Goal: Transaction & Acquisition: Purchase product/service

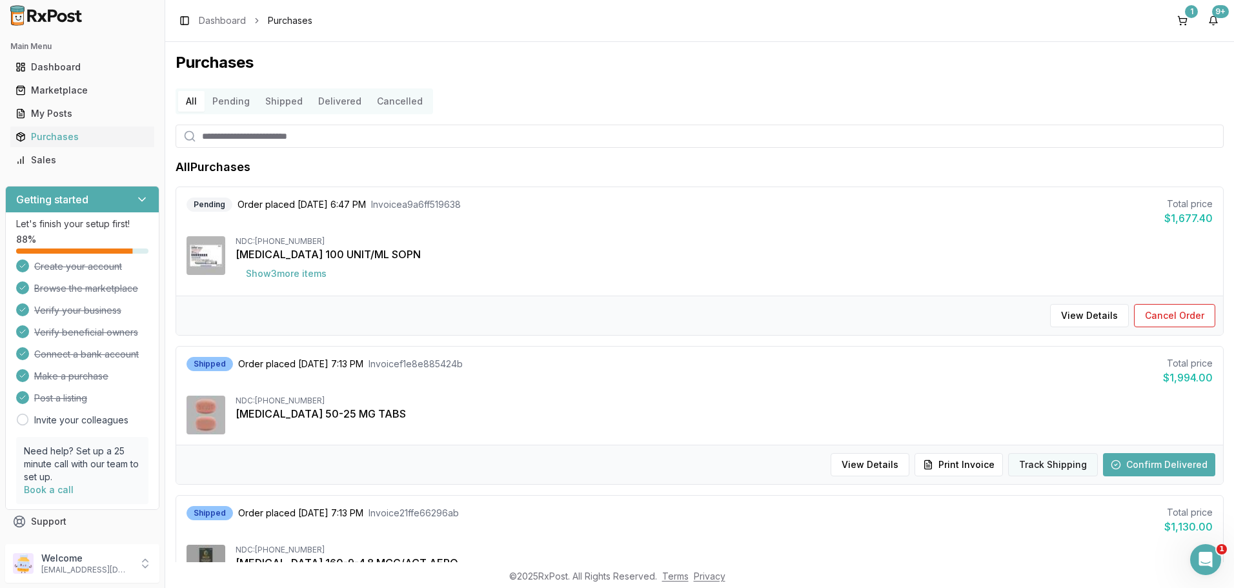
click at [1071, 468] on button "Track Shipping" at bounding box center [1053, 464] width 90 height 23
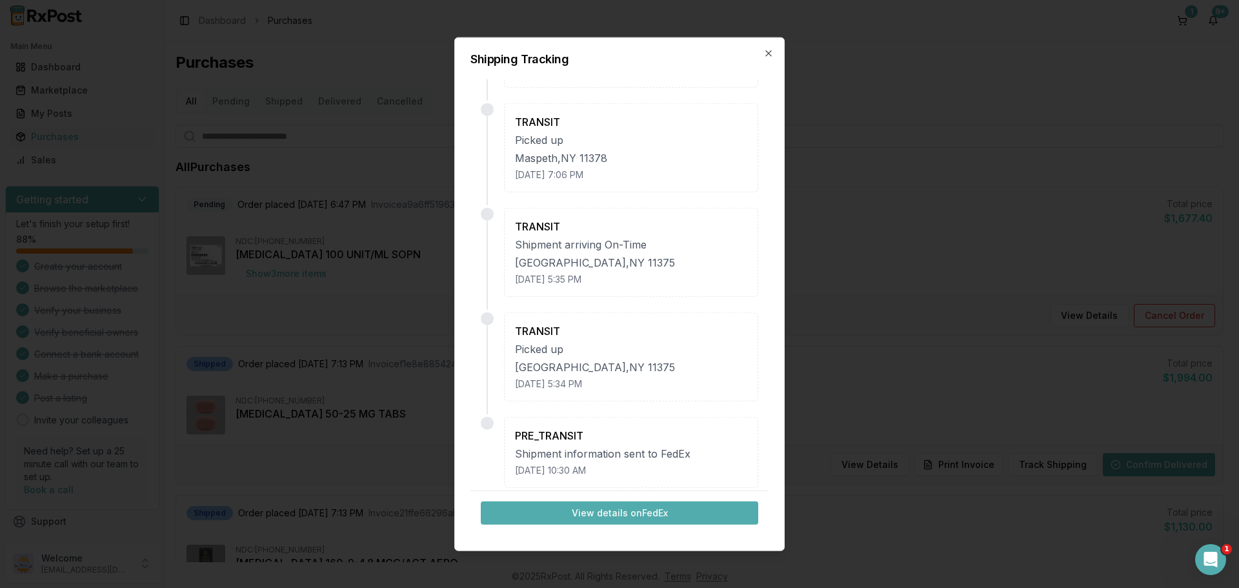
scroll to position [218, 0]
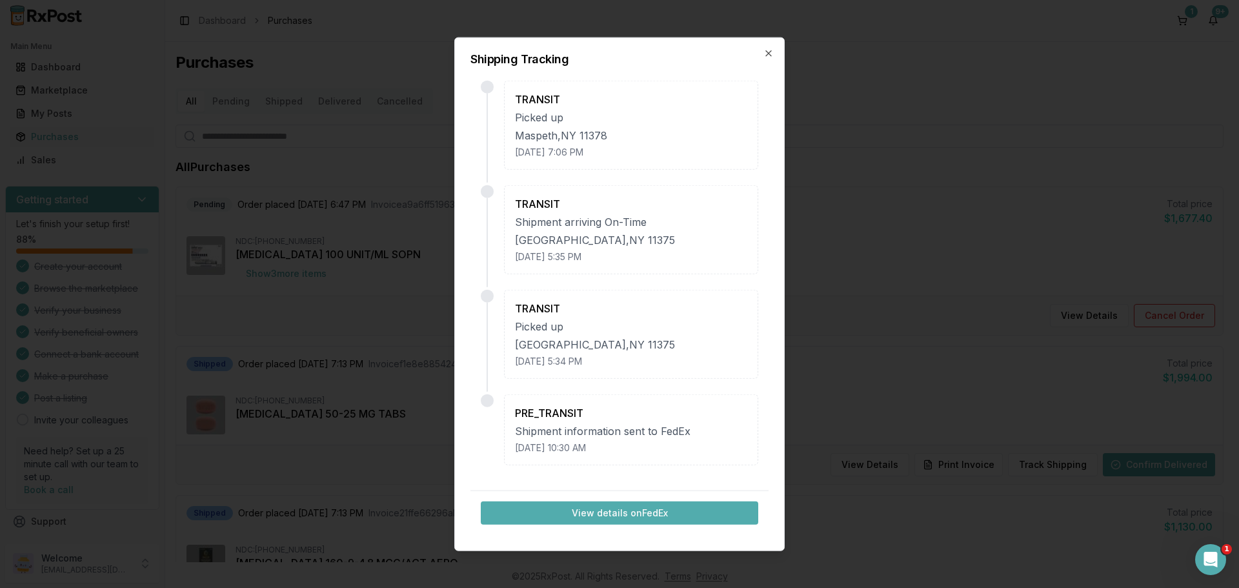
click at [772, 59] on div "Shipping Tracking TRANSIT Arrived at [GEOGRAPHIC_DATA] hub [GEOGRAPHIC_DATA] , …" at bounding box center [619, 294] width 330 height 514
click at [772, 56] on icon "button" at bounding box center [768, 53] width 10 height 10
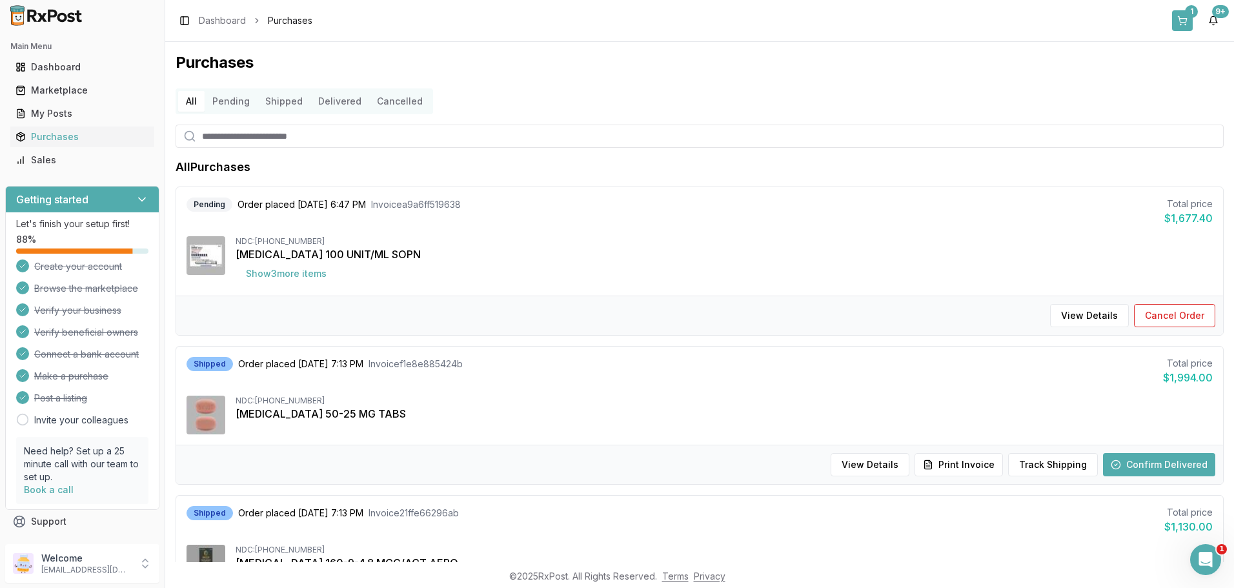
click at [1176, 14] on button "1" at bounding box center [1182, 20] width 21 height 21
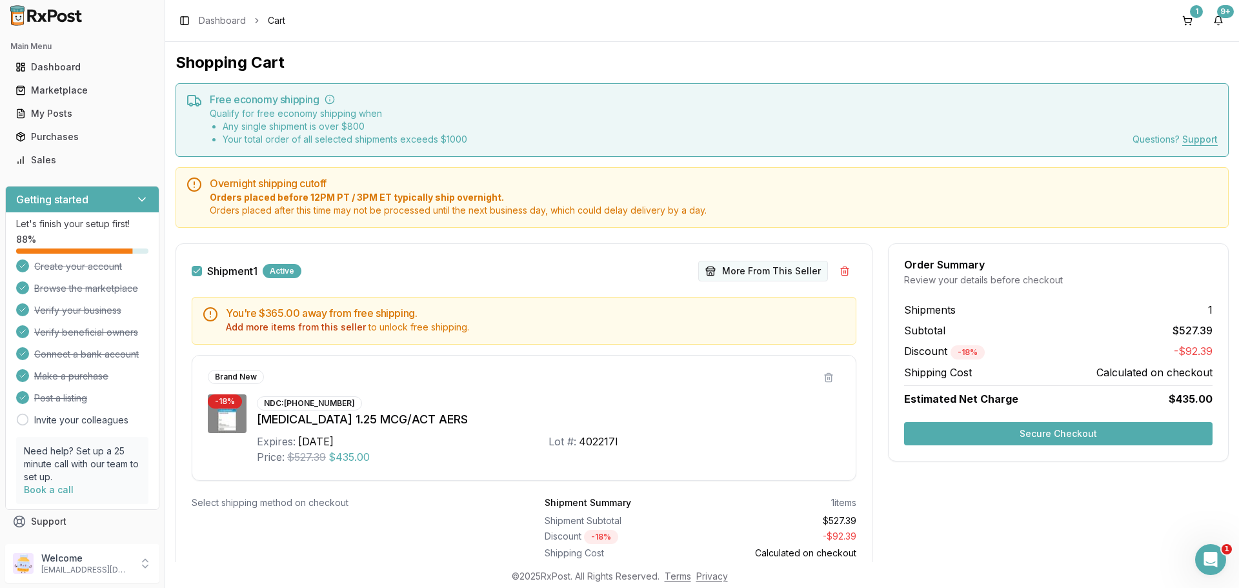
click at [762, 272] on button "More From This Seller" at bounding box center [763, 271] width 130 height 21
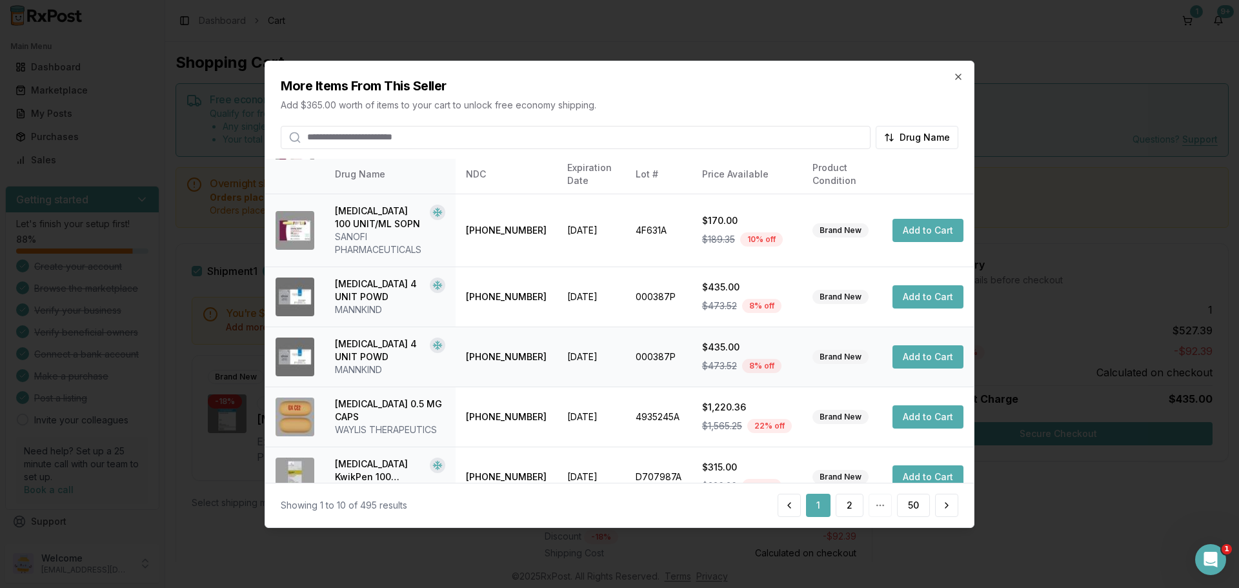
scroll to position [359, 0]
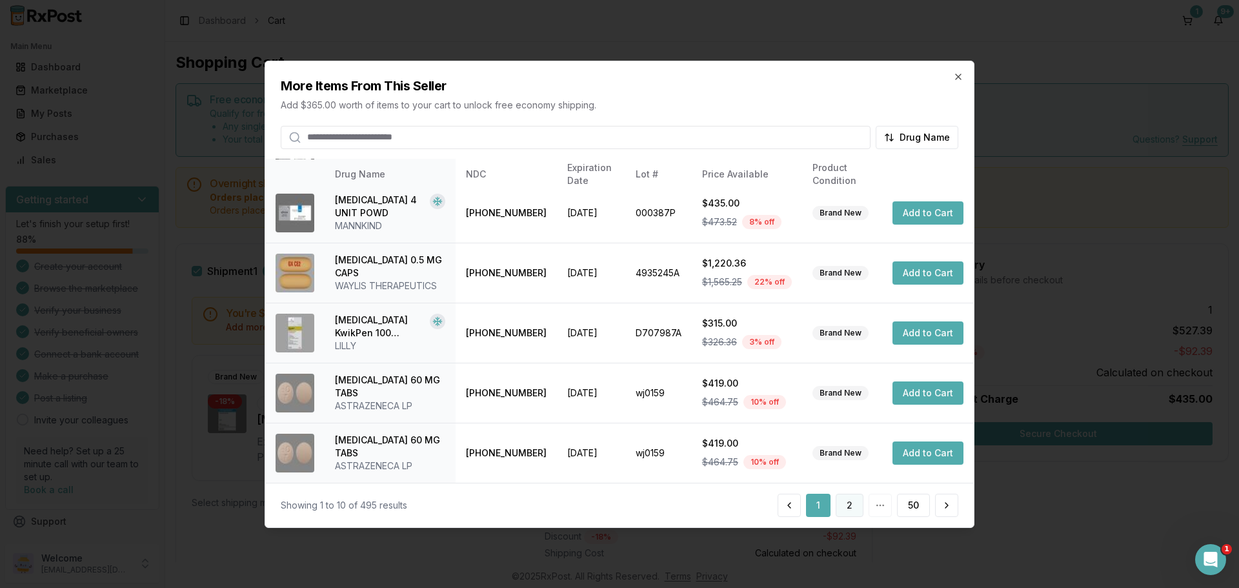
click at [853, 514] on button "2" at bounding box center [850, 505] width 28 height 23
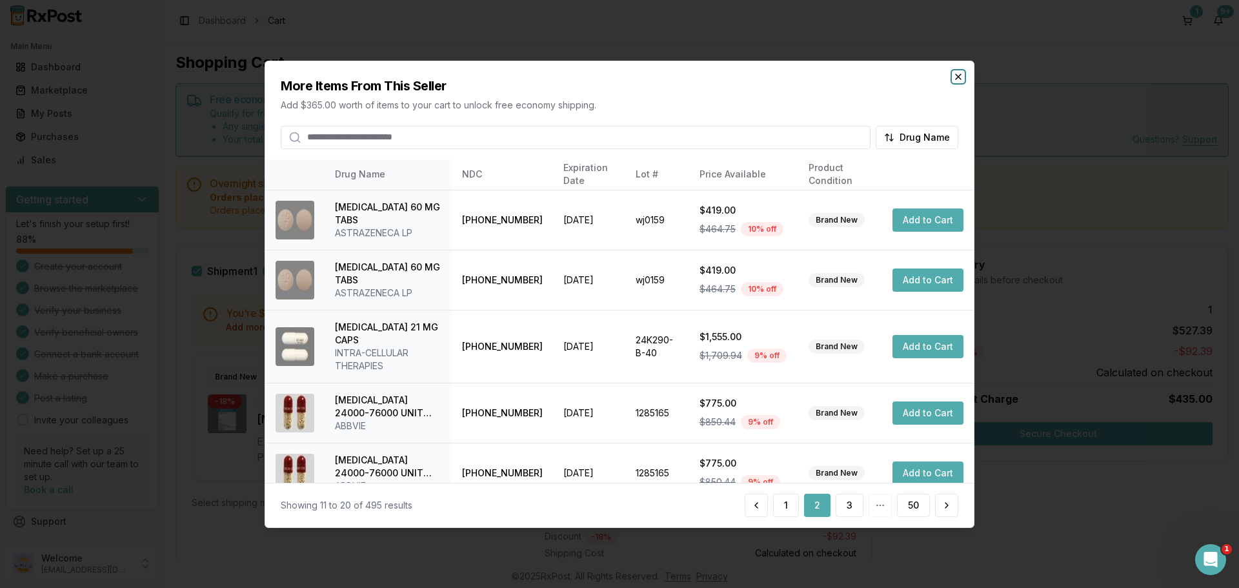
click at [961, 77] on icon "button" at bounding box center [958, 76] width 10 height 10
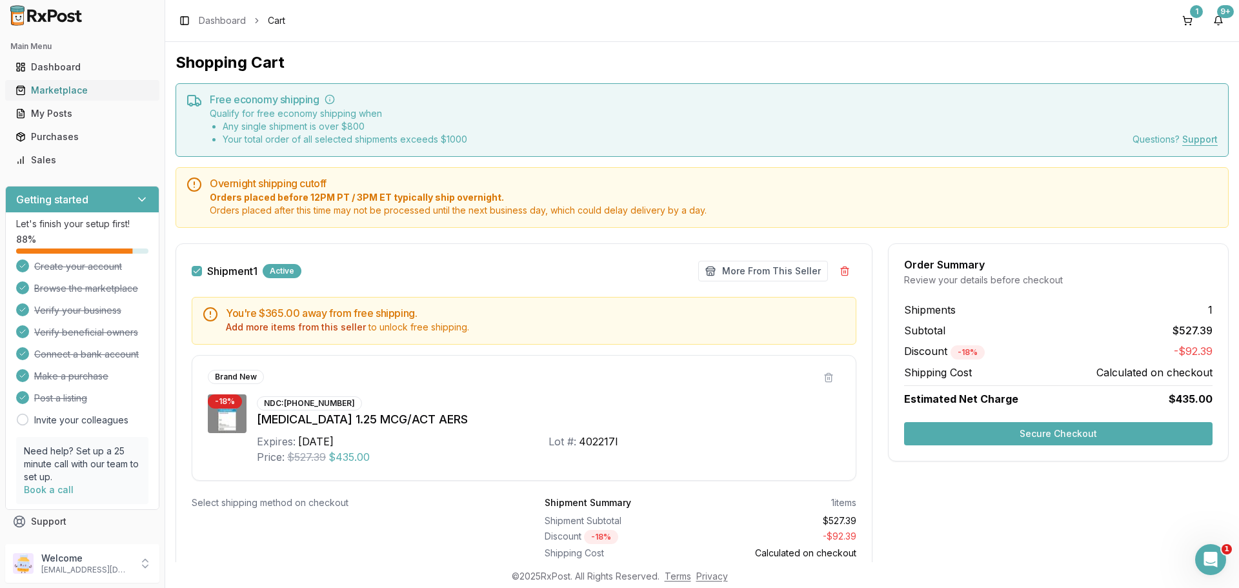
click at [72, 87] on div "Marketplace" at bounding box center [82, 90] width 134 height 13
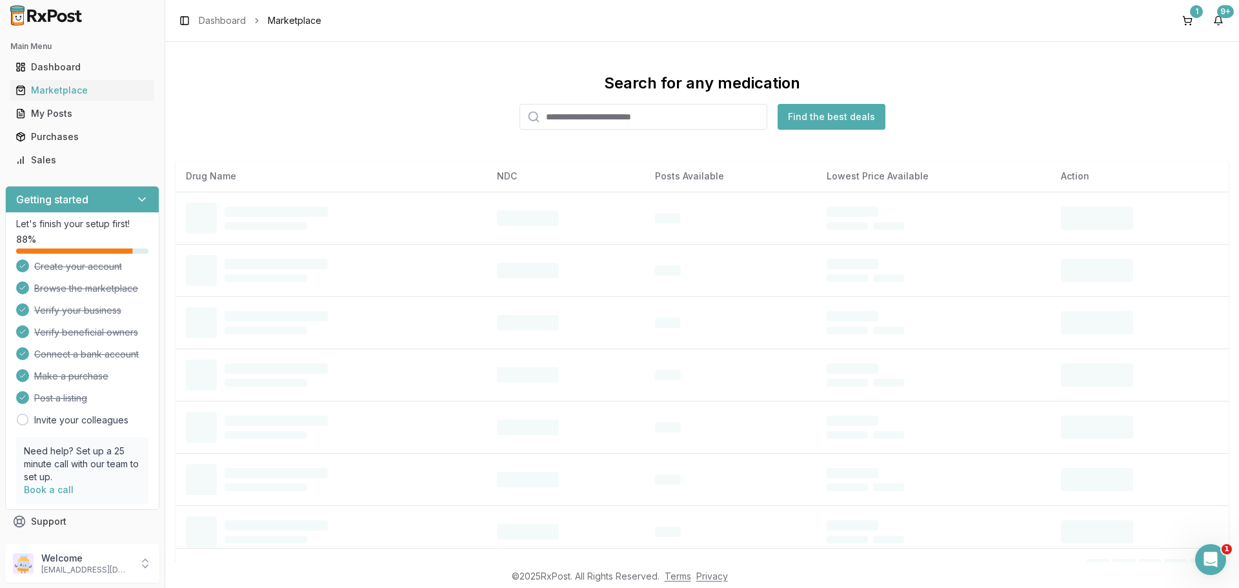
click at [596, 112] on input "search" at bounding box center [643, 117] width 248 height 26
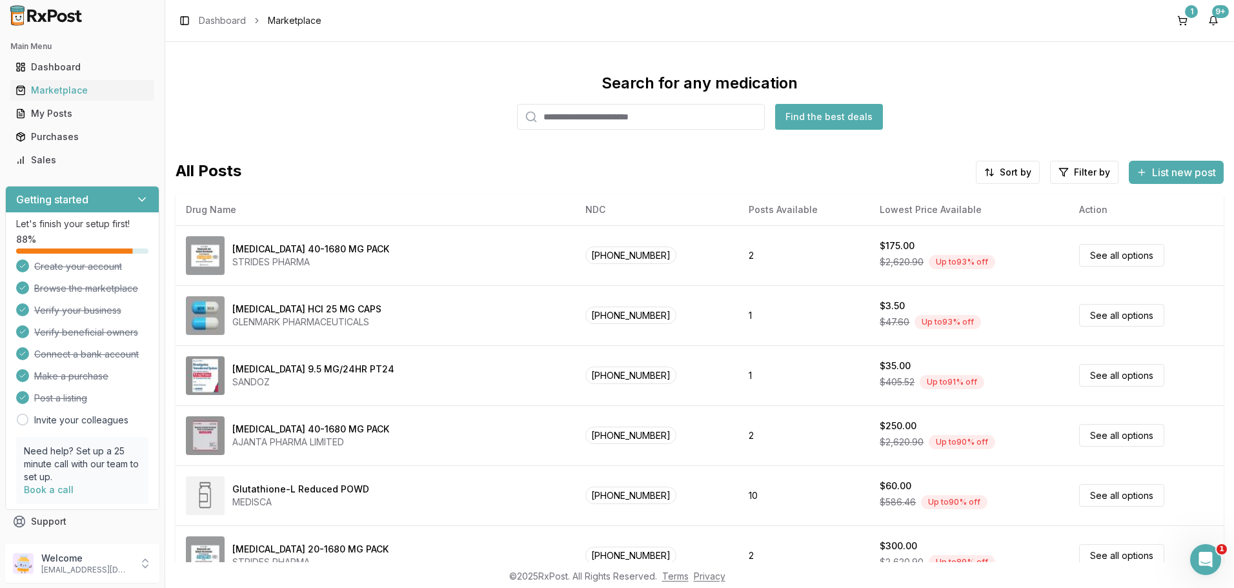
paste input "**********"
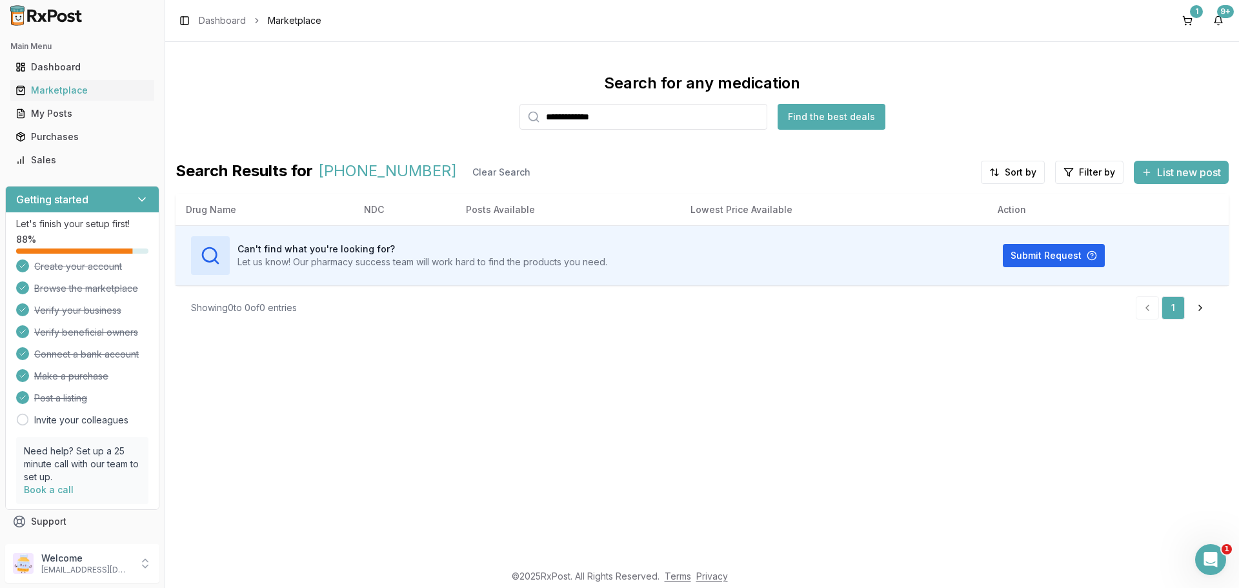
drag, startPoint x: 634, startPoint y: 119, endPoint x: 492, endPoint y: 126, distance: 142.8
click at [517, 124] on div "**********" at bounding box center [702, 101] width 1053 height 57
paste input "search"
drag, startPoint x: 629, startPoint y: 109, endPoint x: 460, endPoint y: 125, distance: 169.8
click at [476, 123] on div "**********" at bounding box center [702, 101] width 1053 height 57
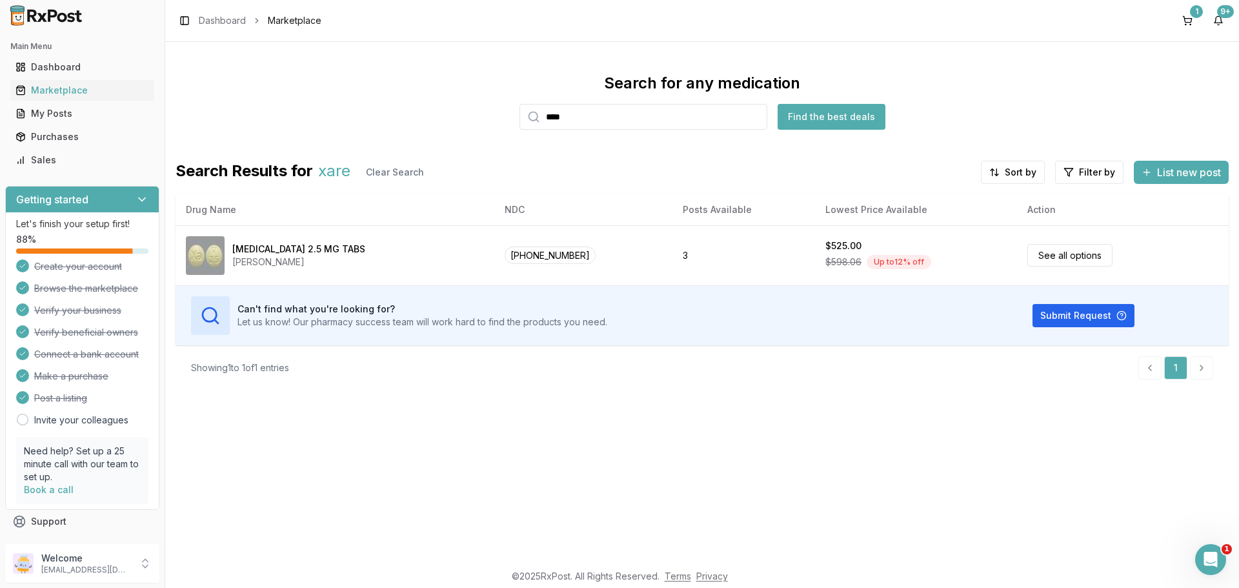
drag, startPoint x: 586, startPoint y: 126, endPoint x: 505, endPoint y: 128, distance: 80.7
click at [498, 129] on div "Search for any medication **** Find the best deals" at bounding box center [702, 101] width 1053 height 57
paste input "*******"
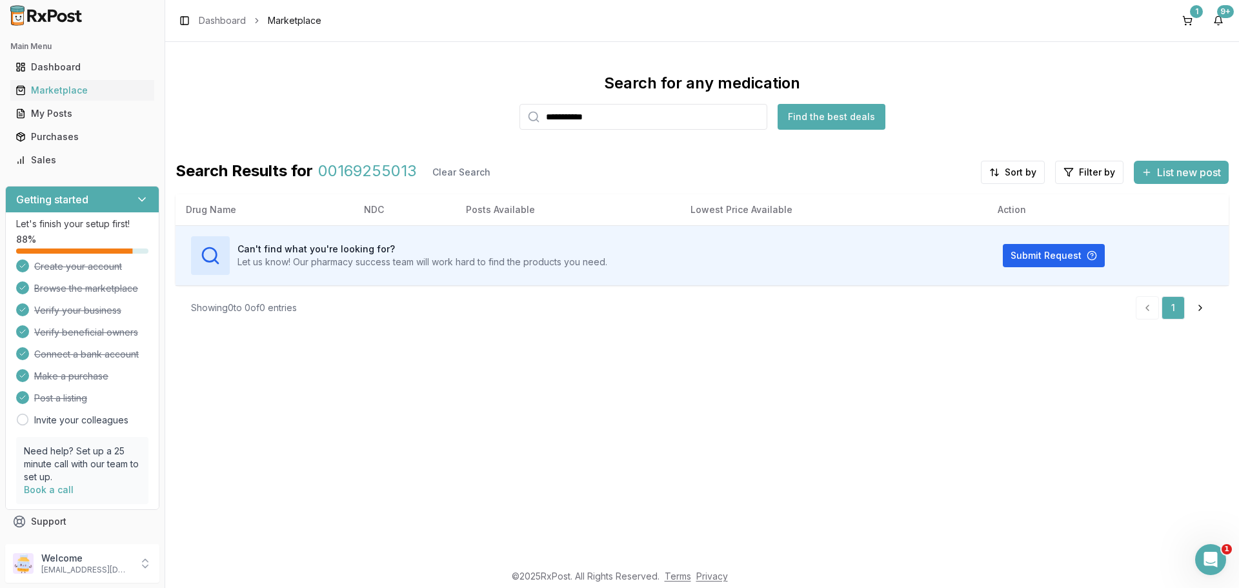
drag, startPoint x: 625, startPoint y: 119, endPoint x: 487, endPoint y: 128, distance: 138.4
click at [487, 128] on div "**********" at bounding box center [702, 101] width 1053 height 57
paste input "search"
drag, startPoint x: 627, startPoint y: 121, endPoint x: 465, endPoint y: 123, distance: 162.6
click at [457, 121] on div "**********" at bounding box center [702, 101] width 1053 height 57
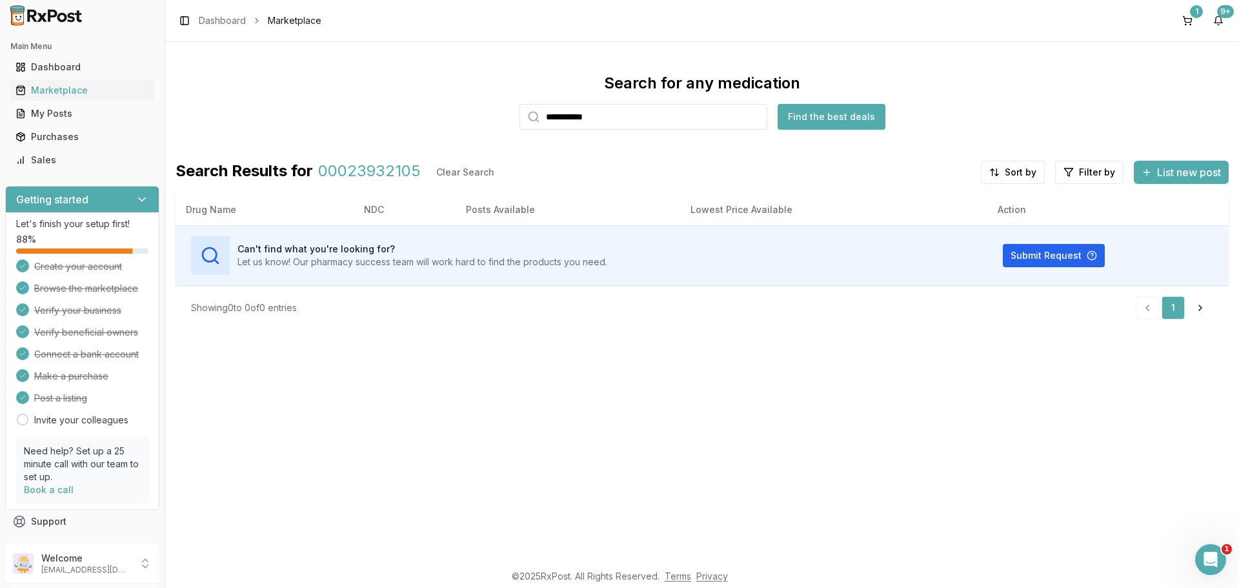
paste input "search"
drag, startPoint x: 563, startPoint y: 126, endPoint x: 450, endPoint y: 128, distance: 112.3
click at [451, 128] on div "**********" at bounding box center [702, 101] width 1053 height 57
paste input "search"
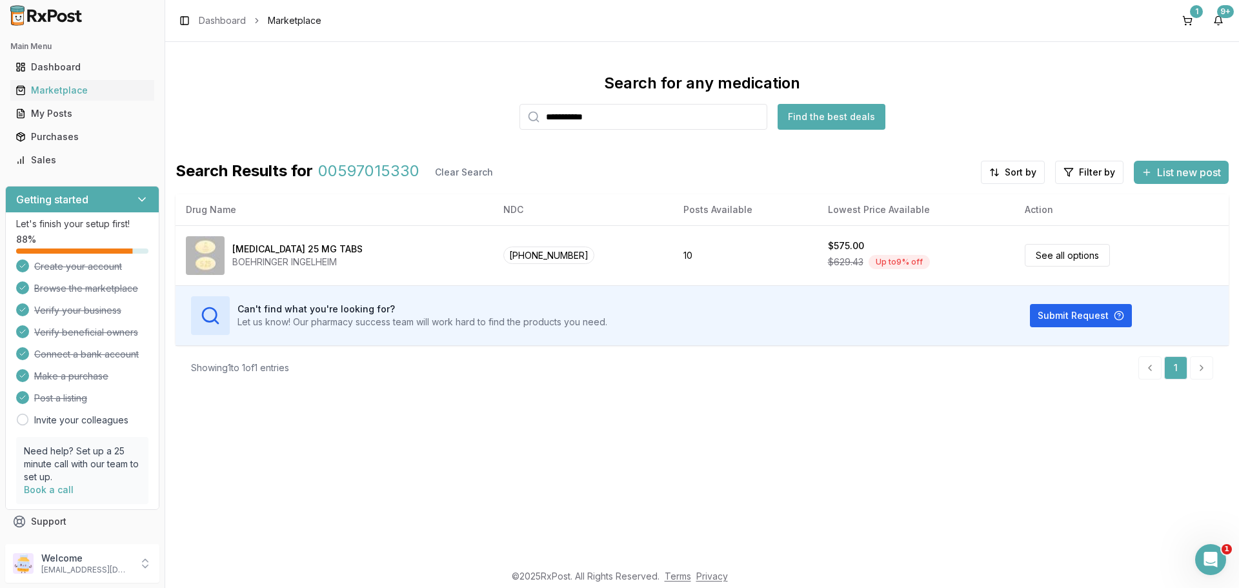
type input "**********"
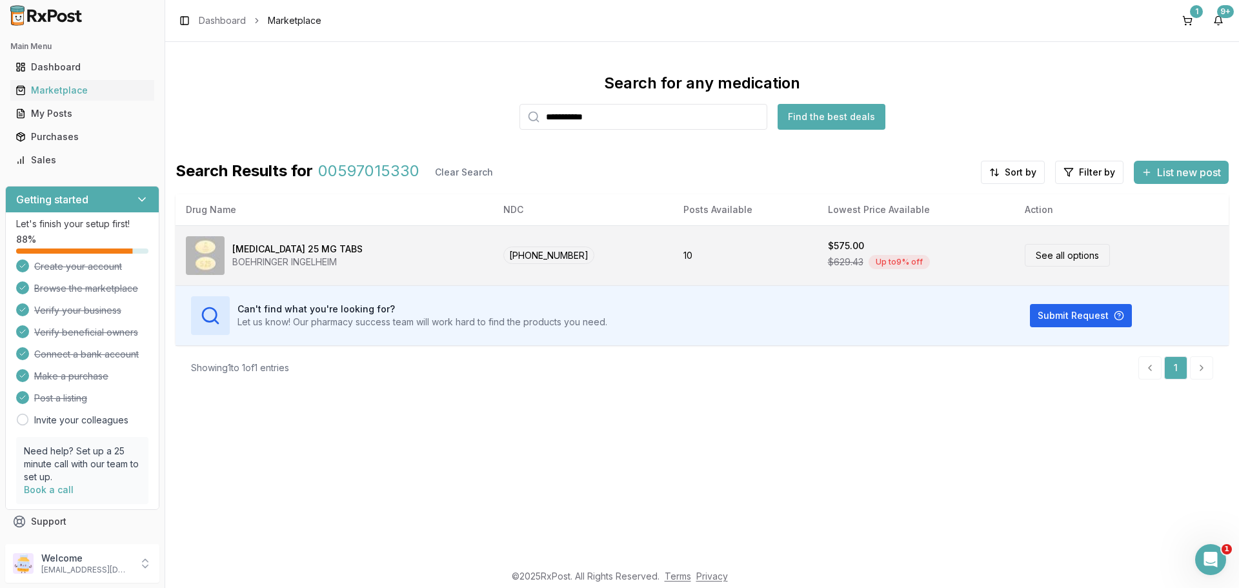
click at [271, 262] on div "BOEHRINGER INGELHEIM" at bounding box center [297, 262] width 130 height 13
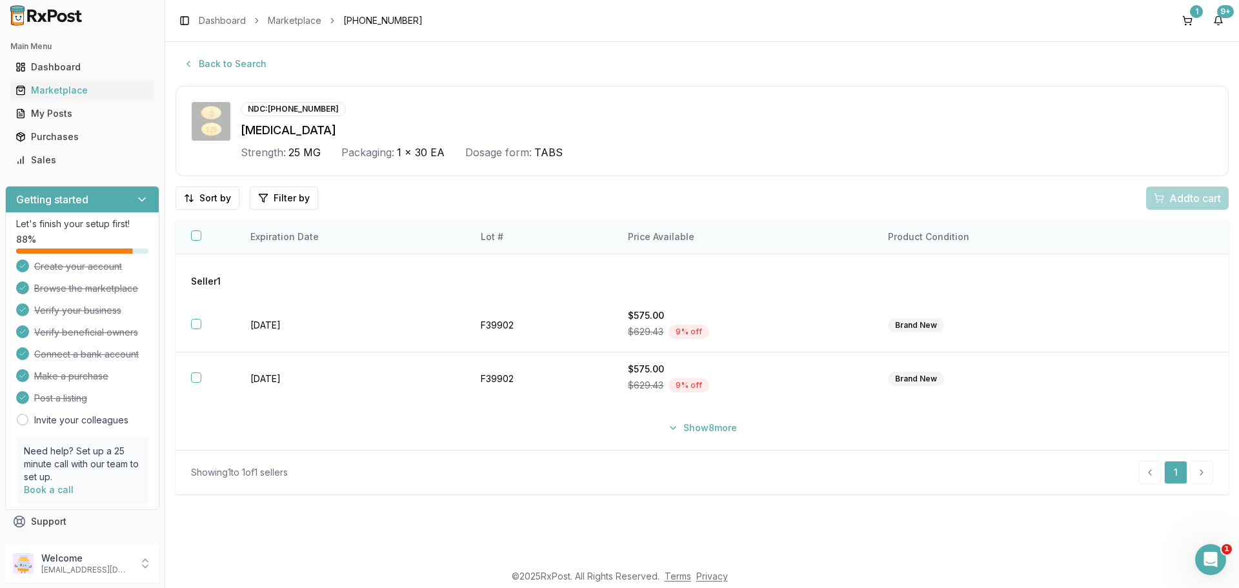
click at [194, 238] on button "button" at bounding box center [196, 235] width 10 height 10
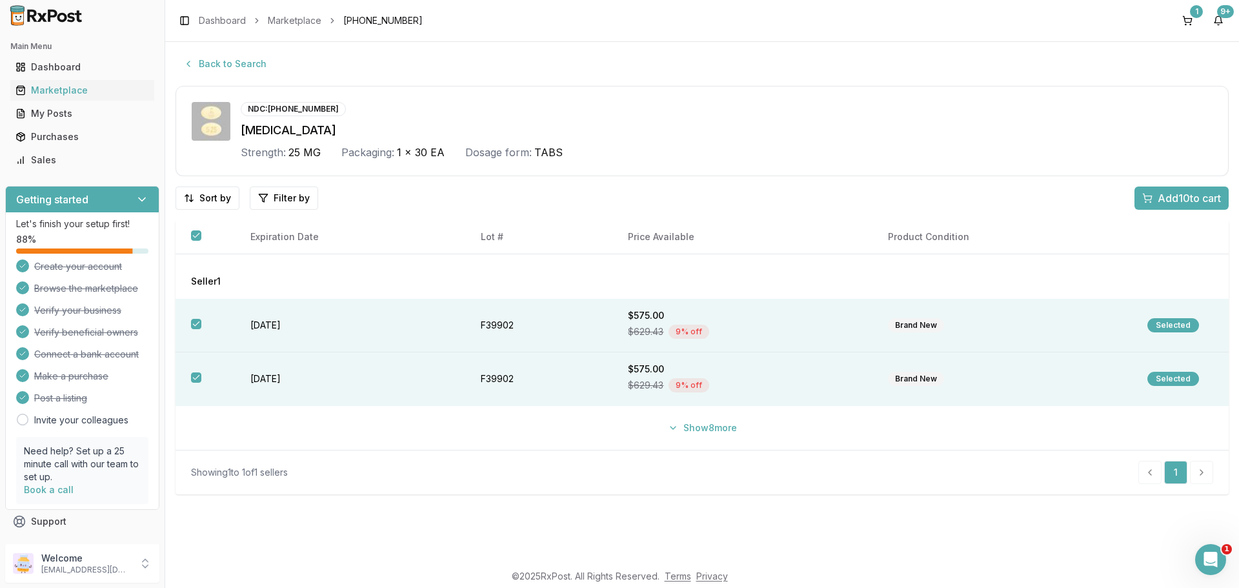
click at [1190, 206] on button "Add 10 to cart" at bounding box center [1181, 197] width 94 height 23
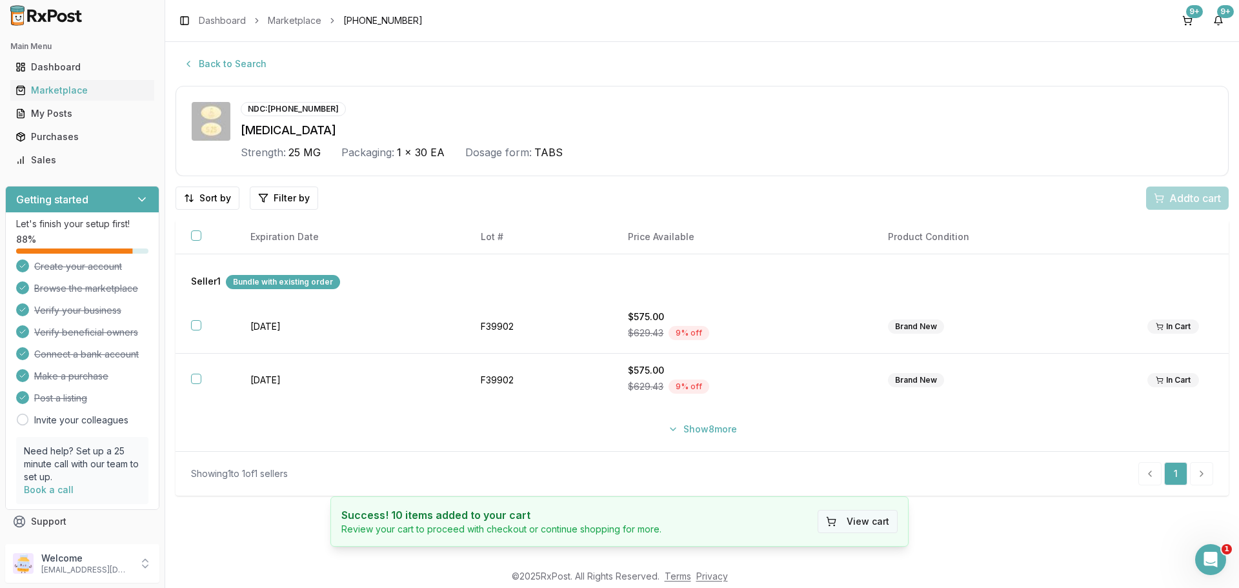
click at [865, 522] on button "View cart" at bounding box center [858, 521] width 80 height 23
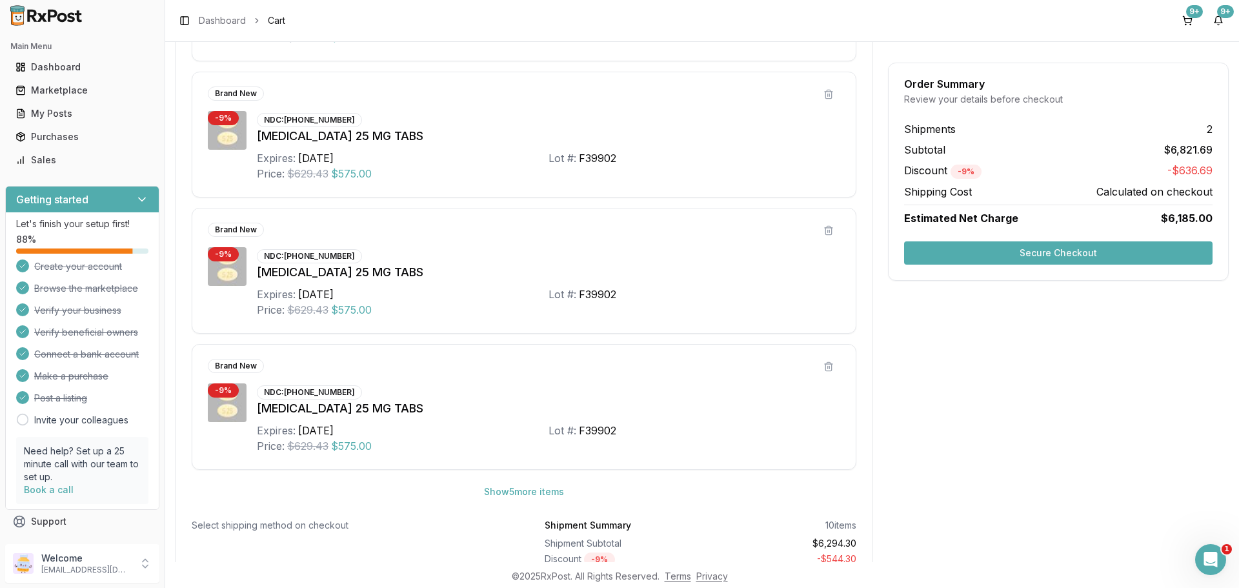
scroll to position [947, 0]
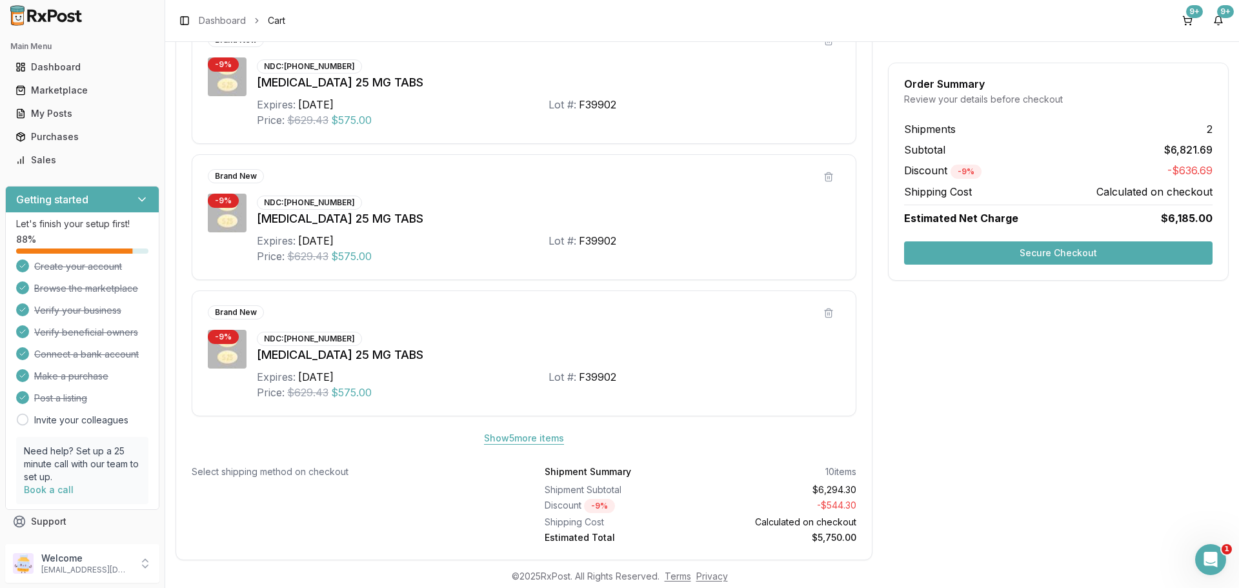
click at [529, 438] on button "Show 5 more item s" at bounding box center [524, 438] width 101 height 23
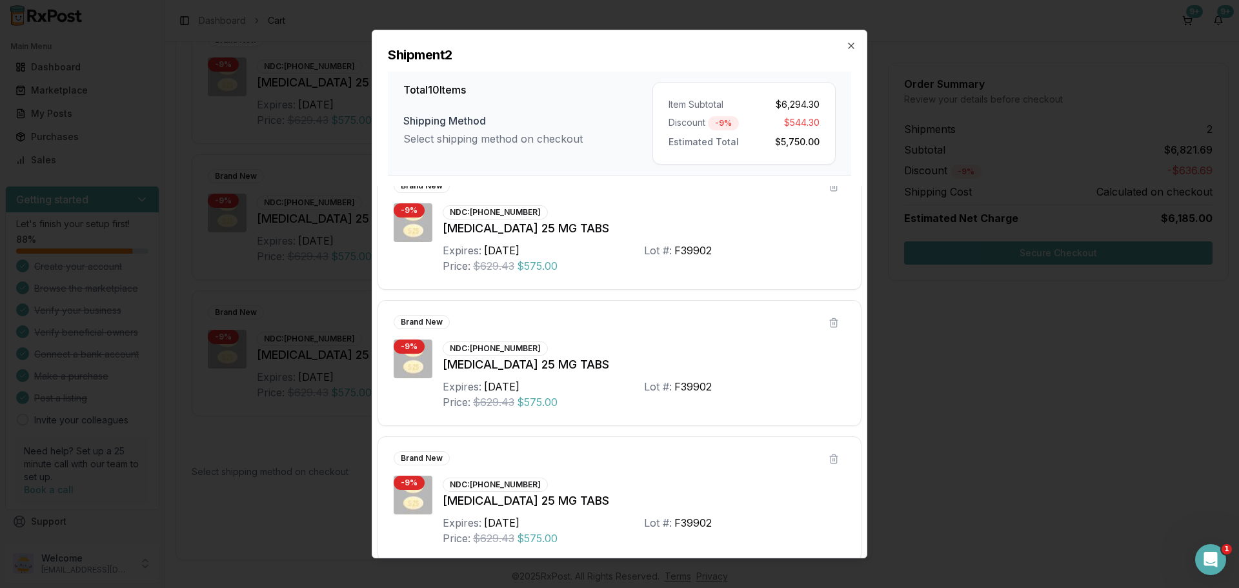
scroll to position [989, 0]
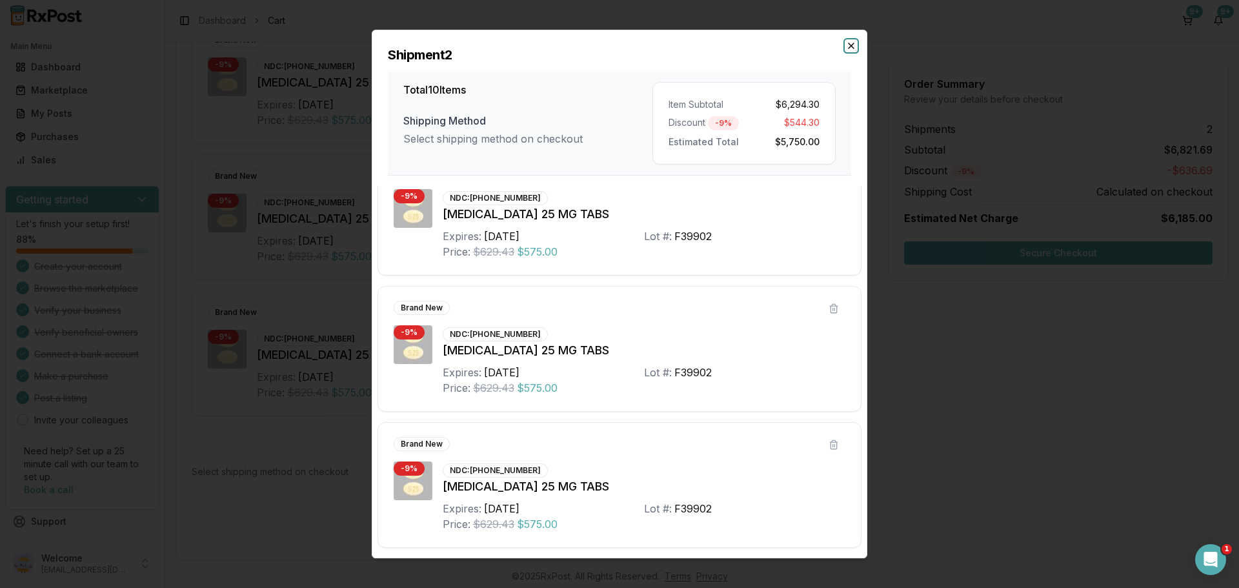
click at [850, 50] on icon "button" at bounding box center [851, 46] width 10 height 10
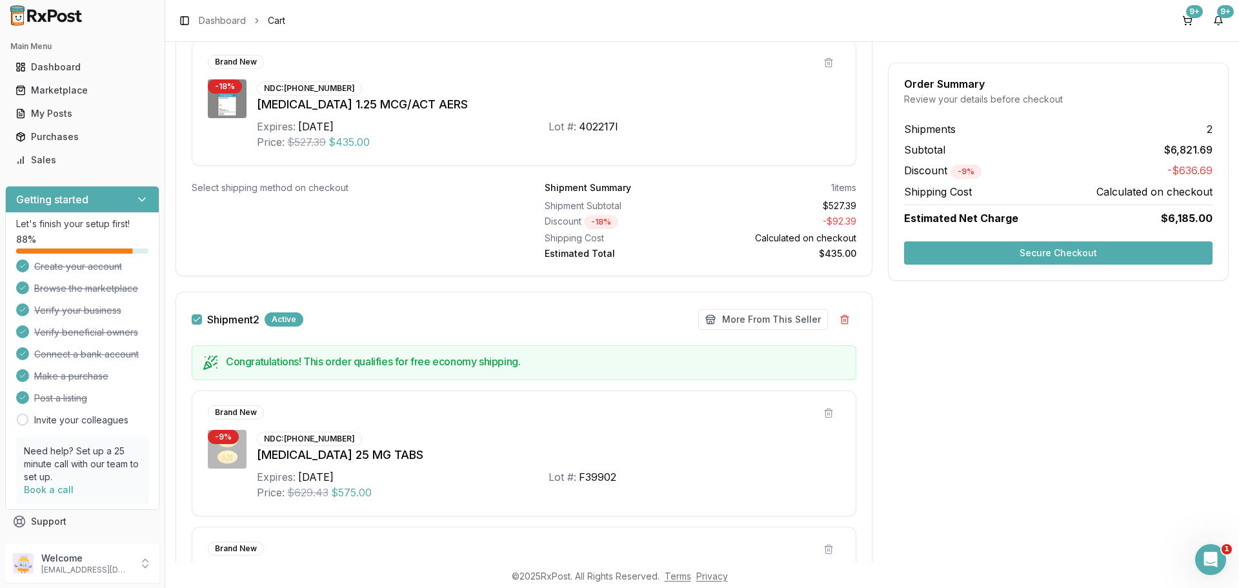
scroll to position [301, 0]
click at [761, 310] on button "More From This Seller" at bounding box center [763, 320] width 130 height 21
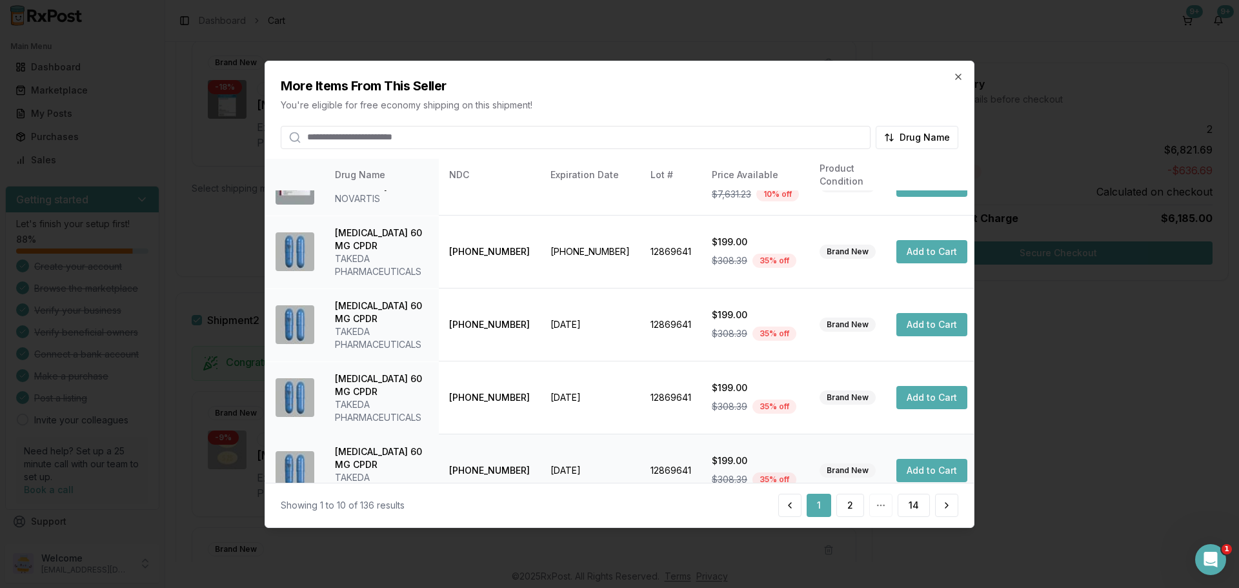
scroll to position [307, 0]
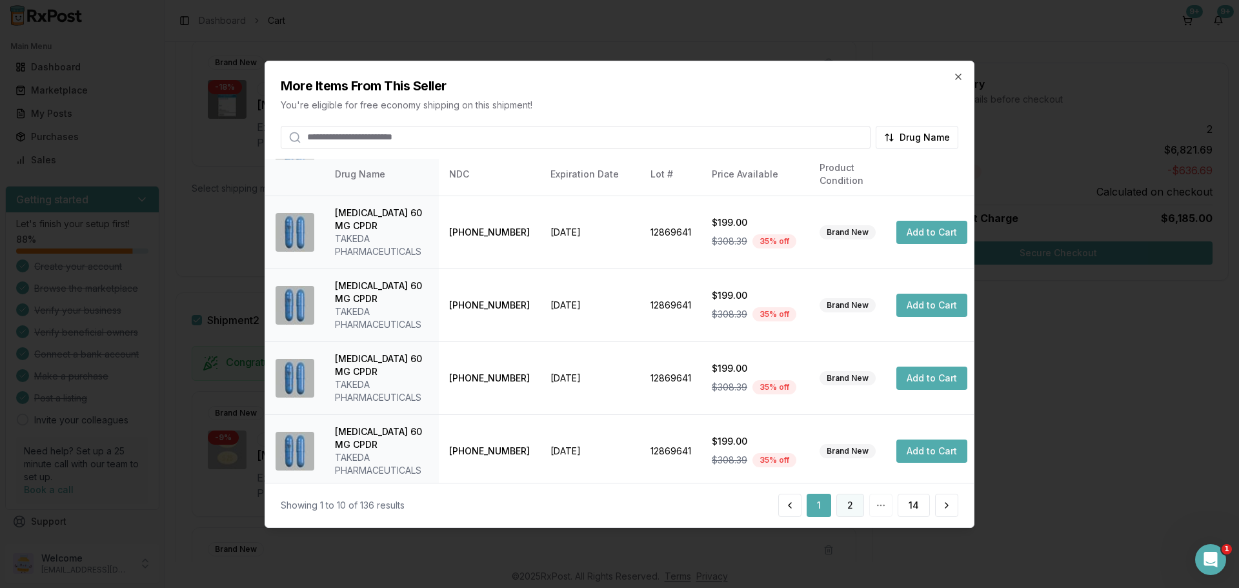
click at [854, 505] on button "2" at bounding box center [850, 505] width 28 height 23
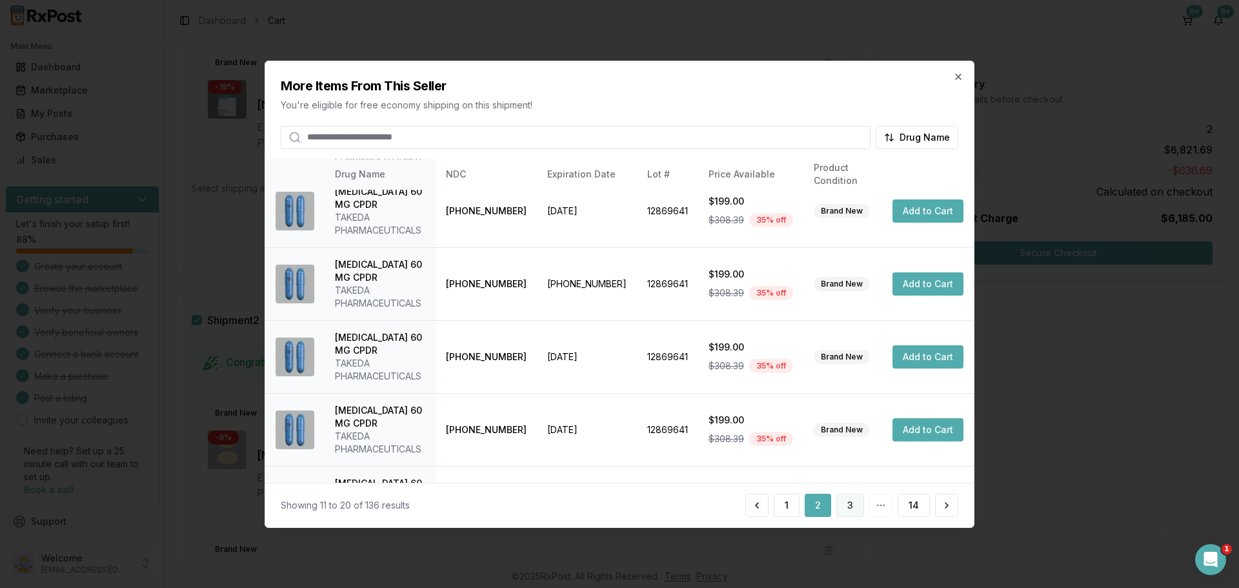
click at [857, 512] on button "3" at bounding box center [850, 505] width 28 height 23
click at [850, 516] on button "4" at bounding box center [850, 505] width 28 height 23
click at [856, 507] on button "5" at bounding box center [850, 505] width 27 height 23
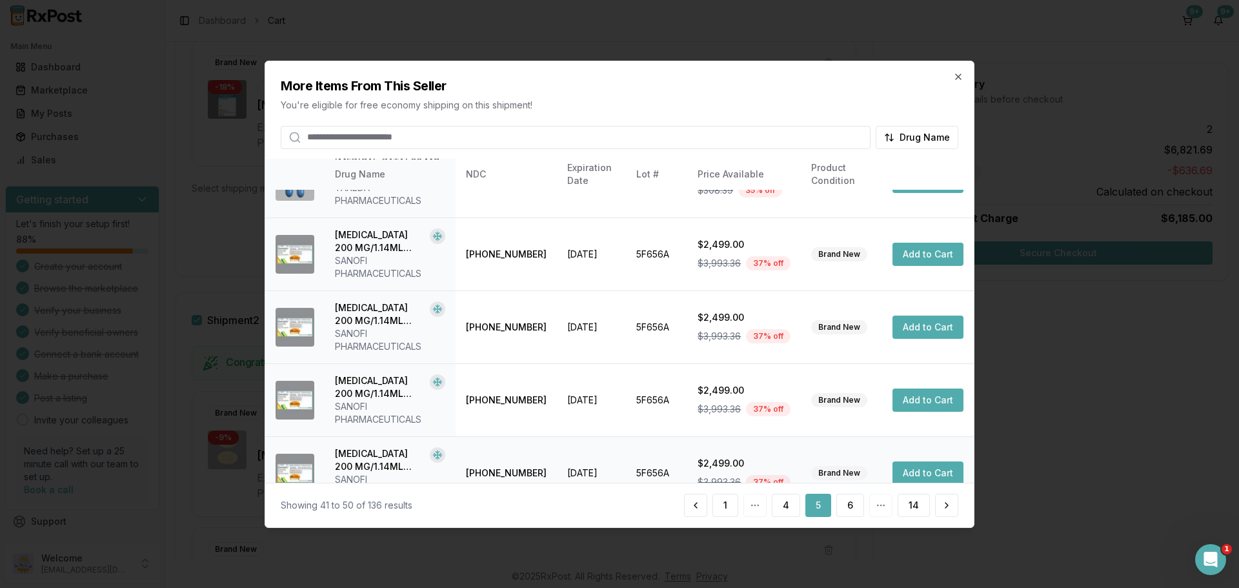
scroll to position [359, 0]
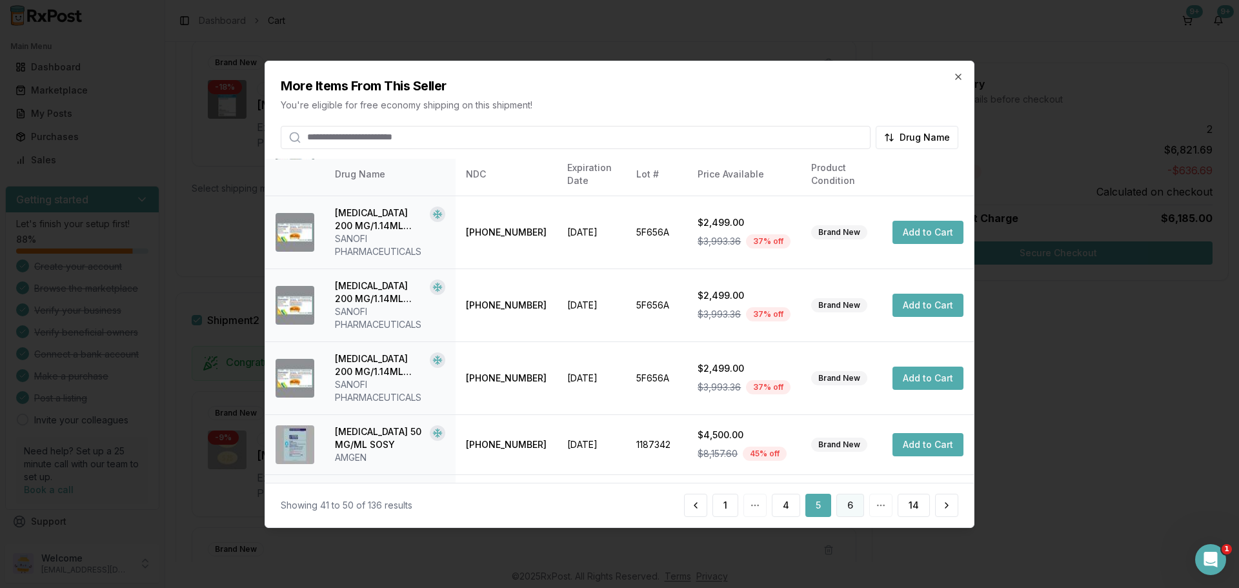
click at [854, 510] on button "6" at bounding box center [850, 505] width 28 height 23
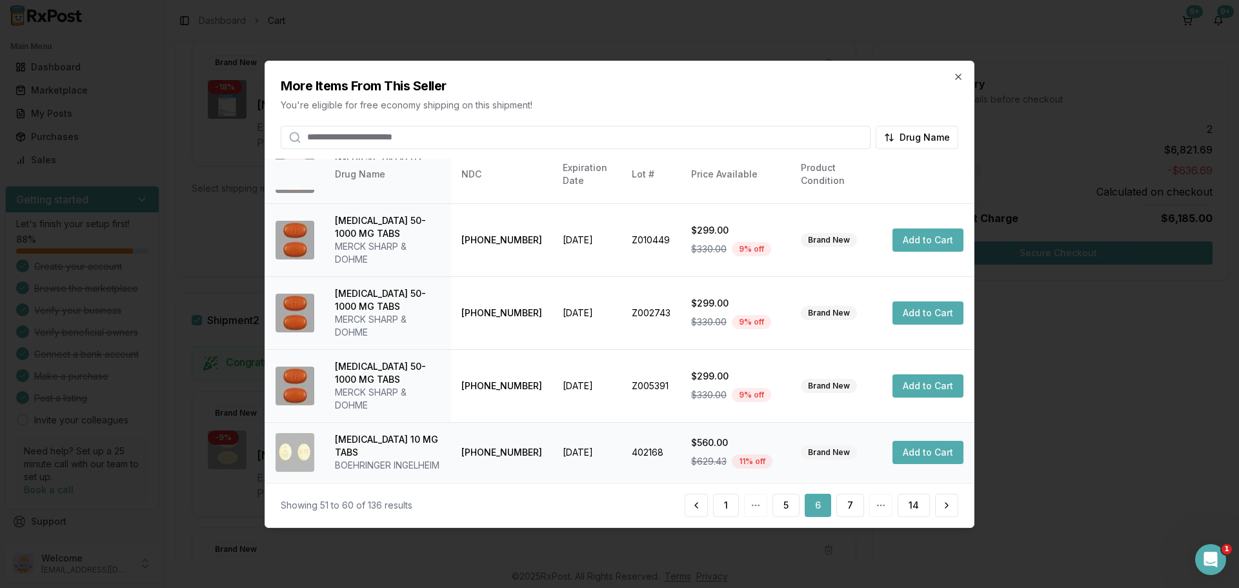
click at [931, 445] on button "Add to Cart" at bounding box center [927, 452] width 71 height 23
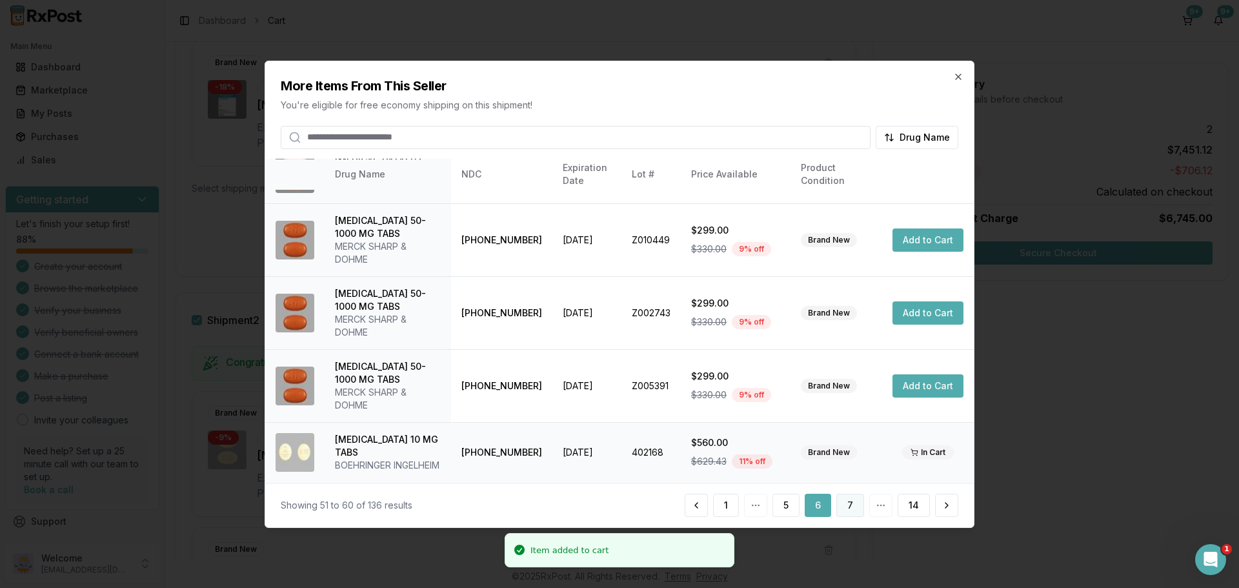
click at [844, 511] on button "7" at bounding box center [850, 505] width 28 height 23
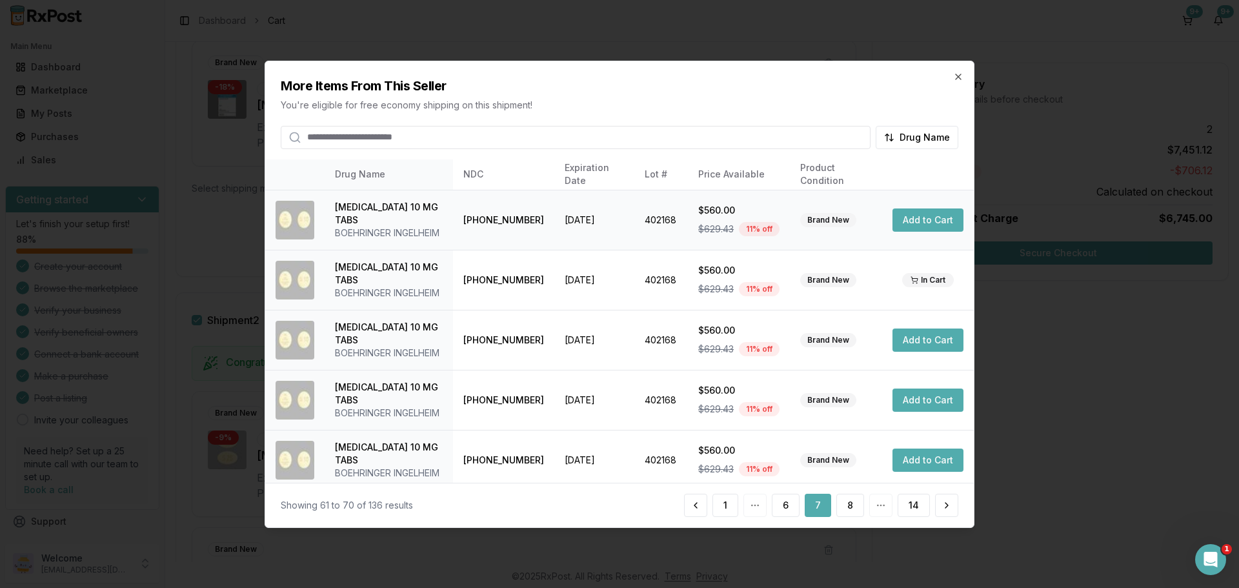
click at [928, 214] on button "Add to Cart" at bounding box center [927, 219] width 71 height 23
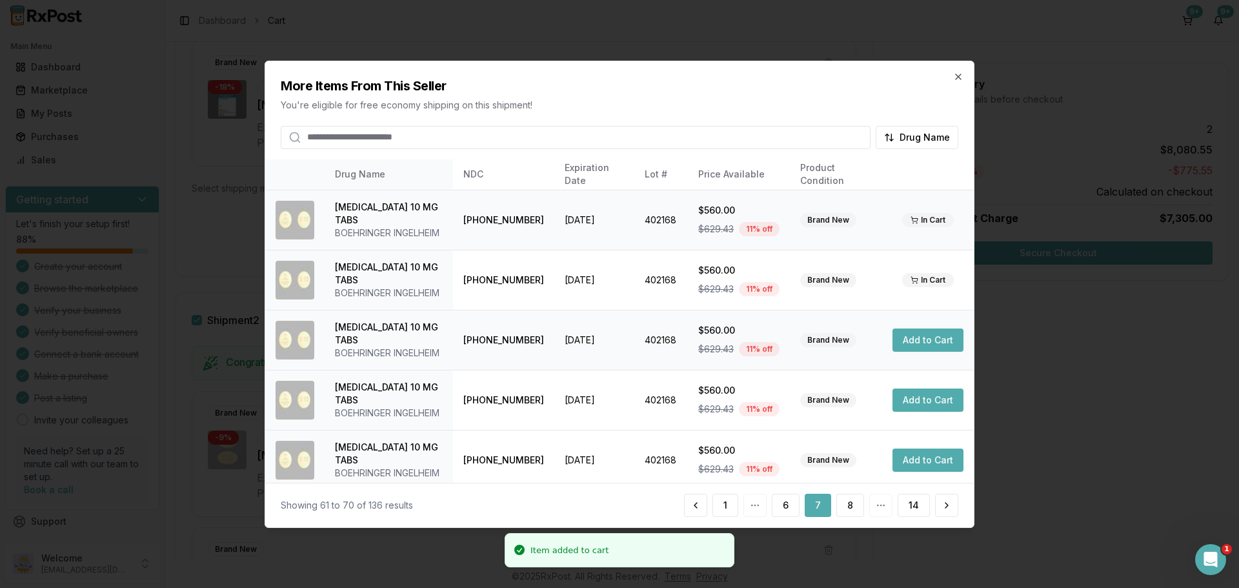
click at [907, 345] on button "Add to Cart" at bounding box center [927, 339] width 71 height 23
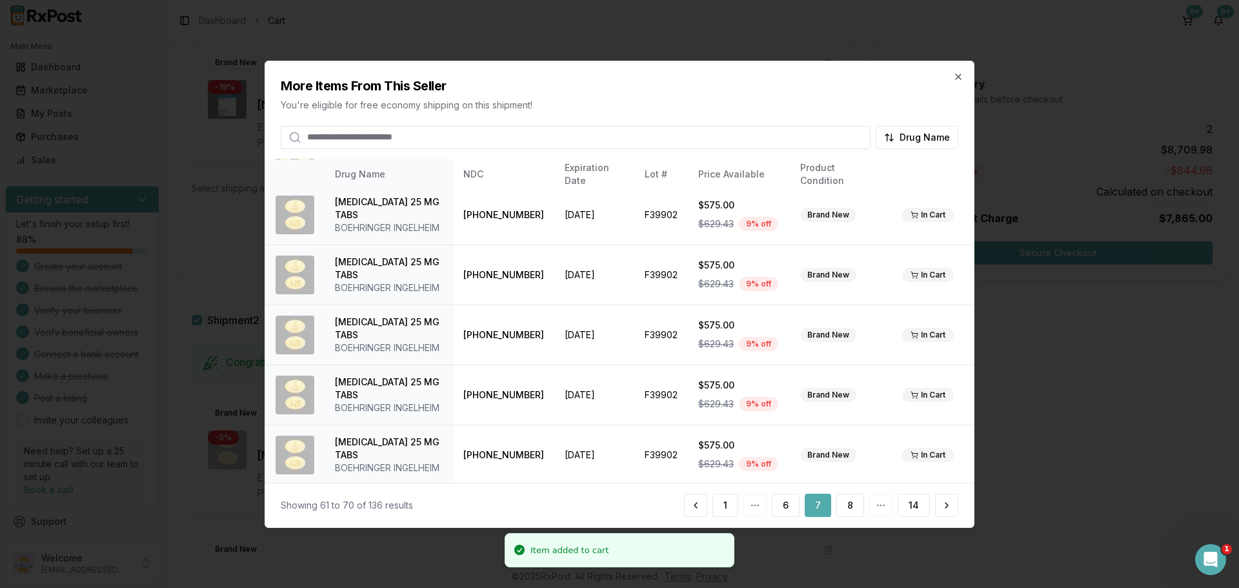
scroll to position [307, 0]
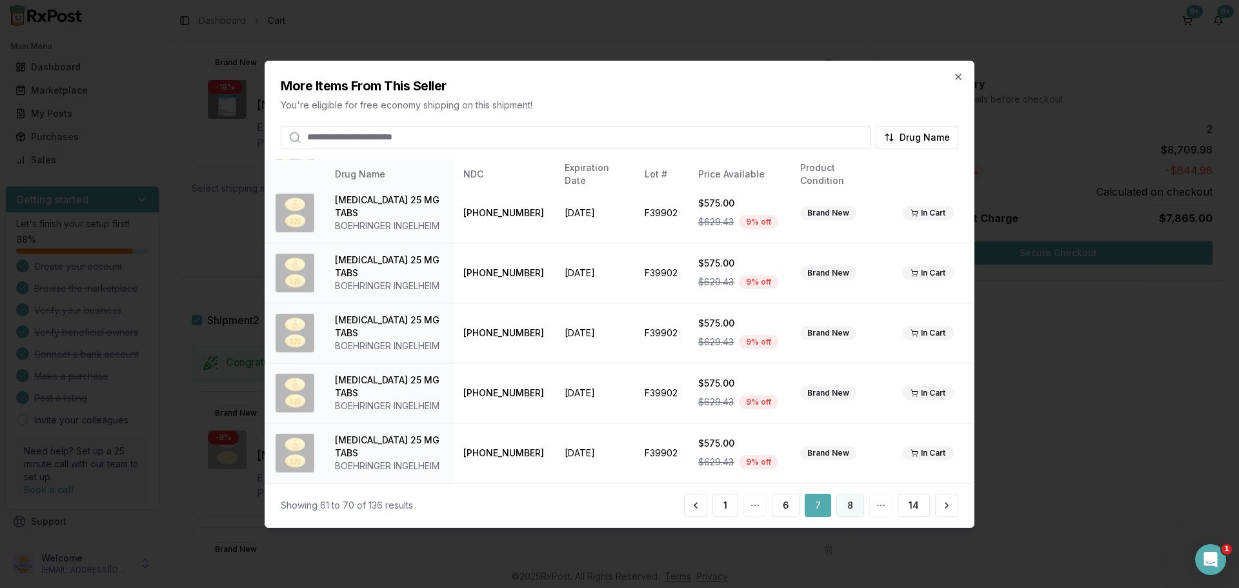
click at [847, 507] on button "8" at bounding box center [850, 505] width 28 height 23
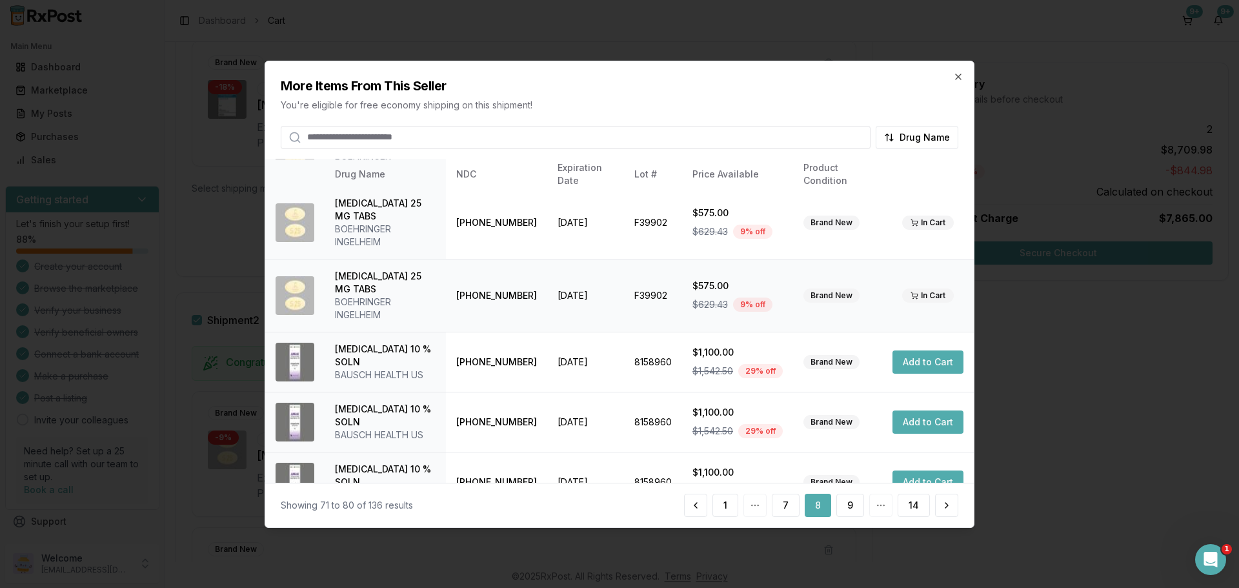
scroll to position [372, 0]
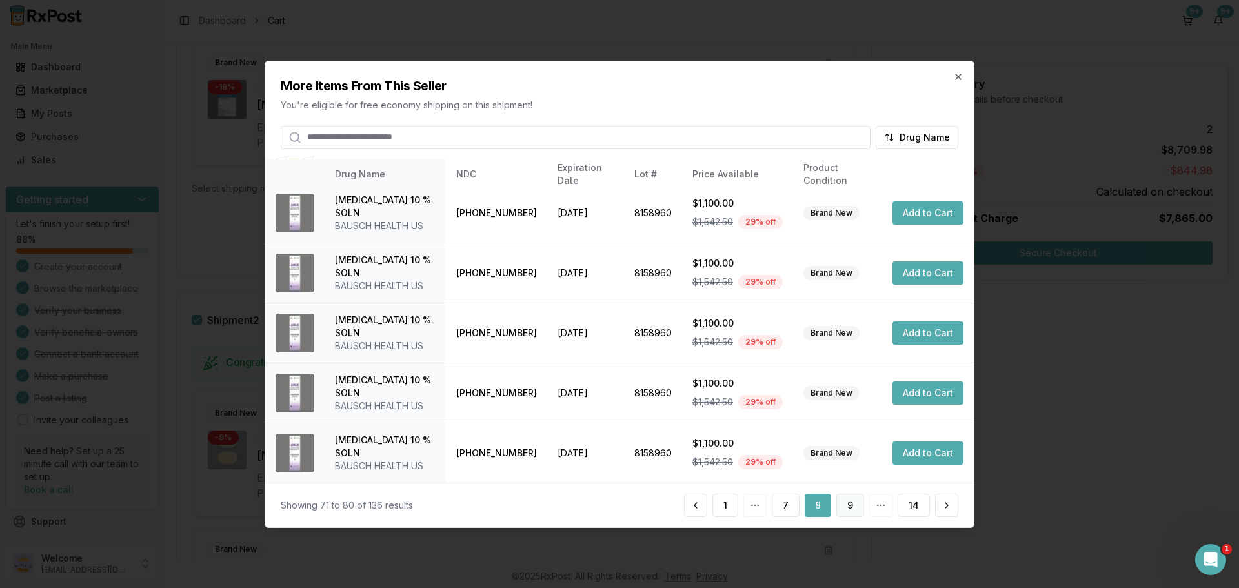
click at [850, 514] on button "9" at bounding box center [850, 505] width 28 height 23
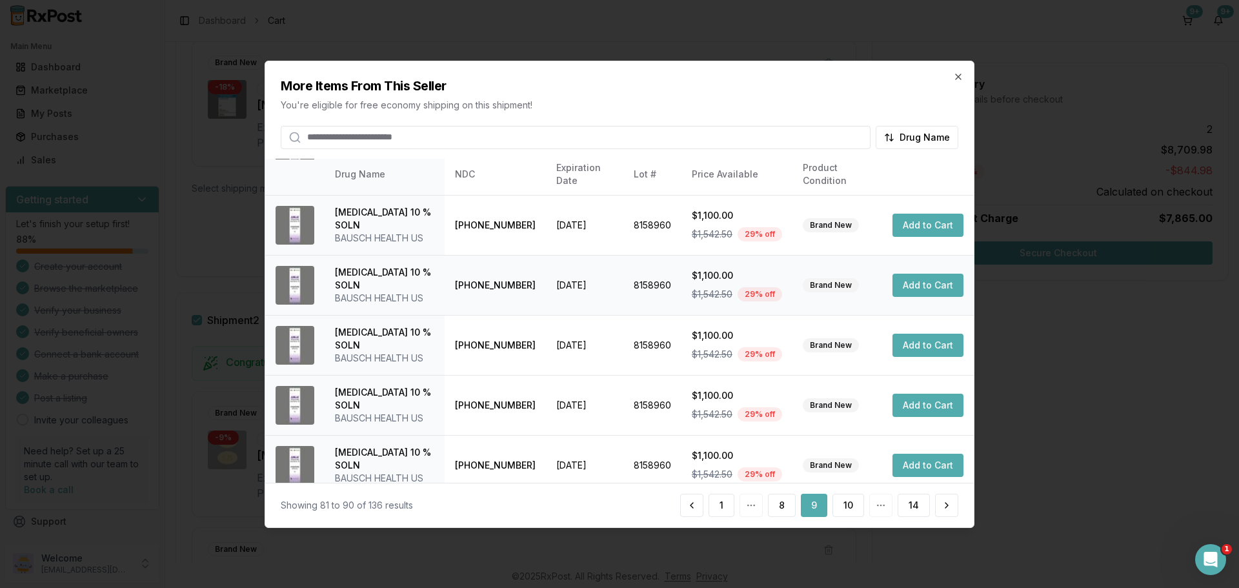
scroll to position [307, 0]
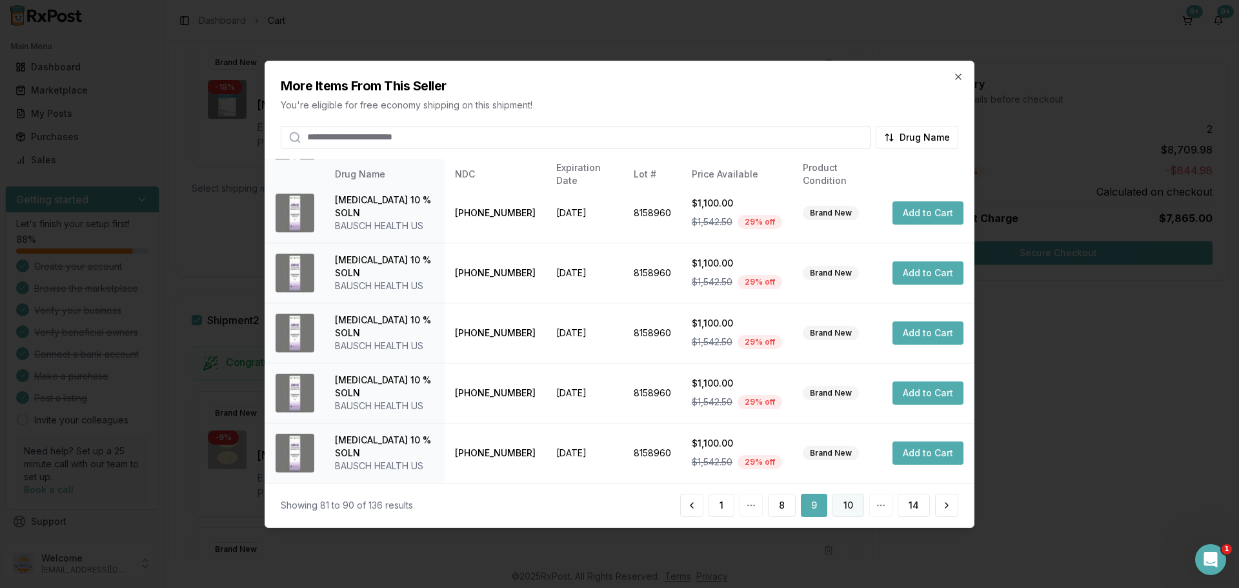
click at [856, 501] on button "10" at bounding box center [848, 505] width 32 height 23
click at [850, 513] on button "11" at bounding box center [849, 505] width 30 height 23
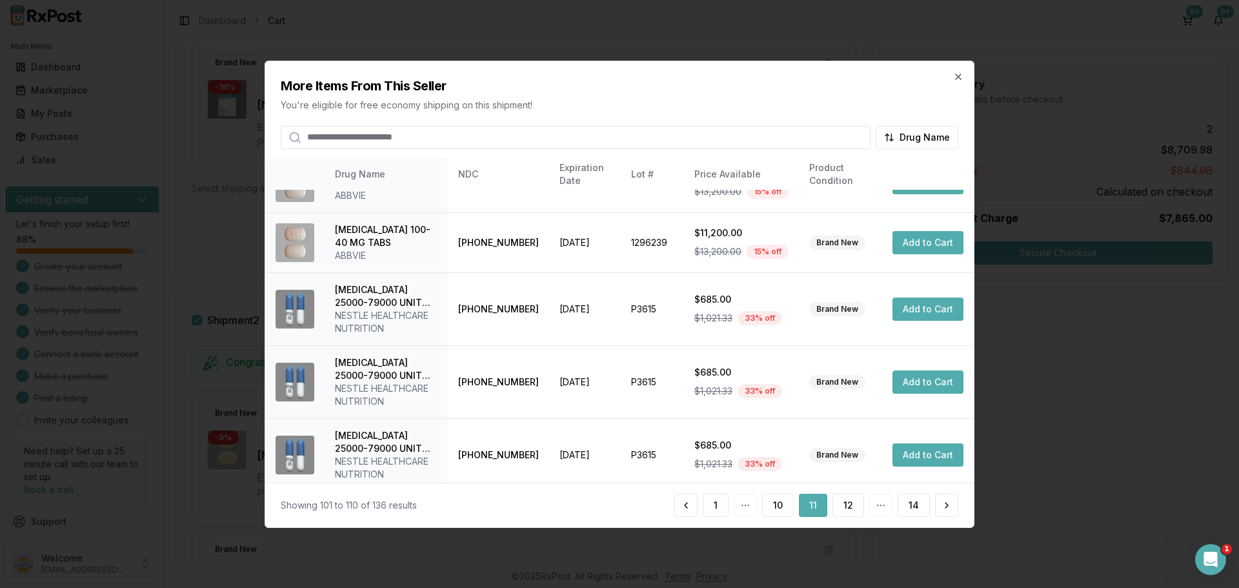
scroll to position [346, 0]
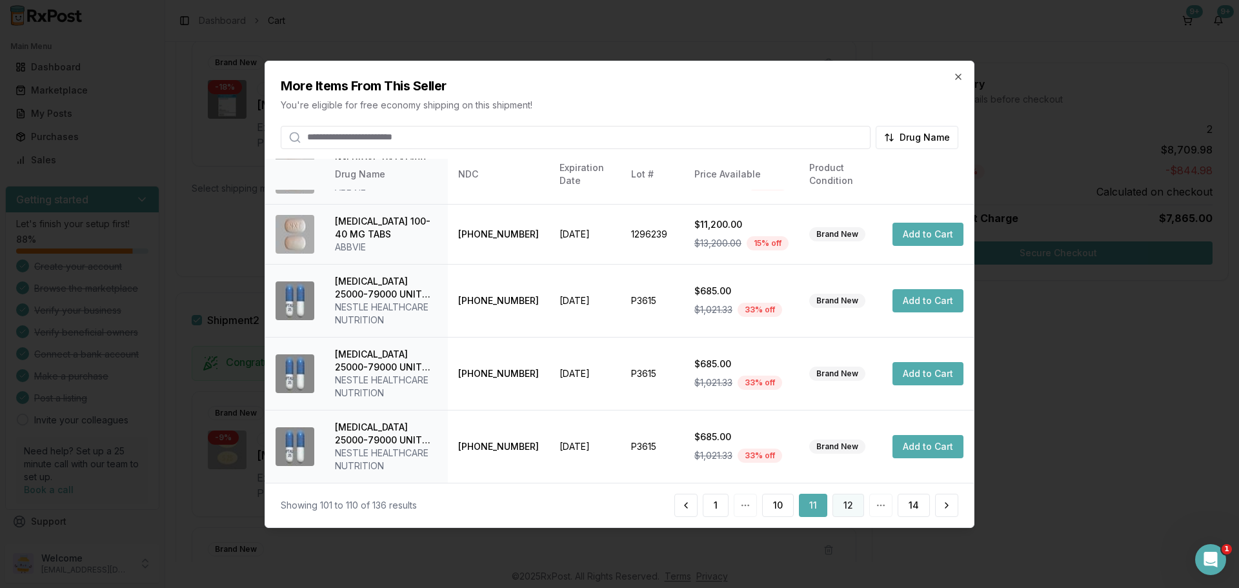
click at [853, 505] on button "12" at bounding box center [848, 505] width 32 height 23
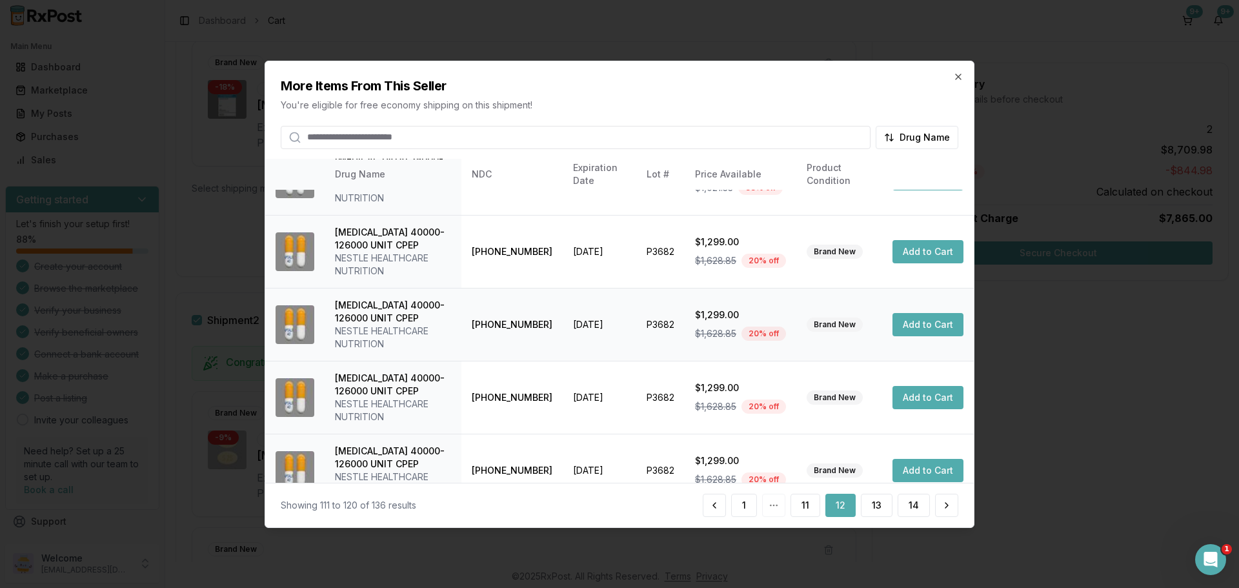
scroll to position [436, 0]
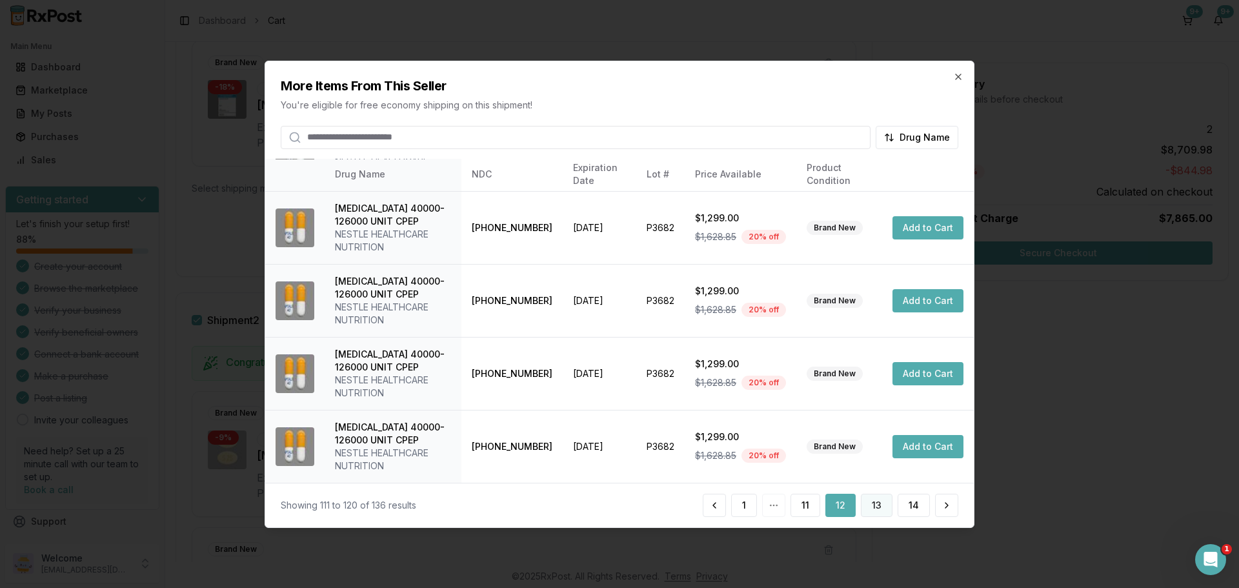
click at [872, 506] on button "13" at bounding box center [877, 505] width 32 height 23
click at [908, 504] on button "14" at bounding box center [914, 505] width 32 height 23
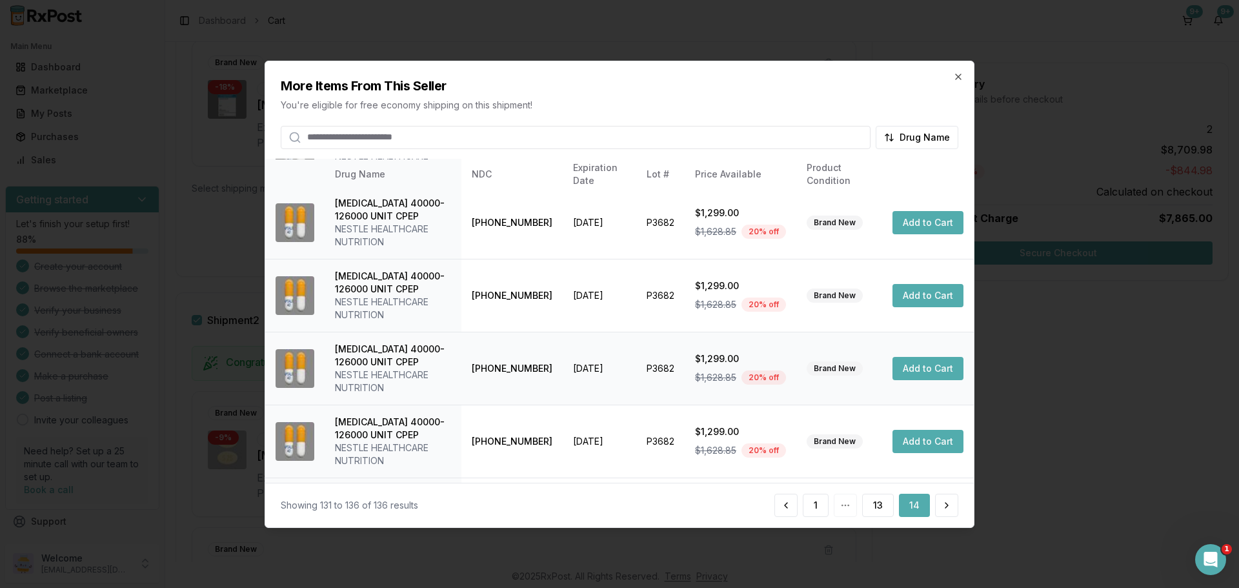
scroll to position [145, 0]
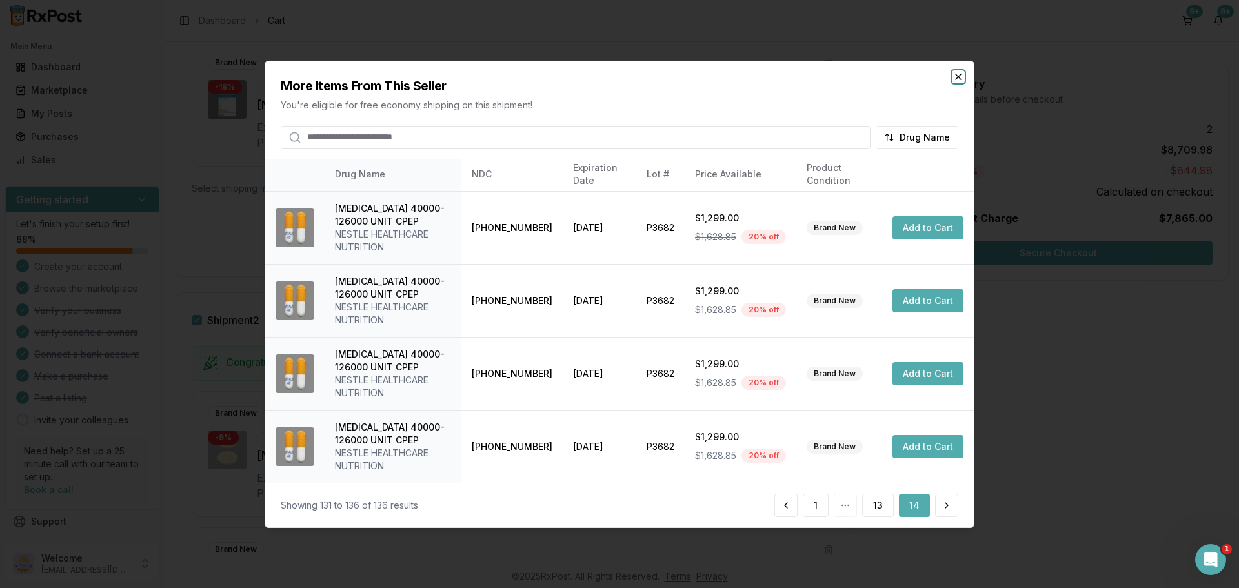
click at [957, 76] on icon "button" at bounding box center [958, 76] width 10 height 10
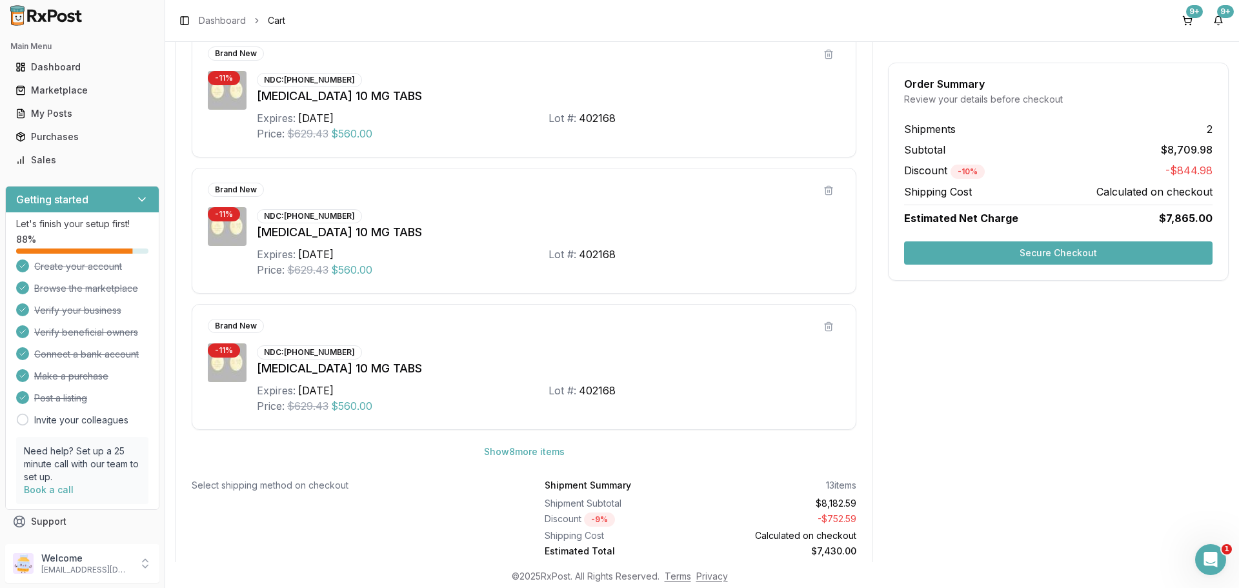
scroll to position [947, 0]
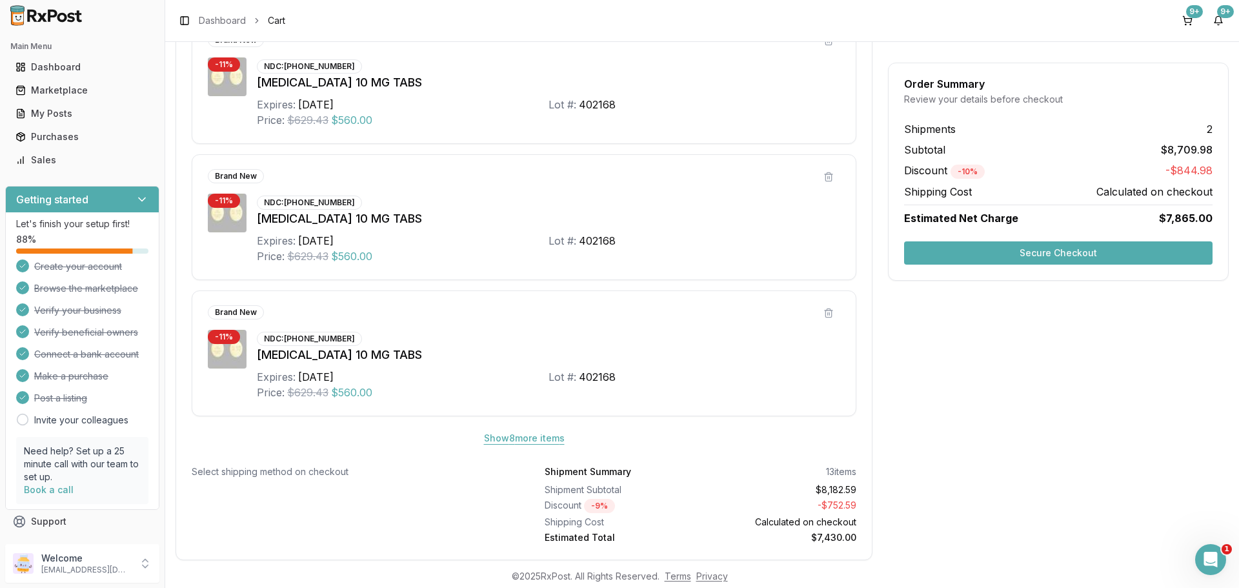
click at [516, 440] on button "Show 8 more item s" at bounding box center [524, 438] width 101 height 23
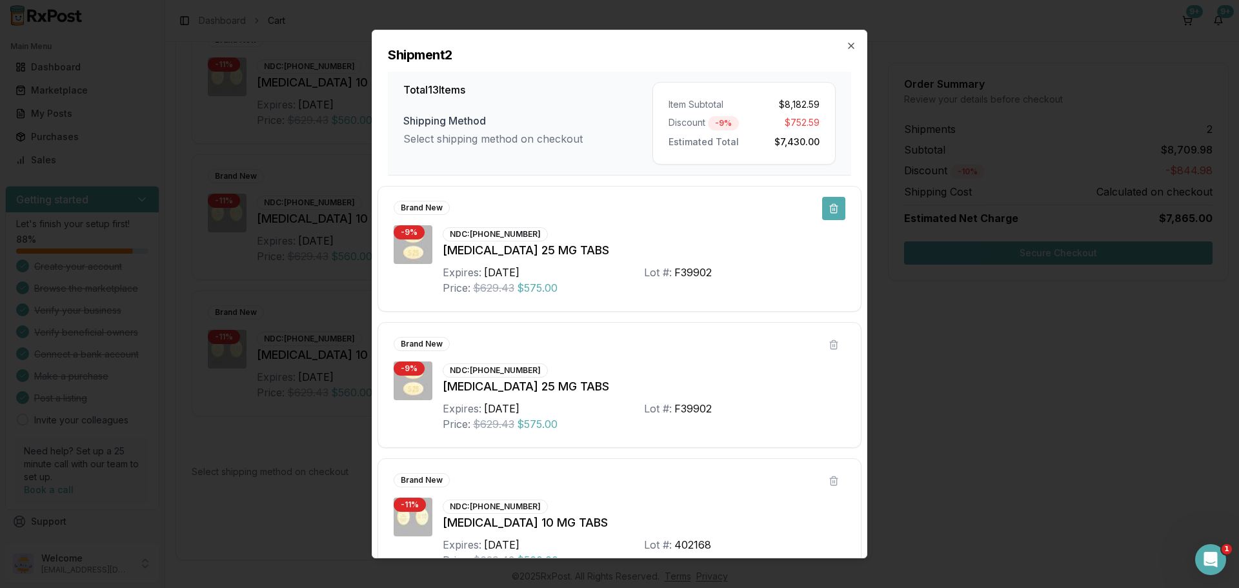
click at [827, 208] on button at bounding box center [833, 208] width 23 height 23
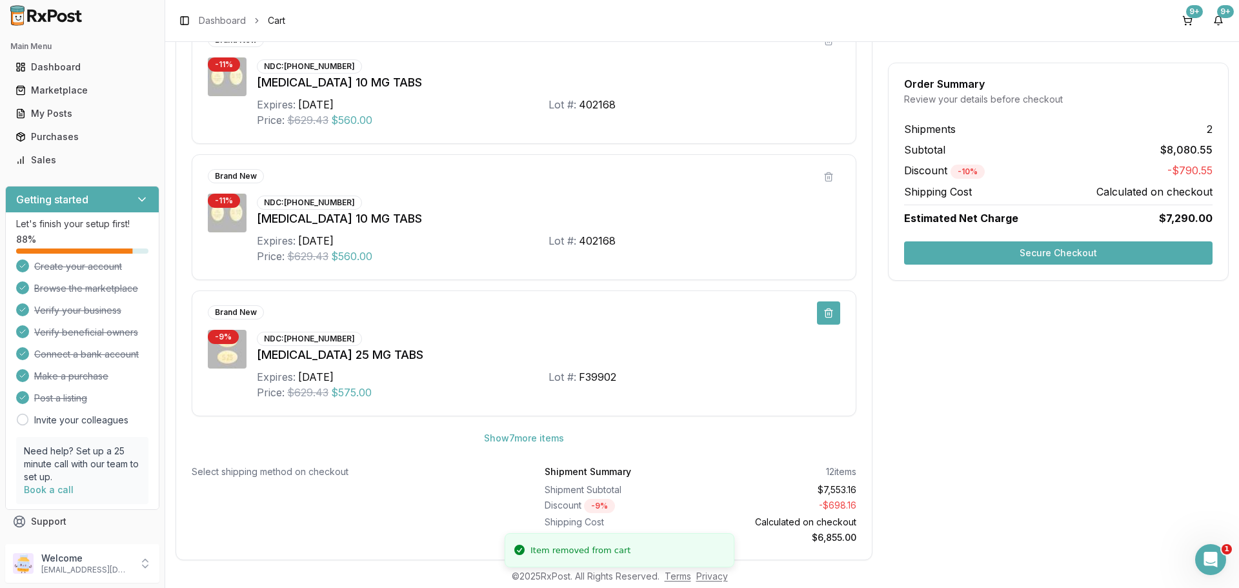
click at [825, 310] on button at bounding box center [828, 312] width 23 height 23
click at [821, 179] on button at bounding box center [828, 176] width 23 height 23
click at [827, 319] on button at bounding box center [828, 312] width 23 height 23
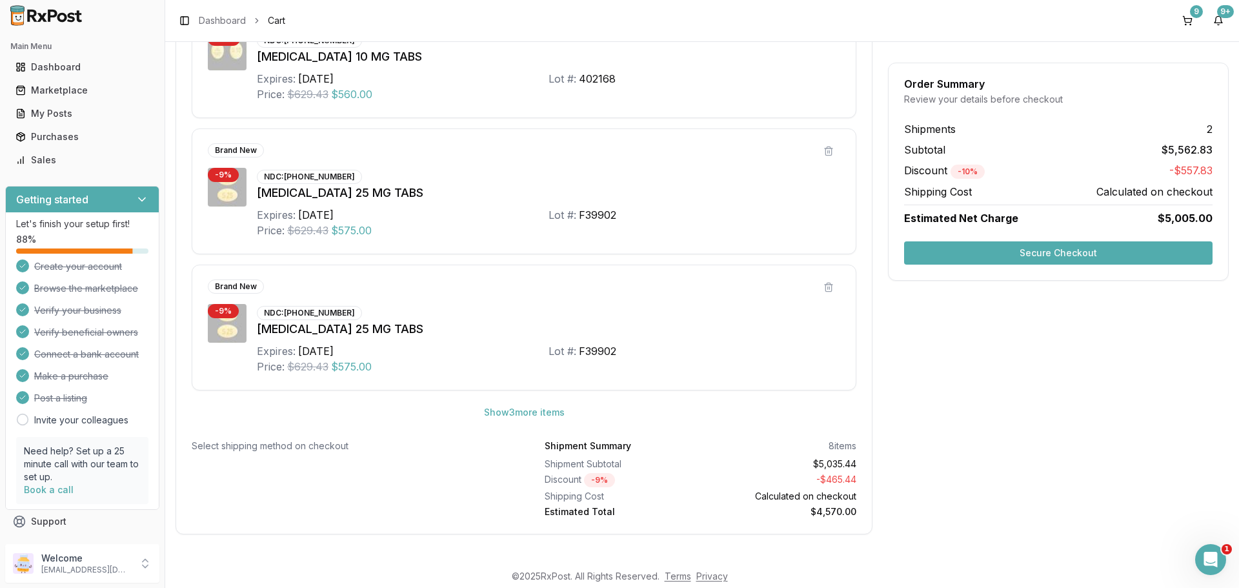
scroll to position [981, 0]
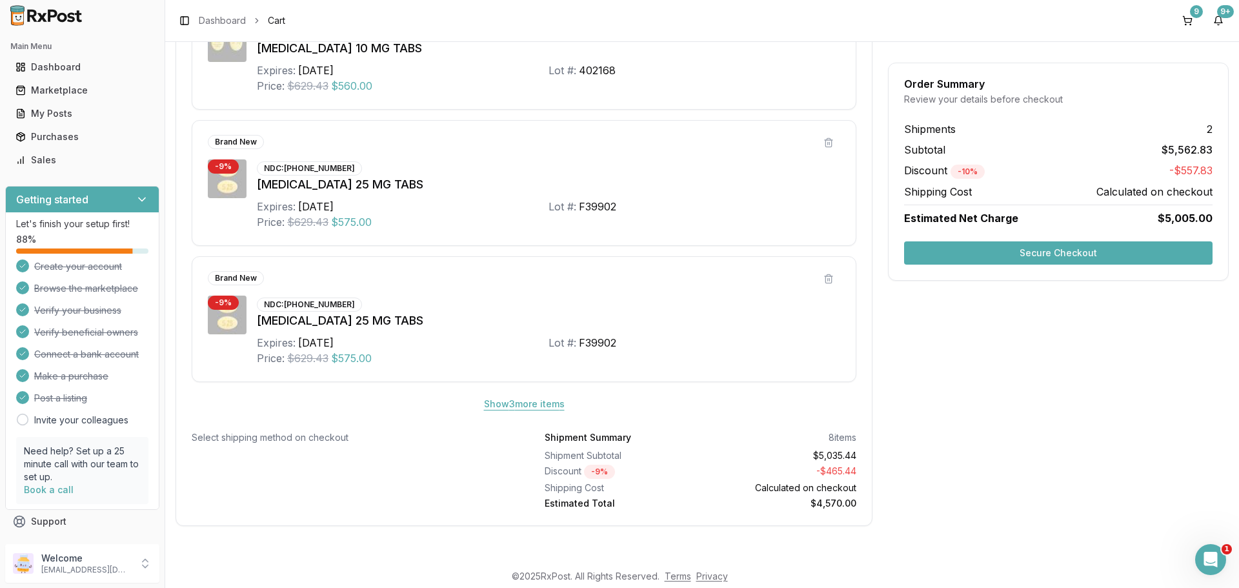
click at [530, 405] on button "Show 3 more item s" at bounding box center [524, 403] width 101 height 23
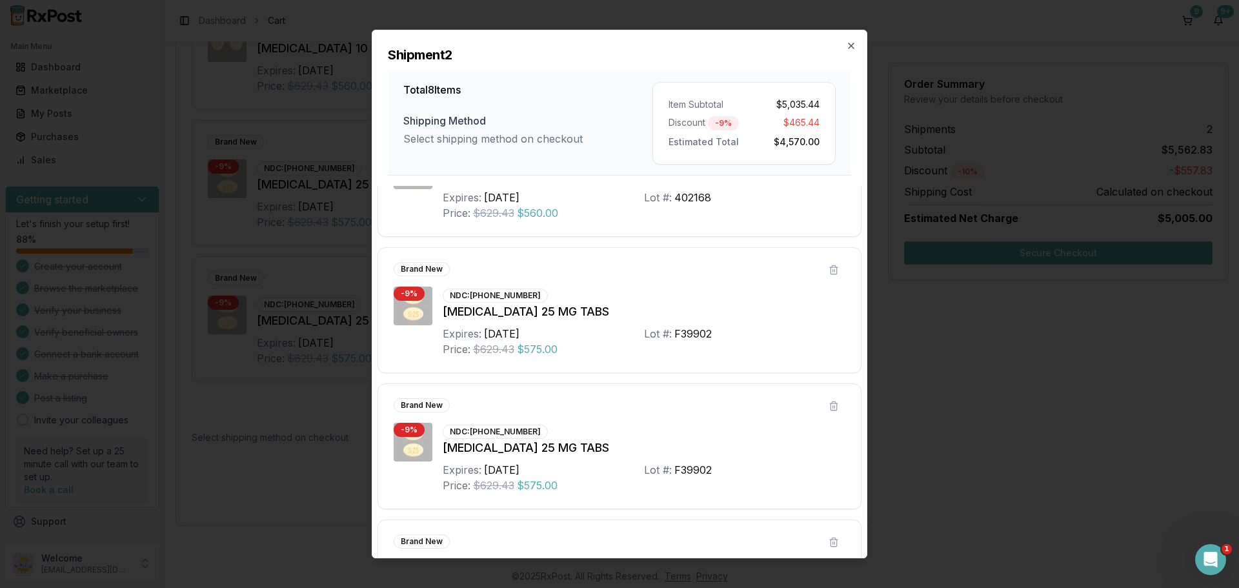
scroll to position [387, 0]
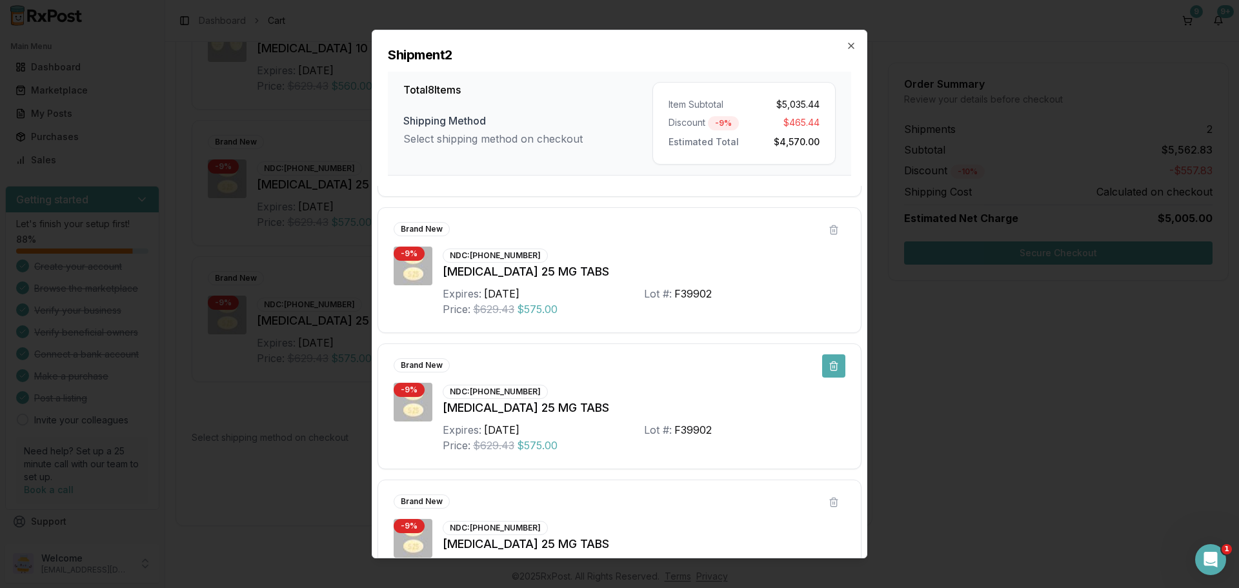
click at [828, 364] on button at bounding box center [833, 365] width 23 height 23
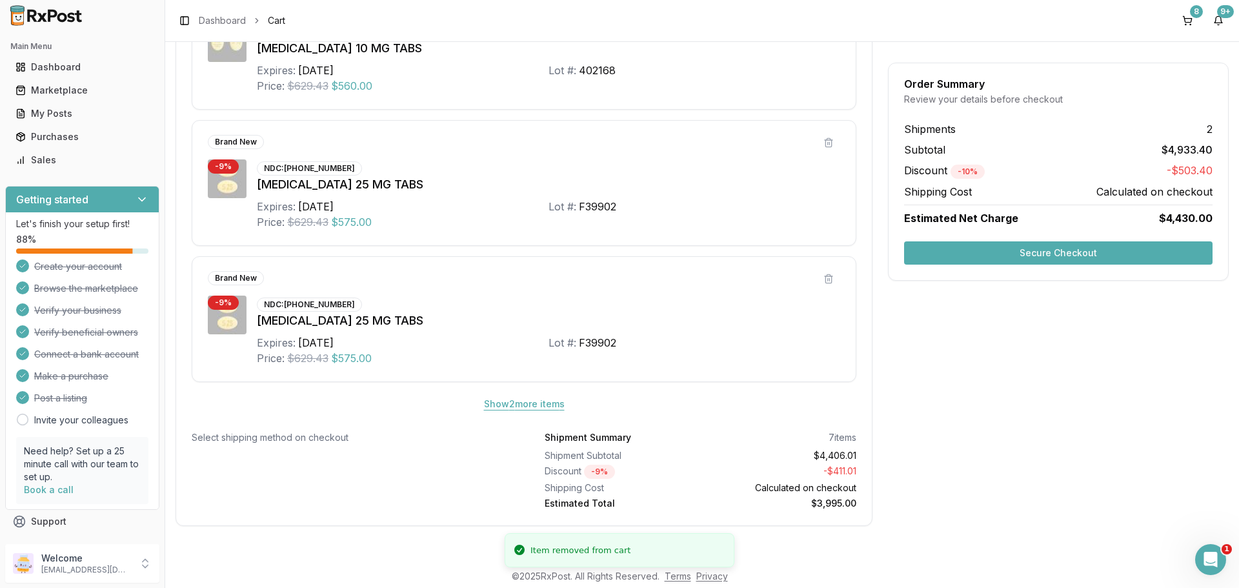
click at [554, 403] on button "Show 2 more item s" at bounding box center [524, 403] width 101 height 23
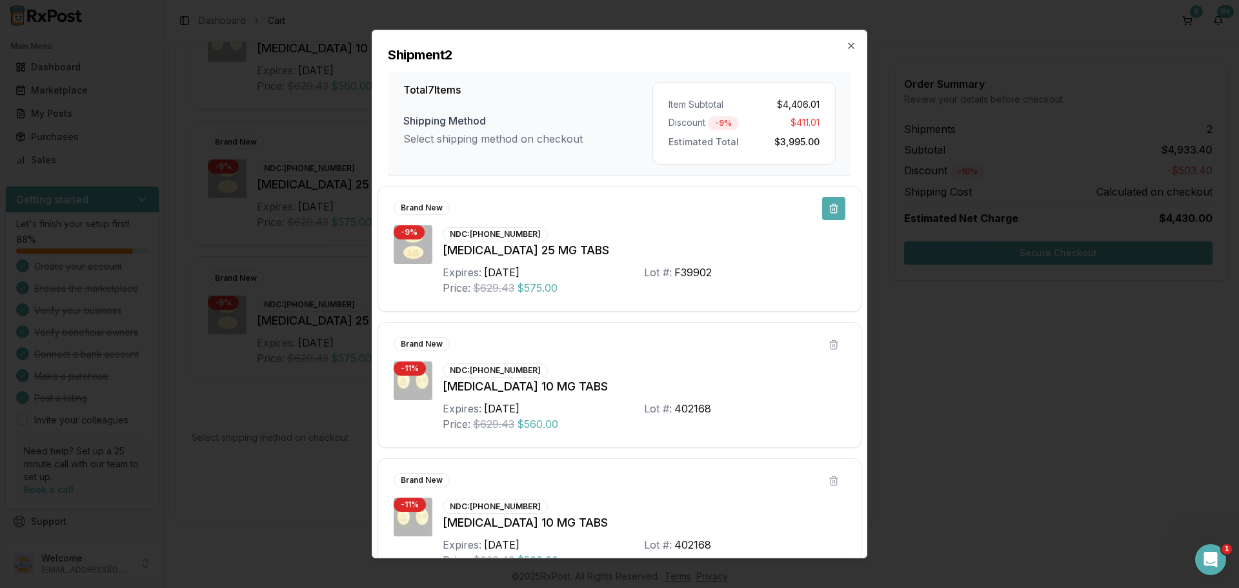
click at [835, 212] on button at bounding box center [833, 208] width 23 height 23
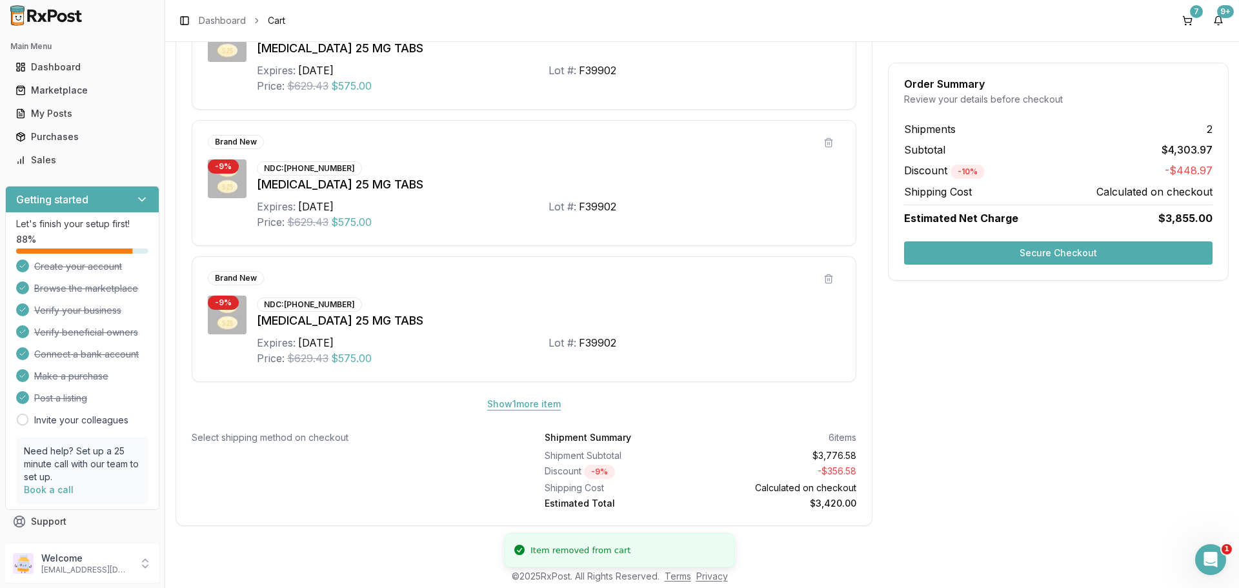
click at [549, 407] on button "Show 1 more item" at bounding box center [524, 403] width 94 height 23
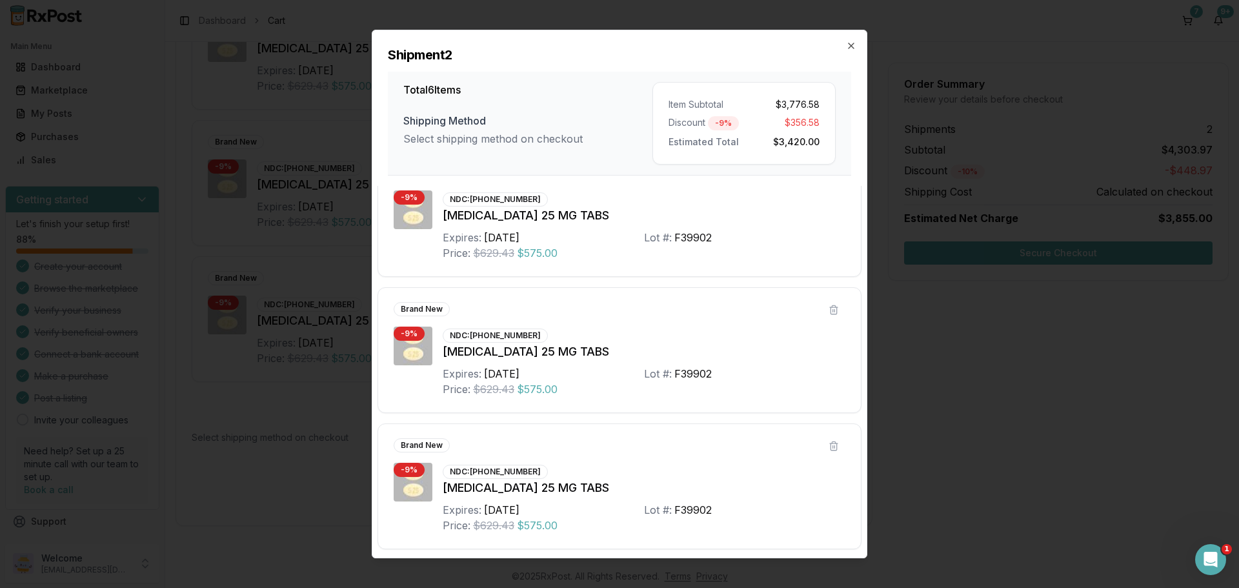
scroll to position [445, 0]
click at [834, 456] on button at bounding box center [833, 444] width 23 height 23
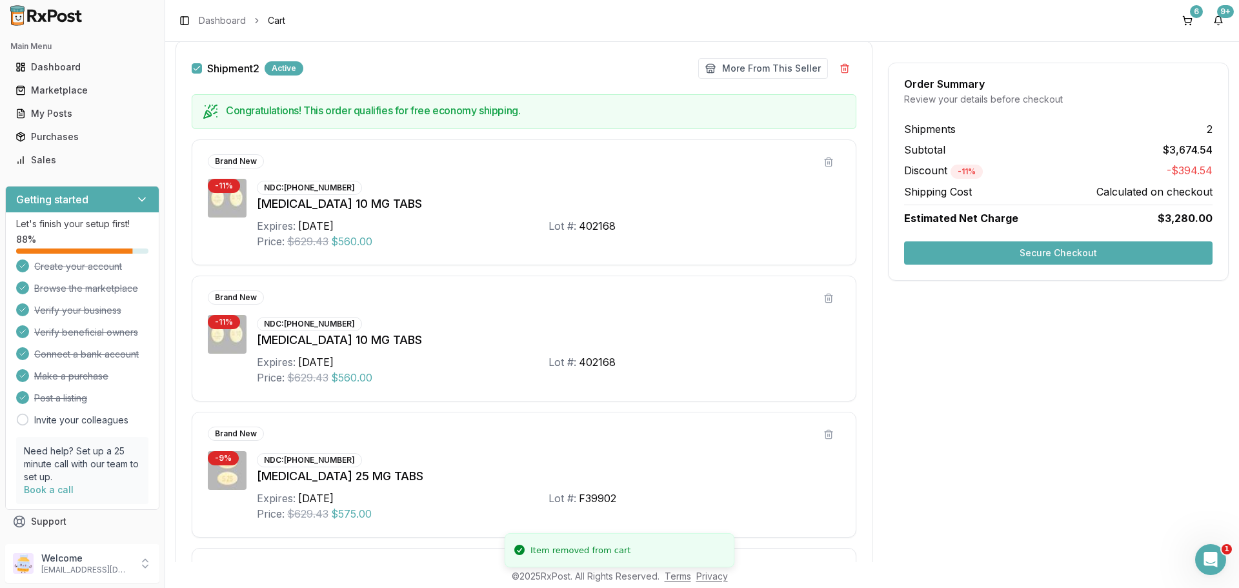
scroll to position [517, 0]
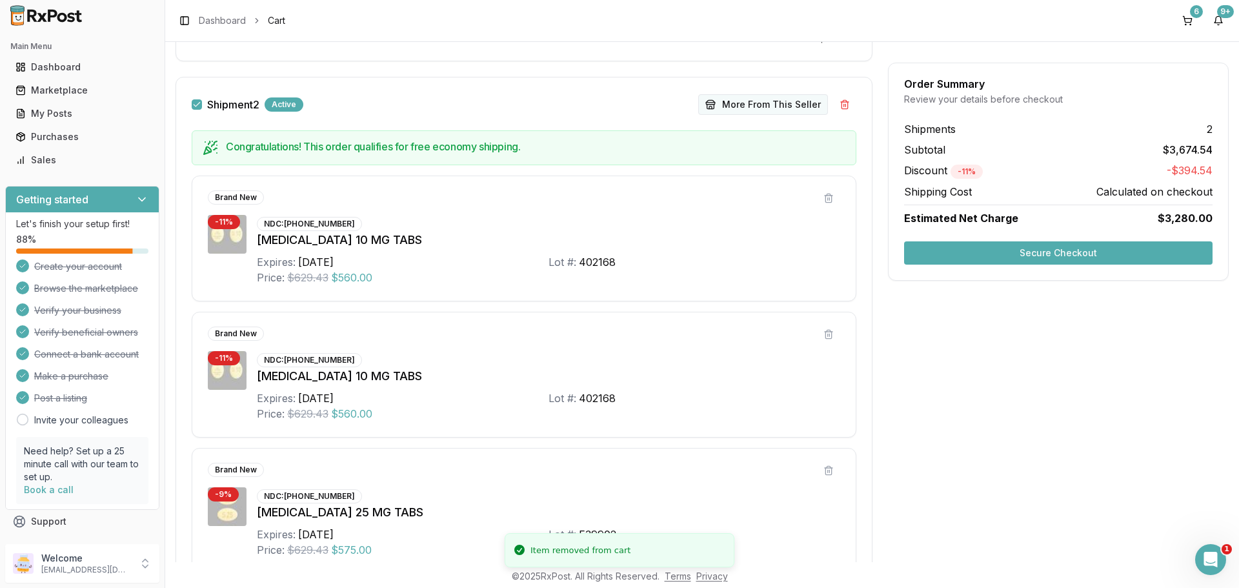
click at [760, 103] on button "More From This Seller" at bounding box center [763, 104] width 130 height 21
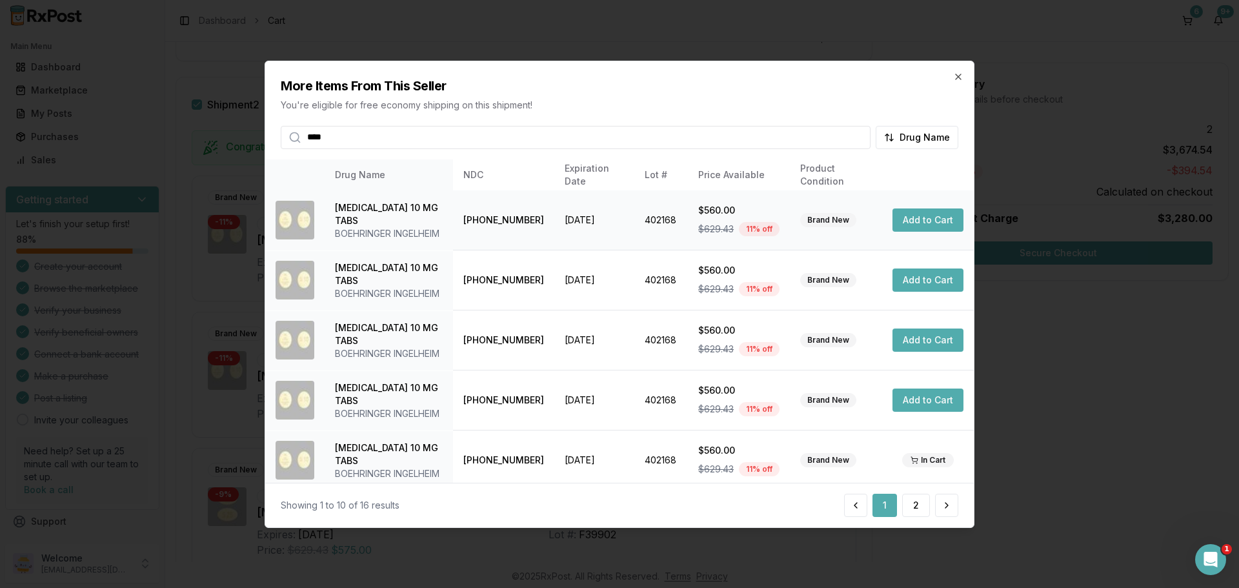
type input "****"
click at [906, 228] on button "Add to Cart" at bounding box center [927, 219] width 71 height 23
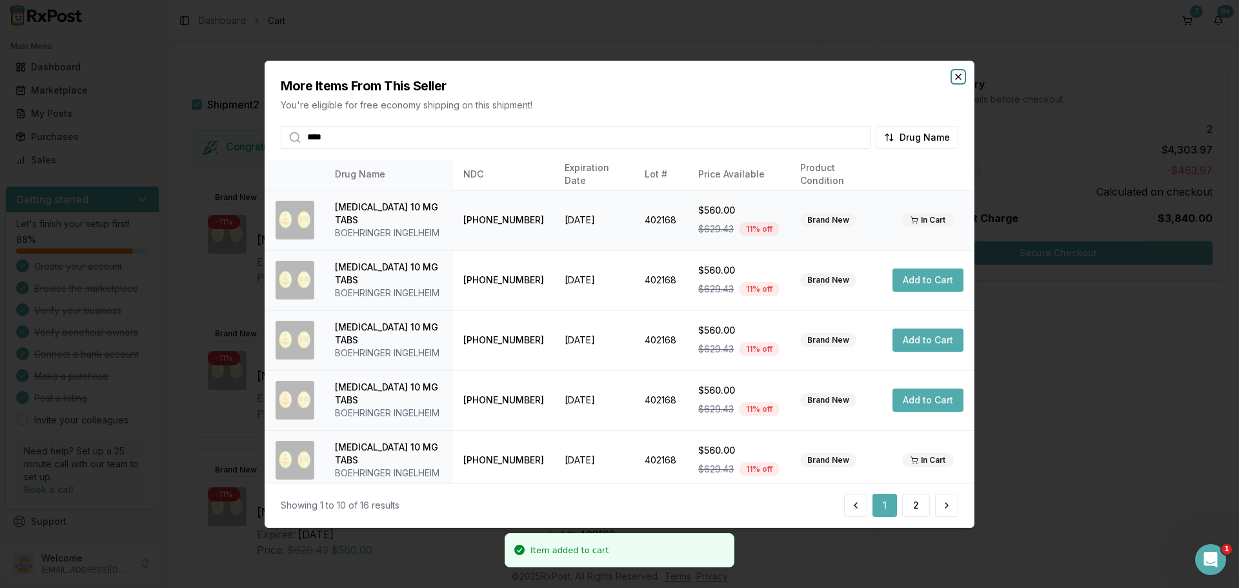
click at [961, 77] on icon "button" at bounding box center [958, 76] width 10 height 10
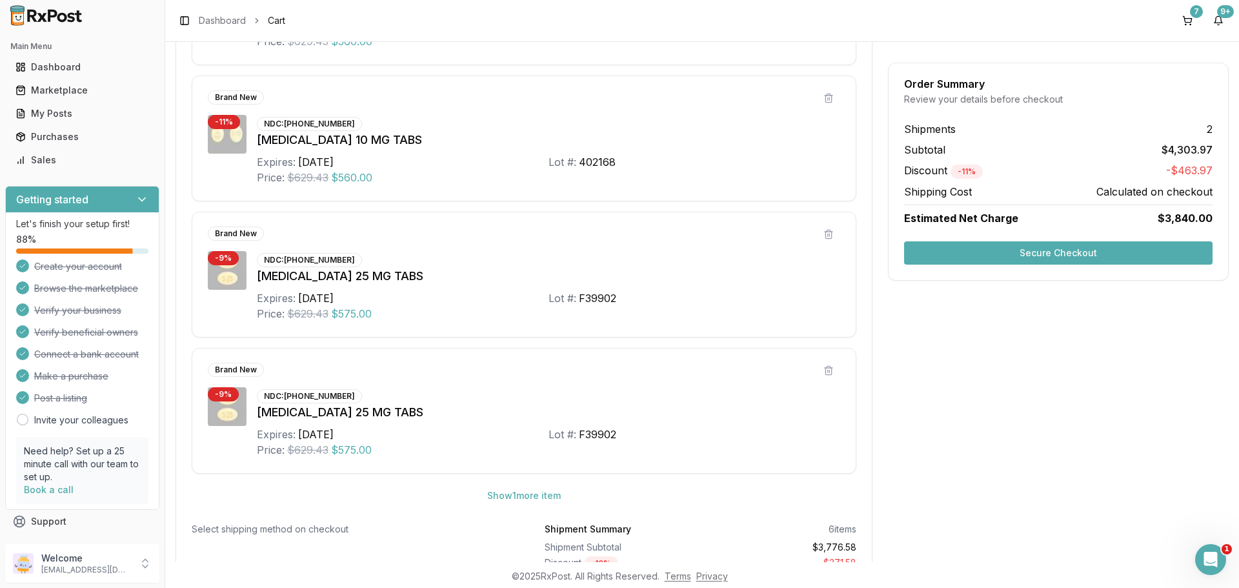
scroll to position [981, 0]
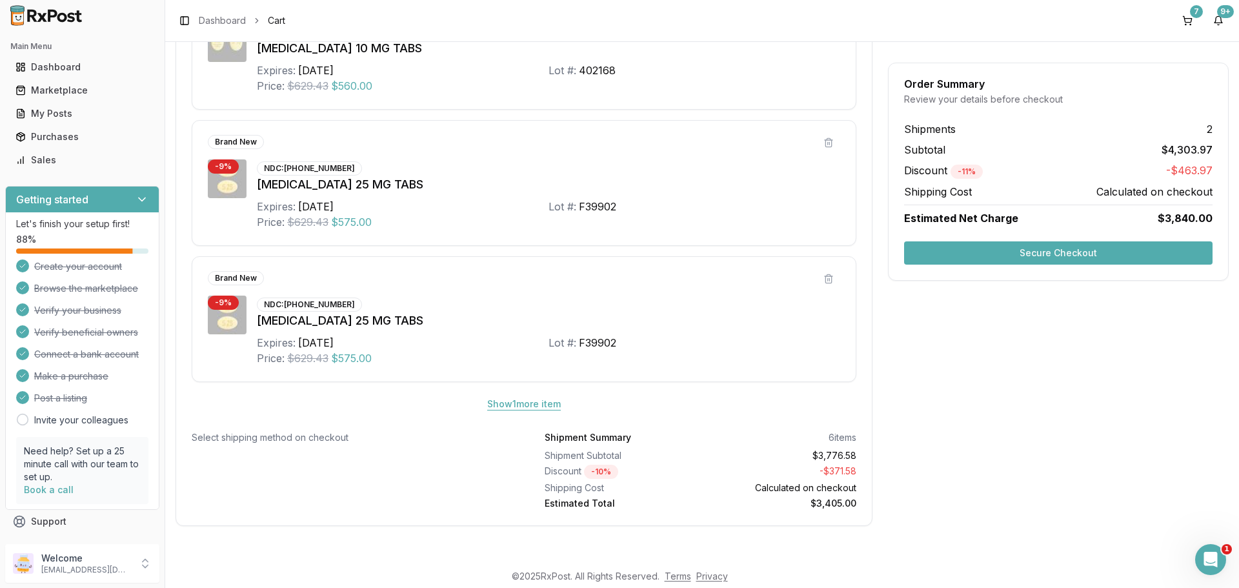
click at [512, 401] on button "Show 1 more item" at bounding box center [524, 403] width 94 height 23
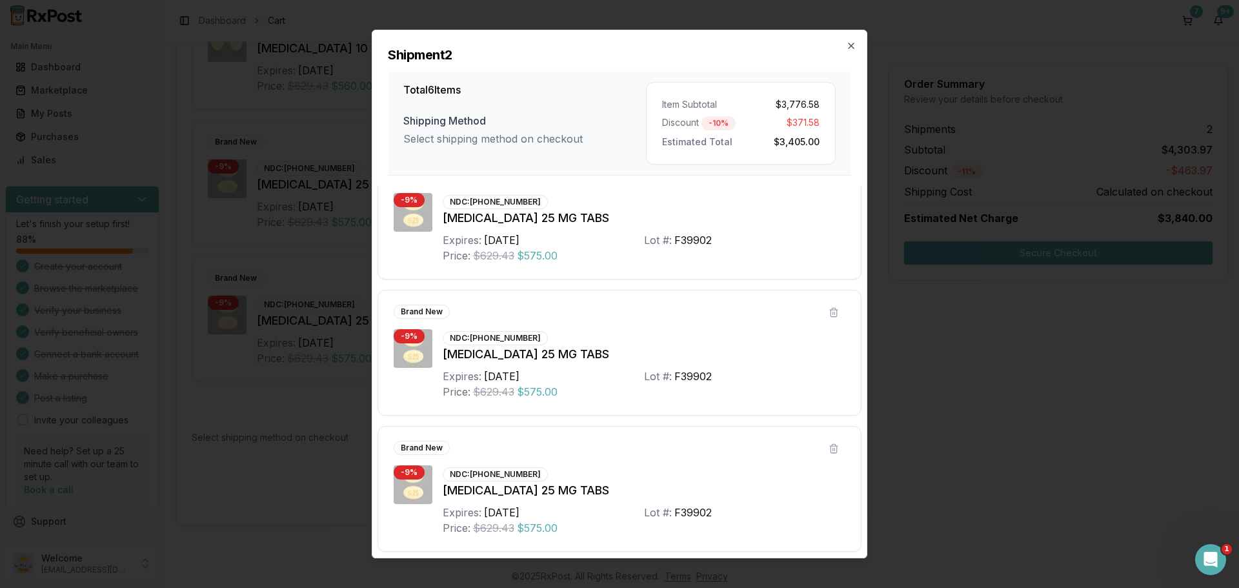
scroll to position [445, 0]
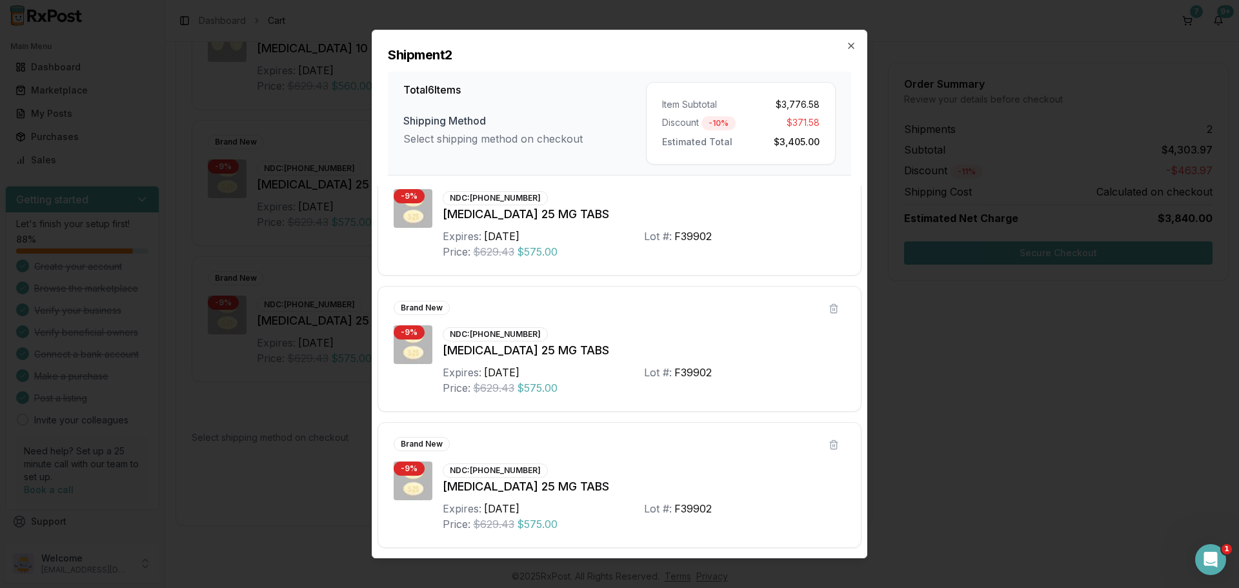
click at [848, 51] on h2 "Shipment 2" at bounding box center [619, 55] width 463 height 18
click at [854, 46] on icon "button" at bounding box center [851, 46] width 10 height 10
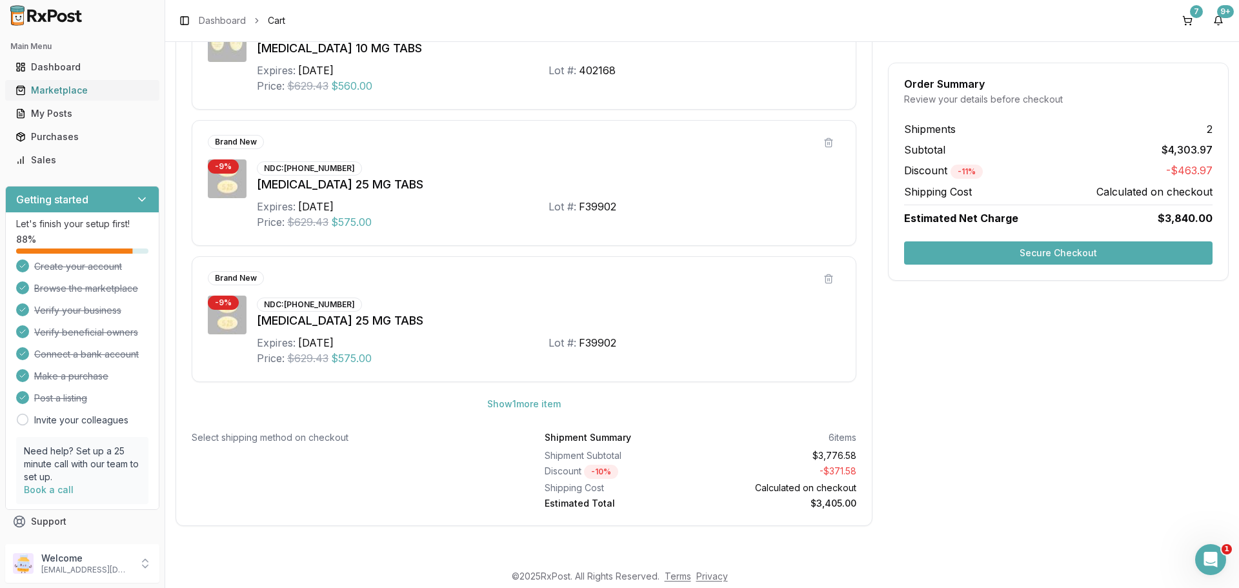
click at [95, 93] on div "Marketplace" at bounding box center [82, 90] width 134 height 13
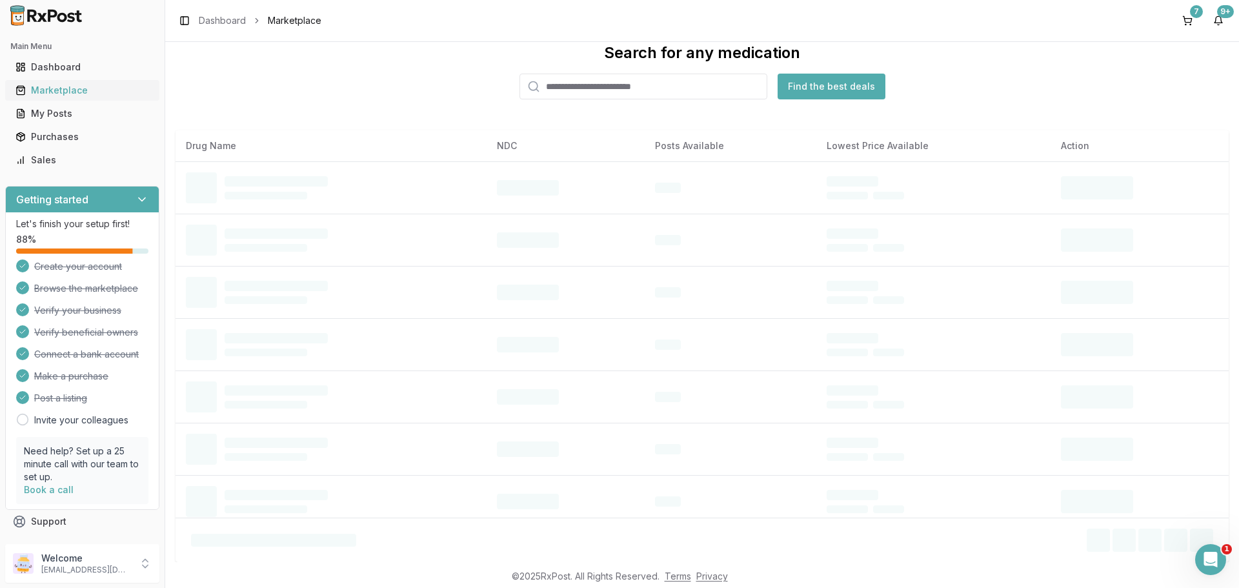
scroll to position [30, 0]
click at [620, 86] on input "search" at bounding box center [643, 87] width 248 height 26
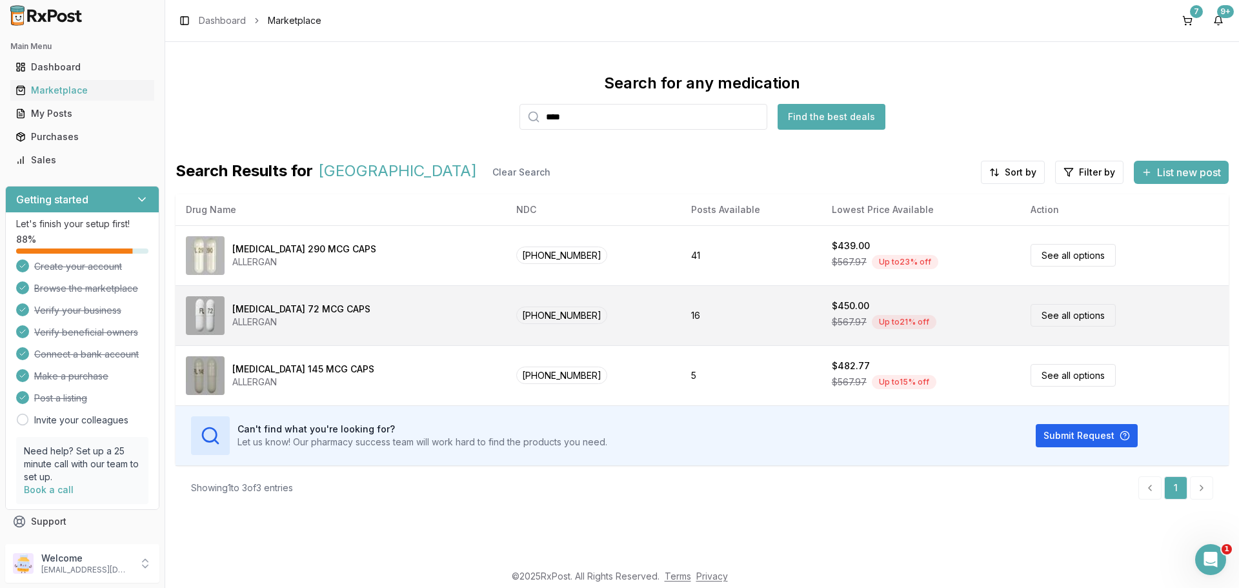
type input "****"
click at [418, 303] on div "[MEDICAL_DATA] 72 MCG CAPS ALLERGAN" at bounding box center [341, 315] width 310 height 39
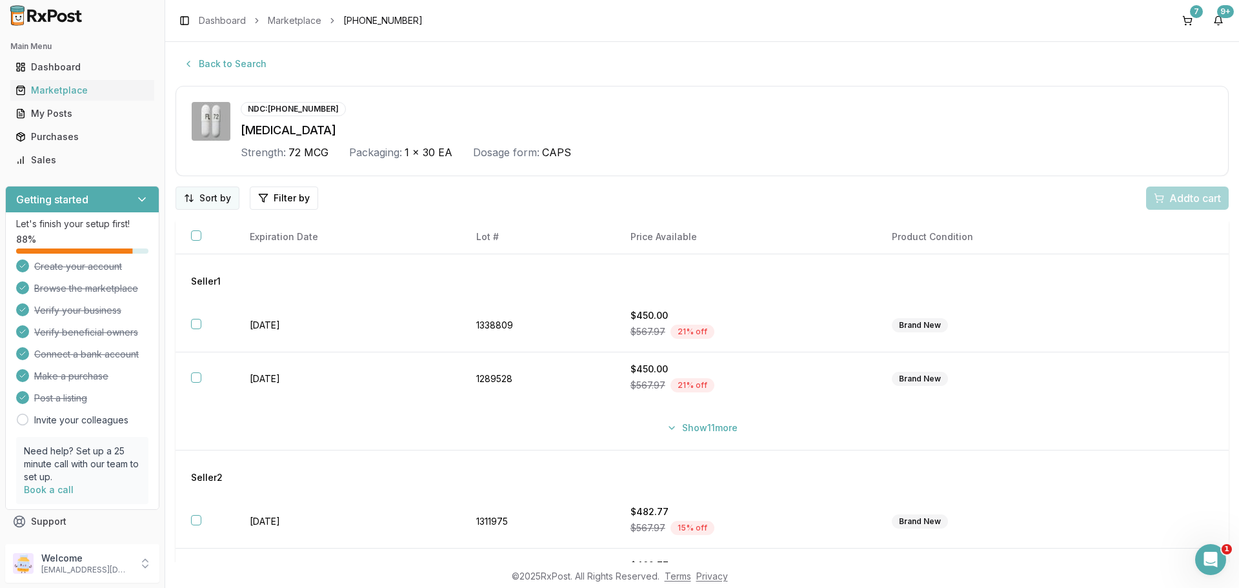
click at [212, 198] on html "Main Menu Dashboard Marketplace My Posts Purchases Sales Getting started Let's …" at bounding box center [619, 294] width 1239 height 588
click at [196, 246] on div "Price (Low to High)" at bounding box center [175, 246] width 123 height 21
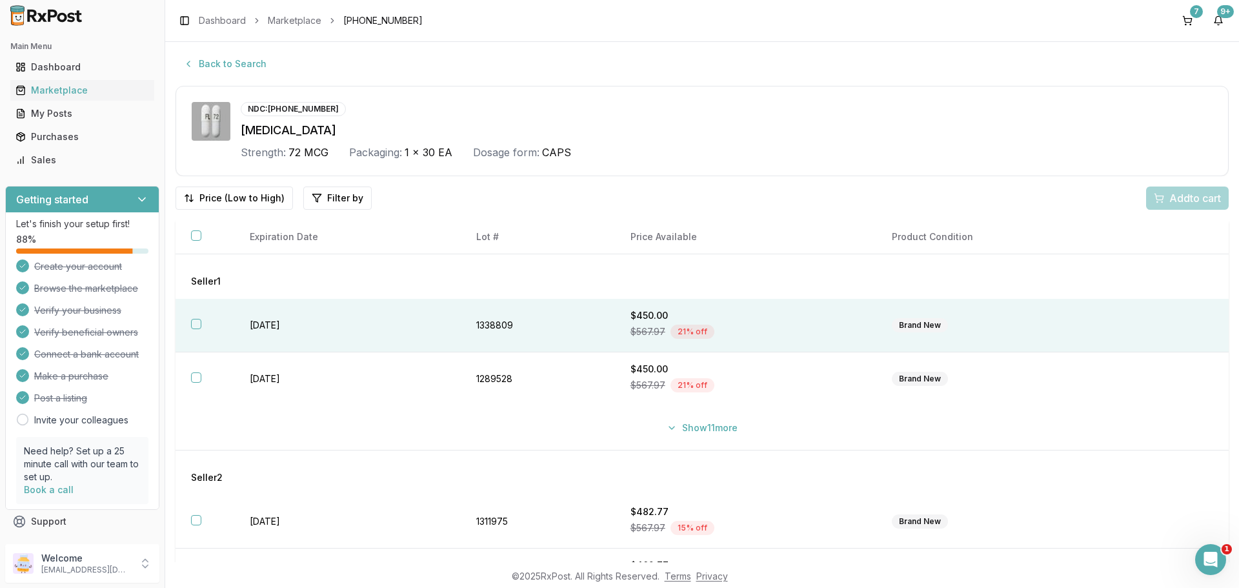
click at [198, 324] on button "button" at bounding box center [196, 324] width 10 height 10
click at [1176, 203] on span "Add 1 to cart" at bounding box center [1193, 197] width 56 height 15
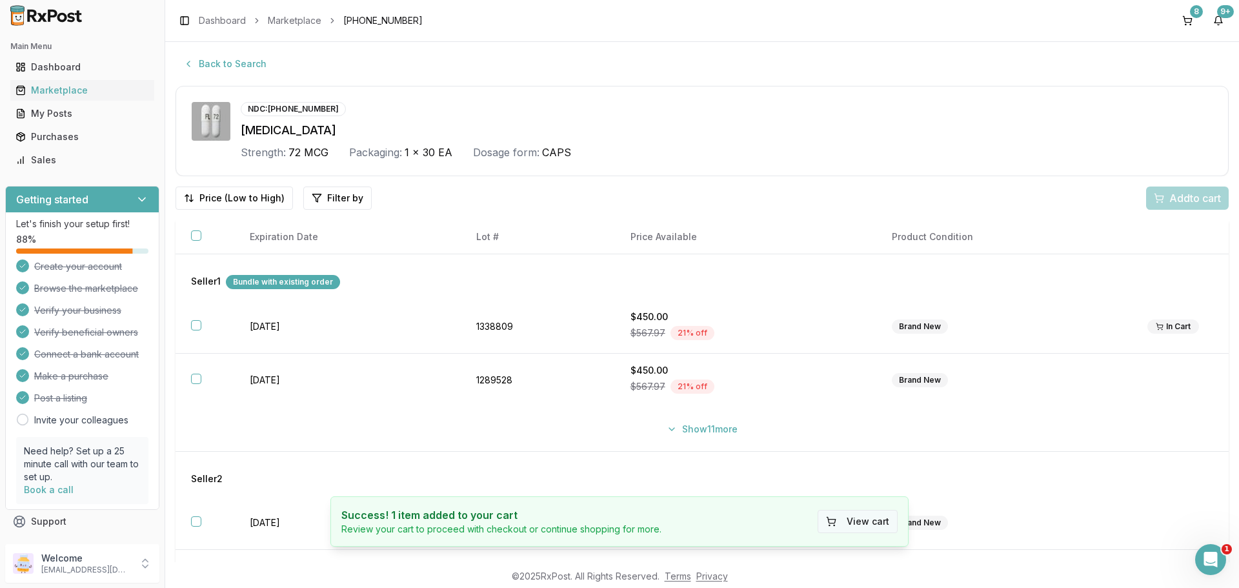
click at [865, 519] on button "View cart" at bounding box center [858, 521] width 80 height 23
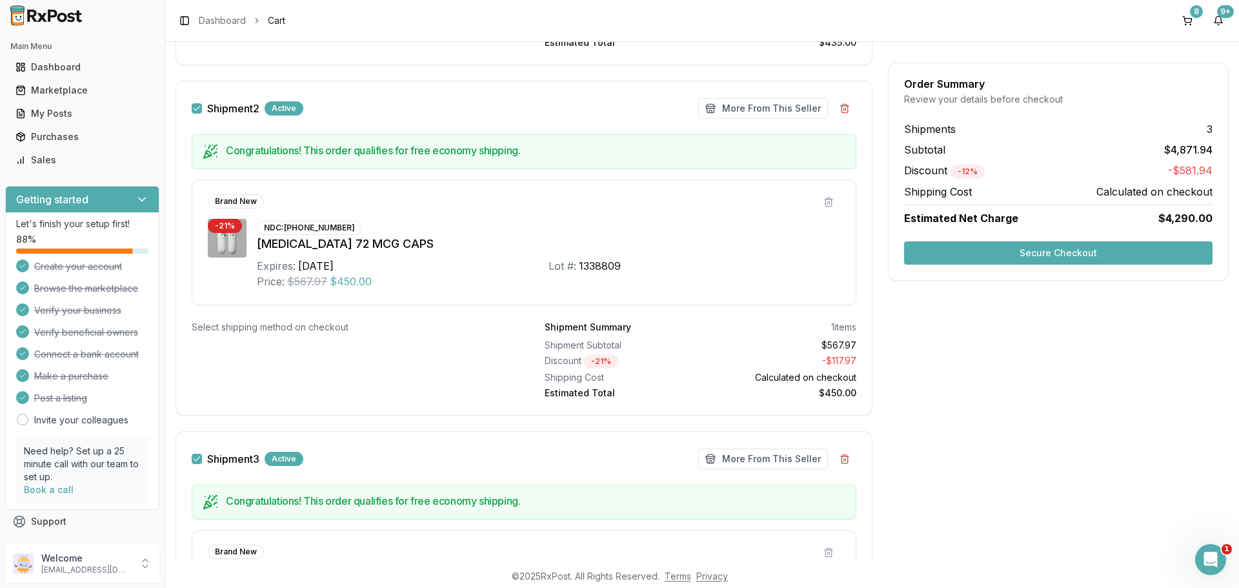
scroll to position [516, 0]
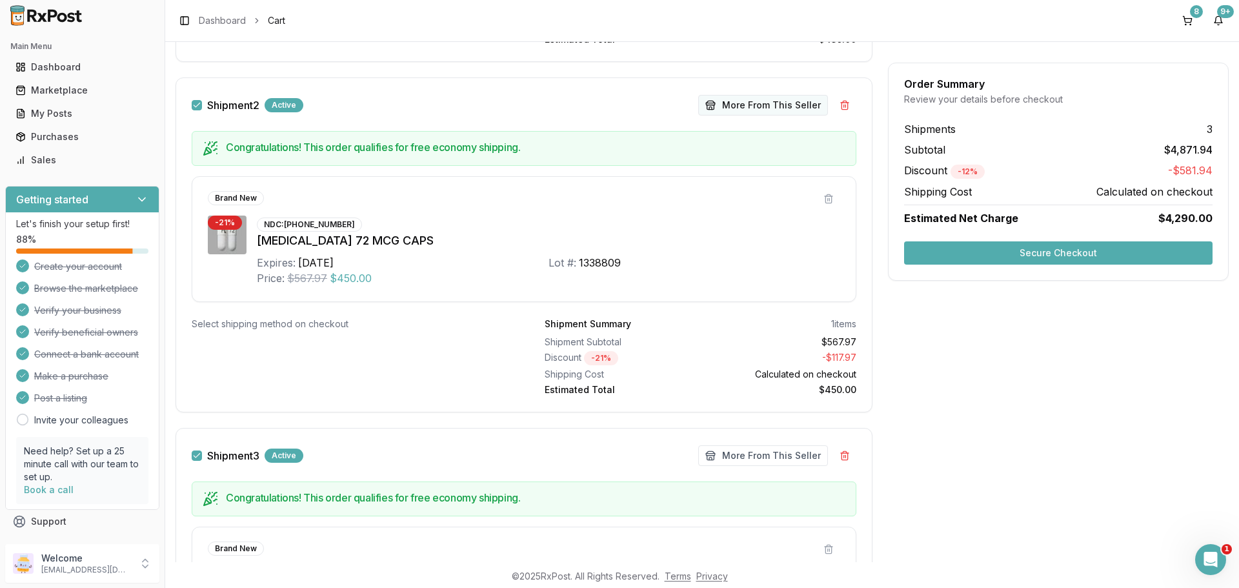
click at [739, 111] on button "More From This Seller" at bounding box center [763, 105] width 130 height 21
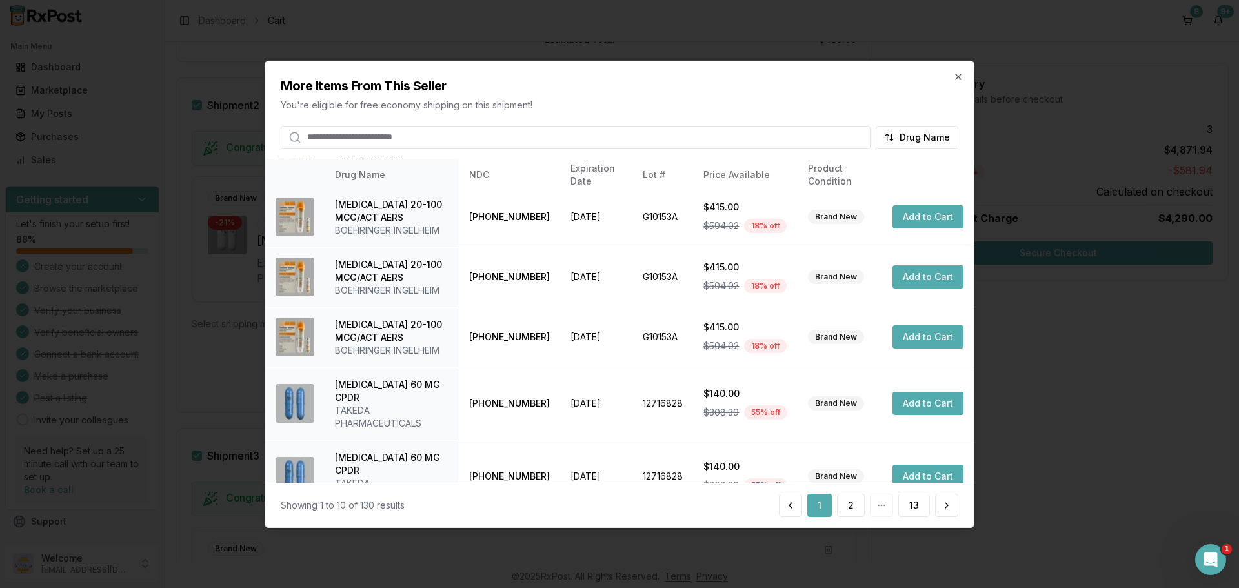
scroll to position [307, 0]
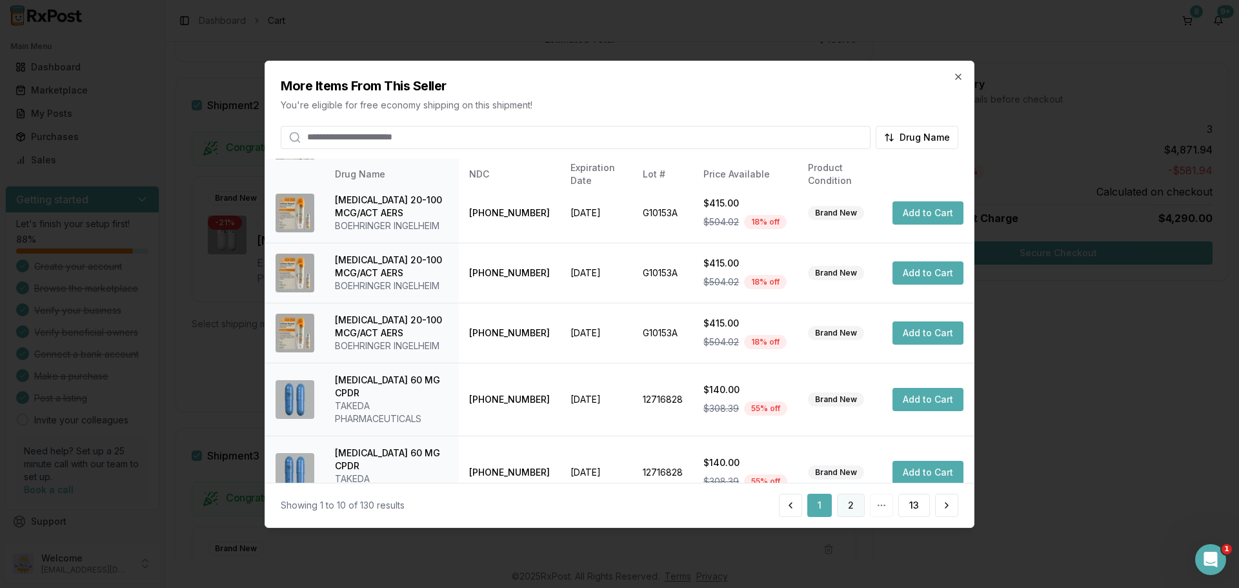
click at [848, 507] on button "2" at bounding box center [851, 505] width 28 height 23
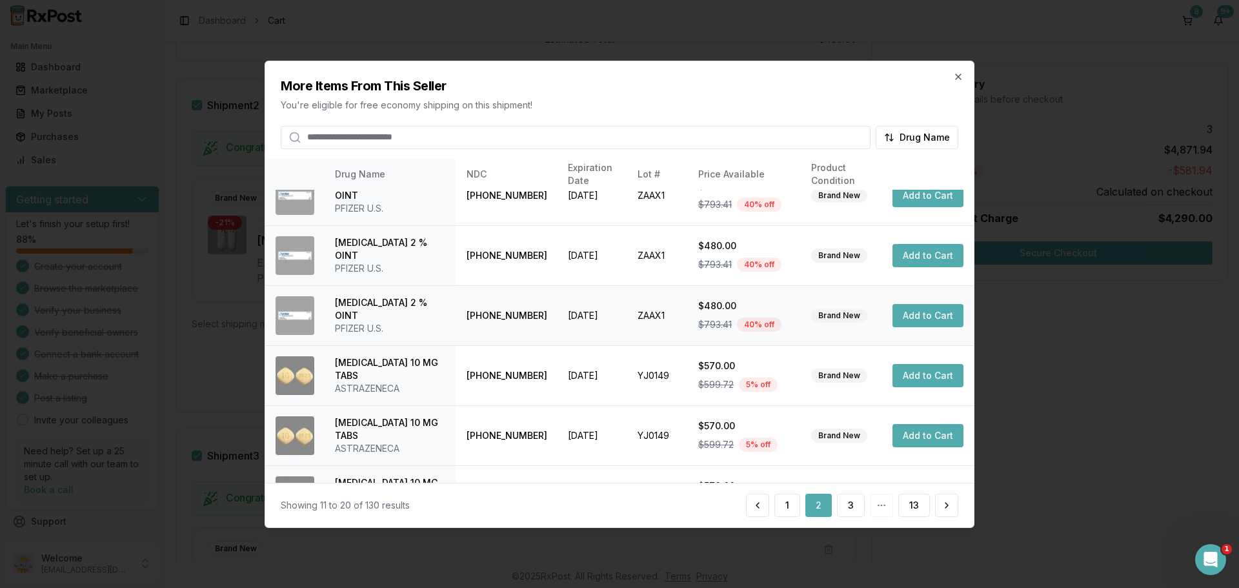
scroll to position [320, 0]
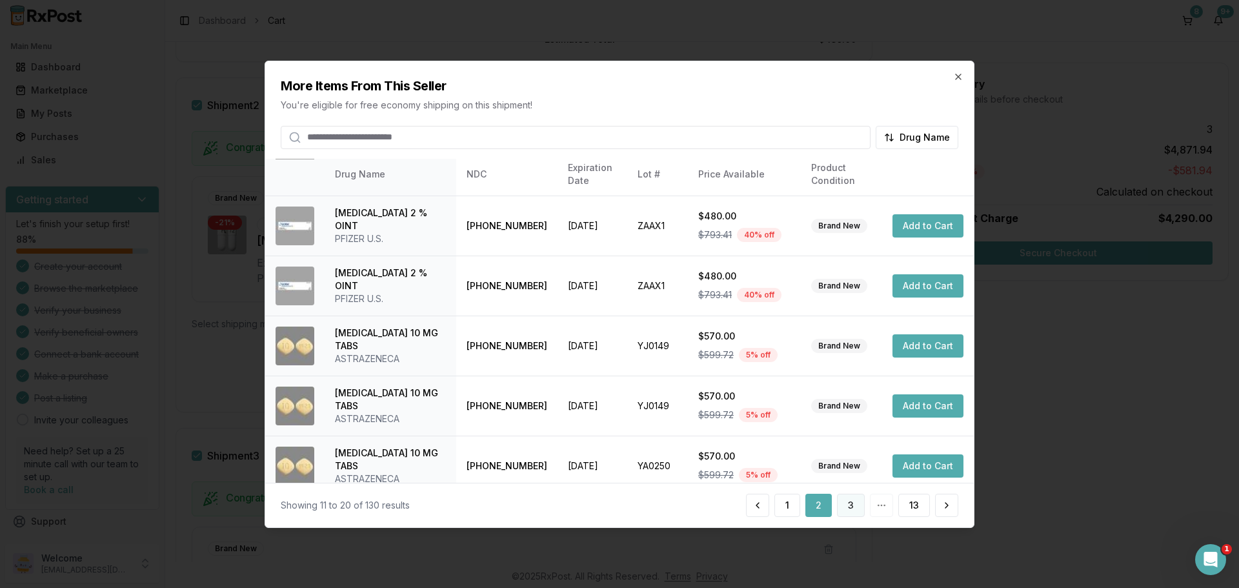
click at [850, 510] on button "3" at bounding box center [851, 505] width 28 height 23
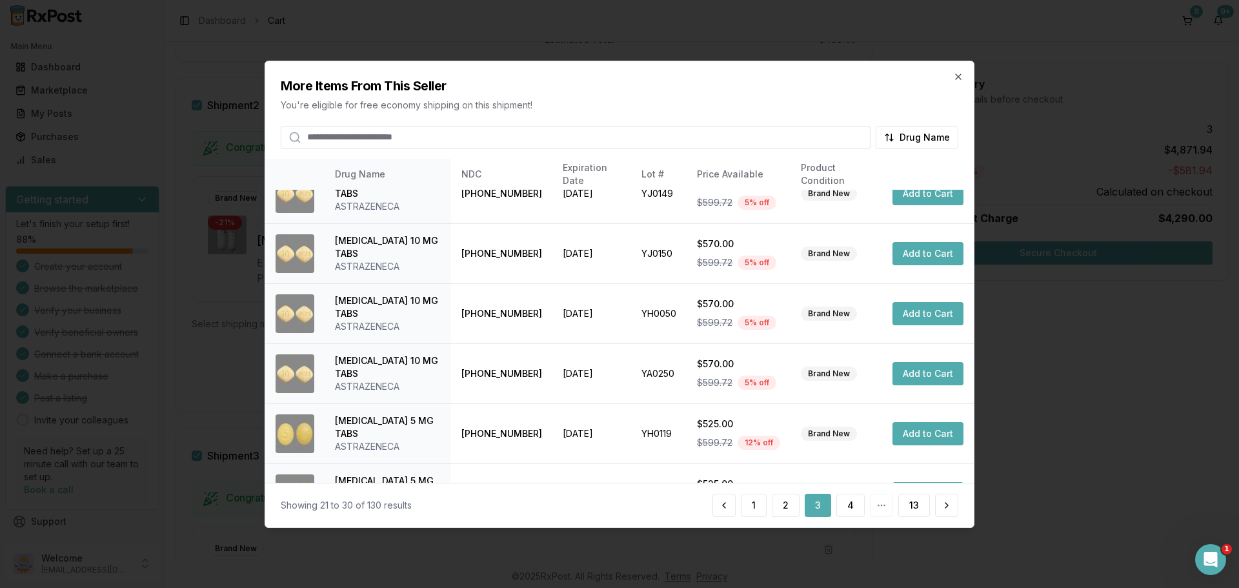
scroll to position [307, 0]
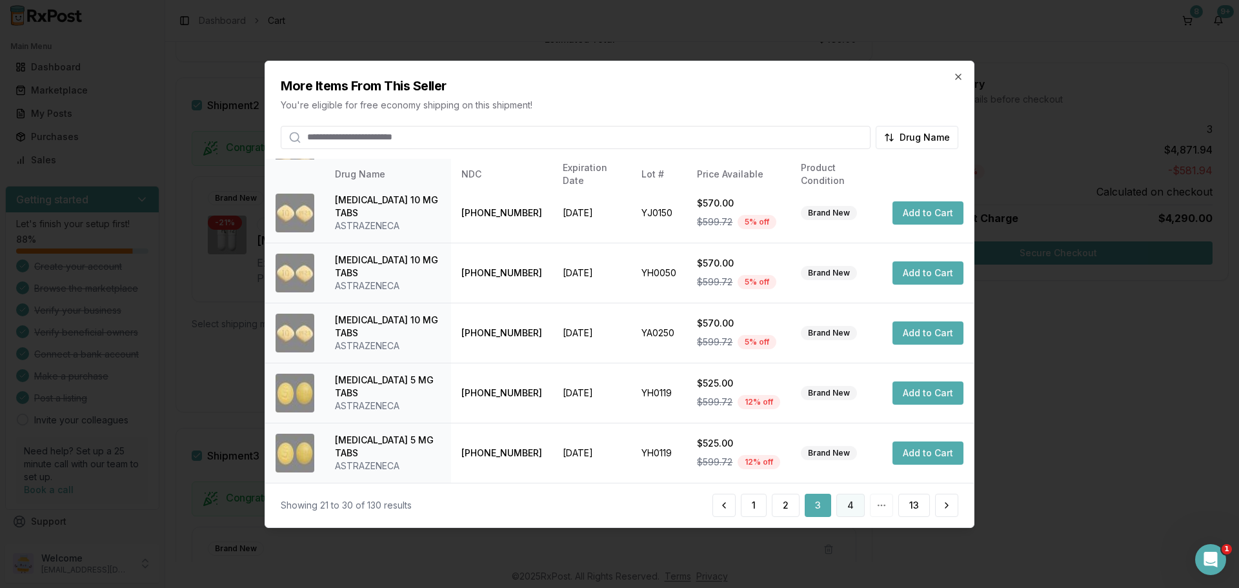
click at [856, 509] on button "4" at bounding box center [850, 505] width 28 height 23
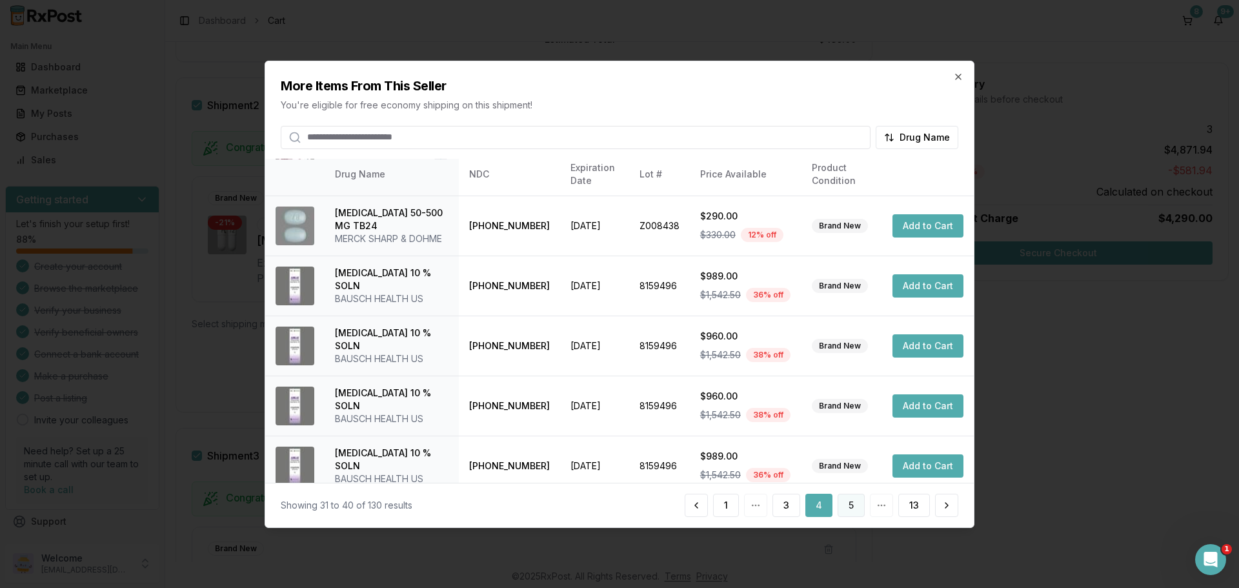
click at [854, 497] on button "5" at bounding box center [851, 505] width 27 height 23
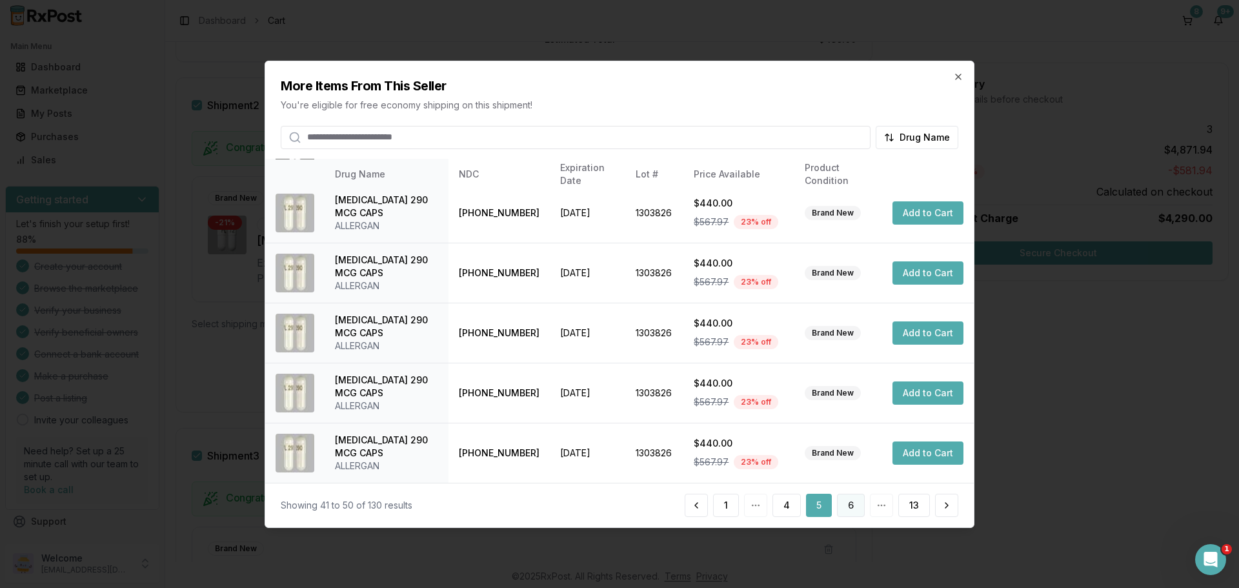
click at [852, 501] on button "6" at bounding box center [851, 505] width 28 height 23
click at [847, 499] on button "7" at bounding box center [851, 505] width 28 height 23
click at [842, 501] on button "8" at bounding box center [851, 505] width 28 height 23
click at [854, 509] on button "9" at bounding box center [851, 505] width 28 height 23
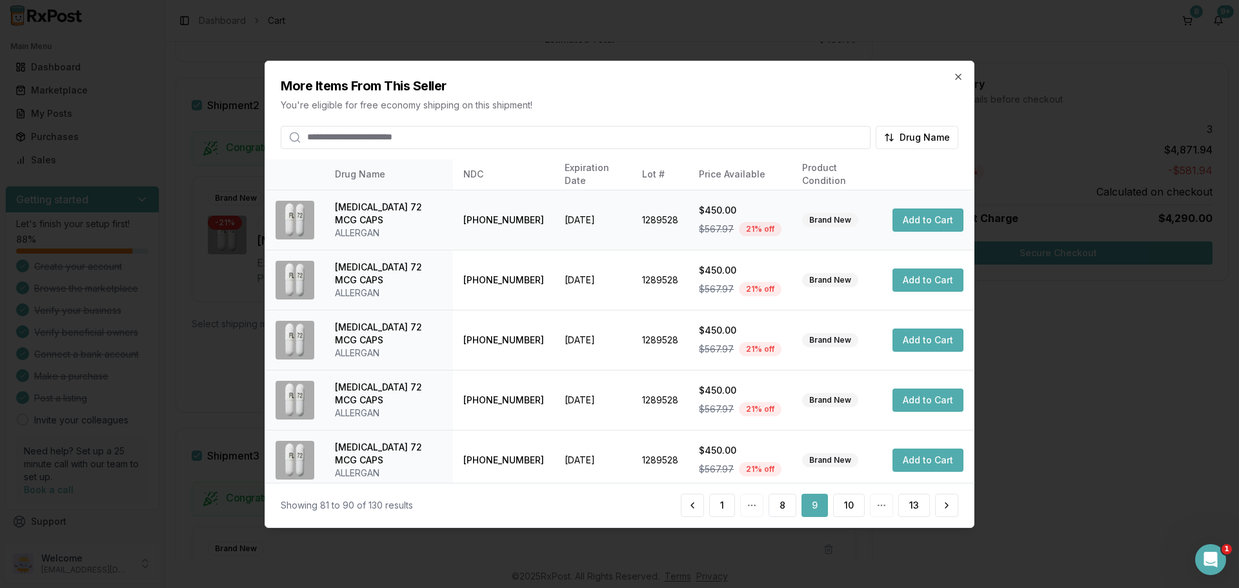
click at [936, 225] on button "Add to Cart" at bounding box center [927, 219] width 71 height 23
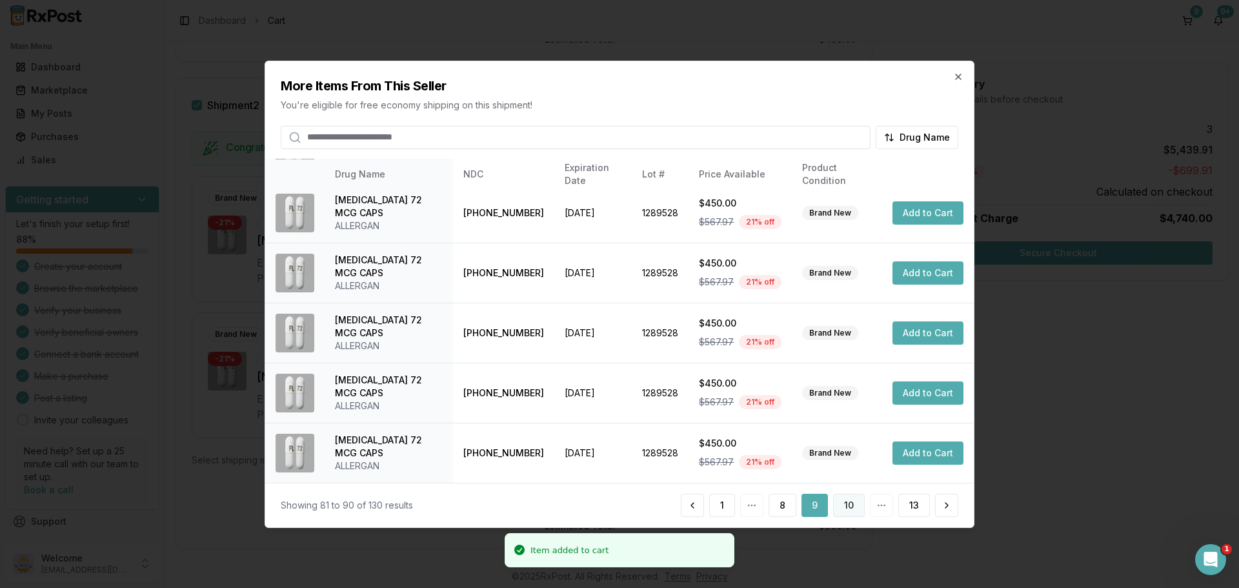
click at [848, 510] on button "10" at bounding box center [849, 505] width 32 height 23
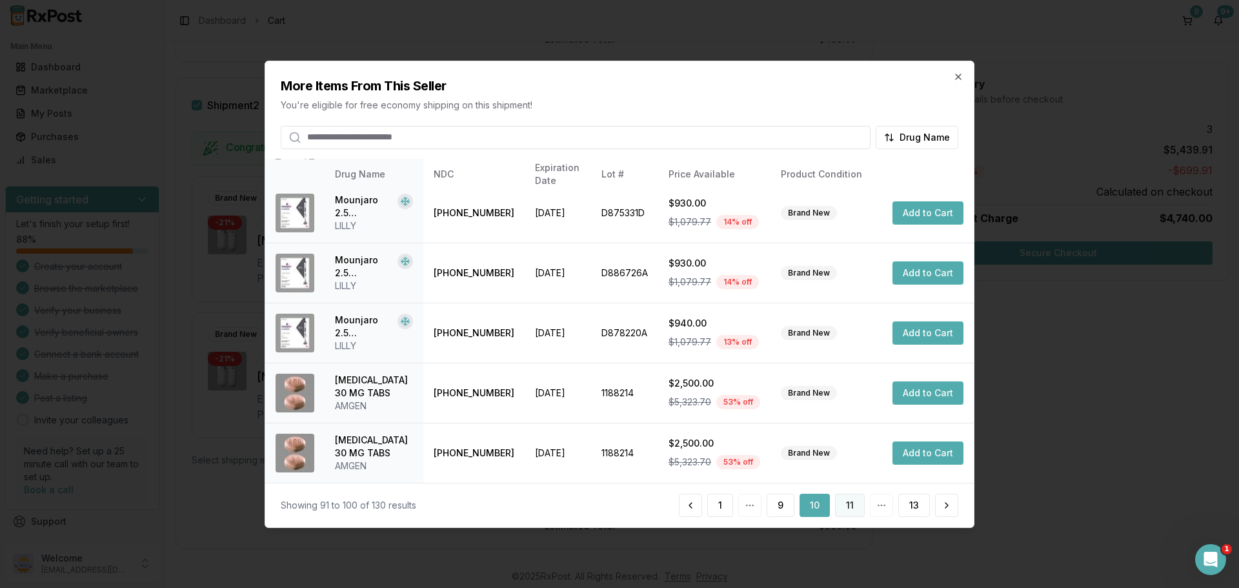
click at [856, 499] on button "11" at bounding box center [850, 505] width 30 height 23
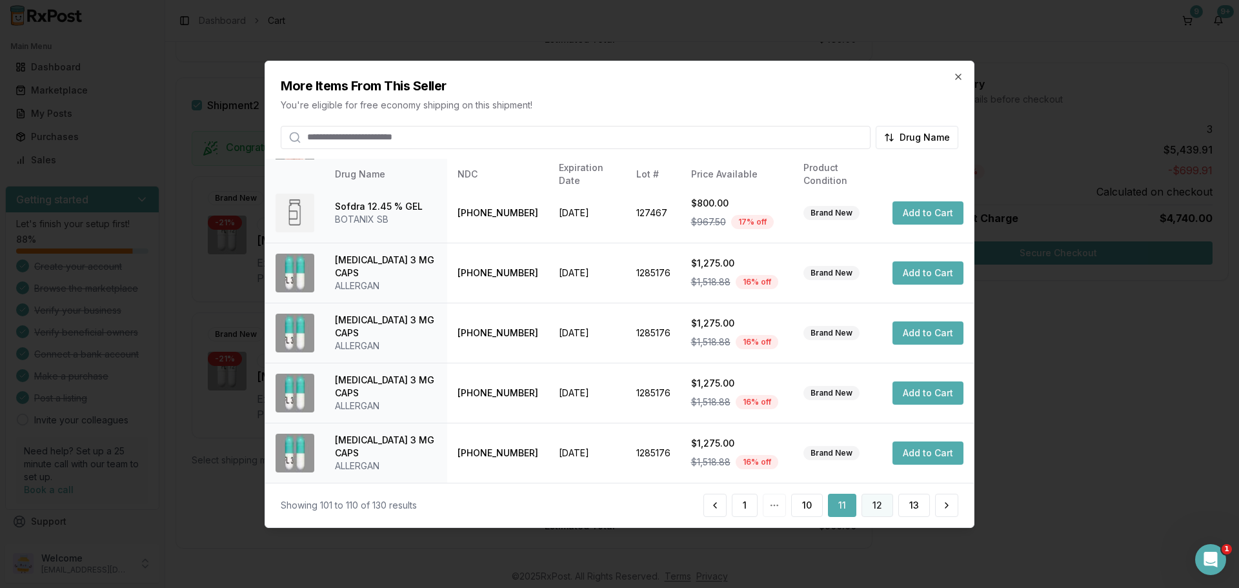
click at [873, 510] on button "12" at bounding box center [877, 505] width 32 height 23
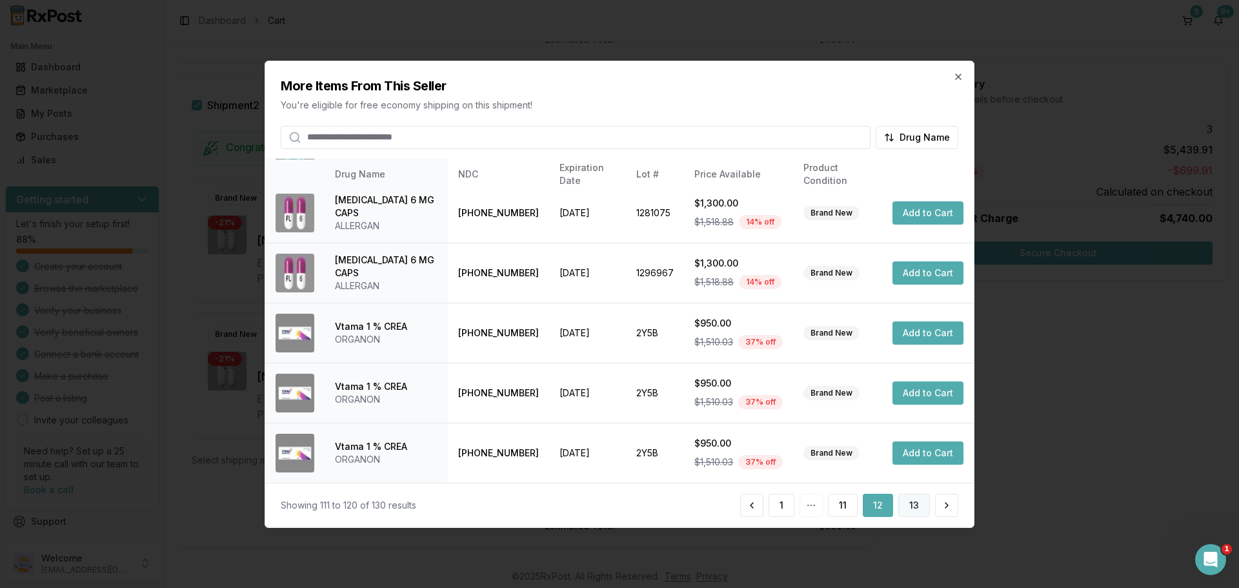
click at [925, 510] on button "13" at bounding box center [914, 505] width 32 height 23
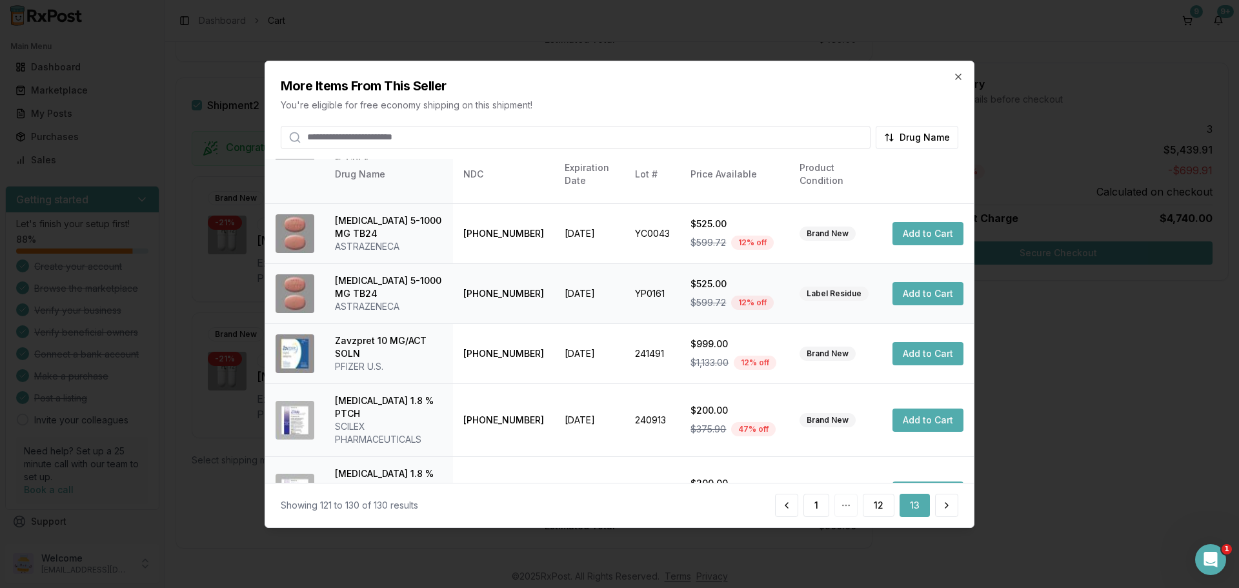
scroll to position [310, 0]
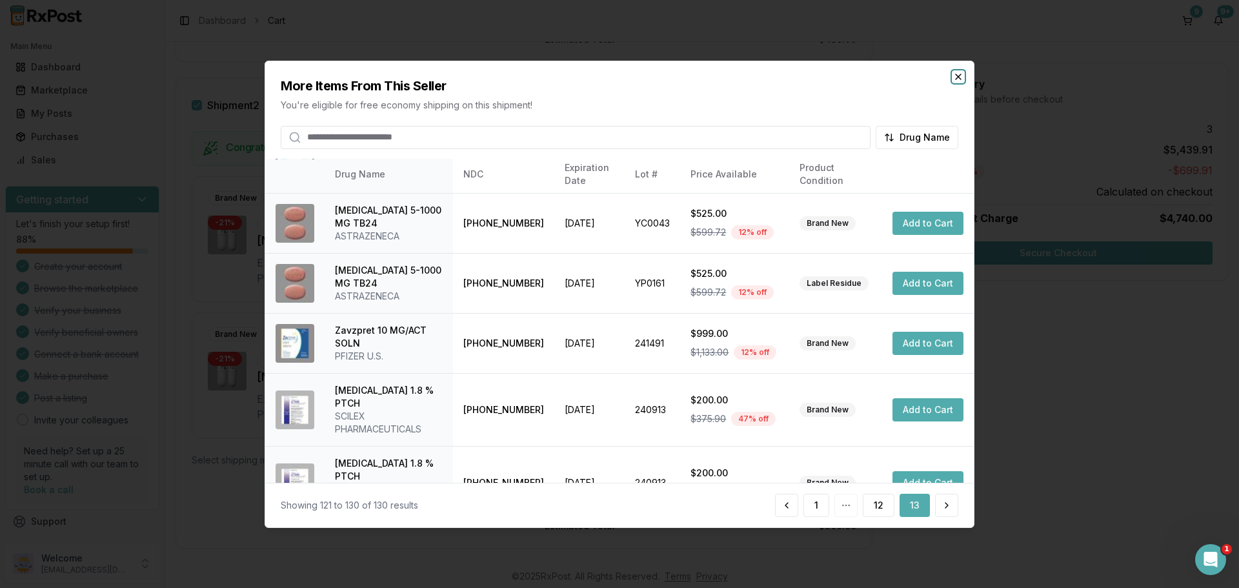
click at [954, 77] on icon "button" at bounding box center [958, 76] width 10 height 10
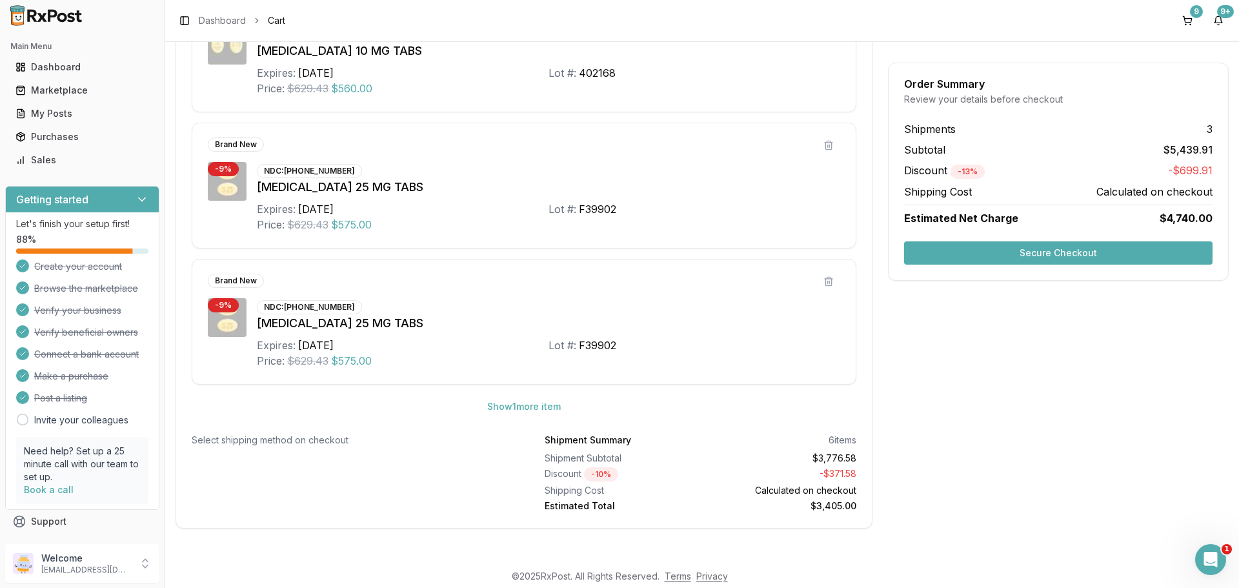
scroll to position [1467, 0]
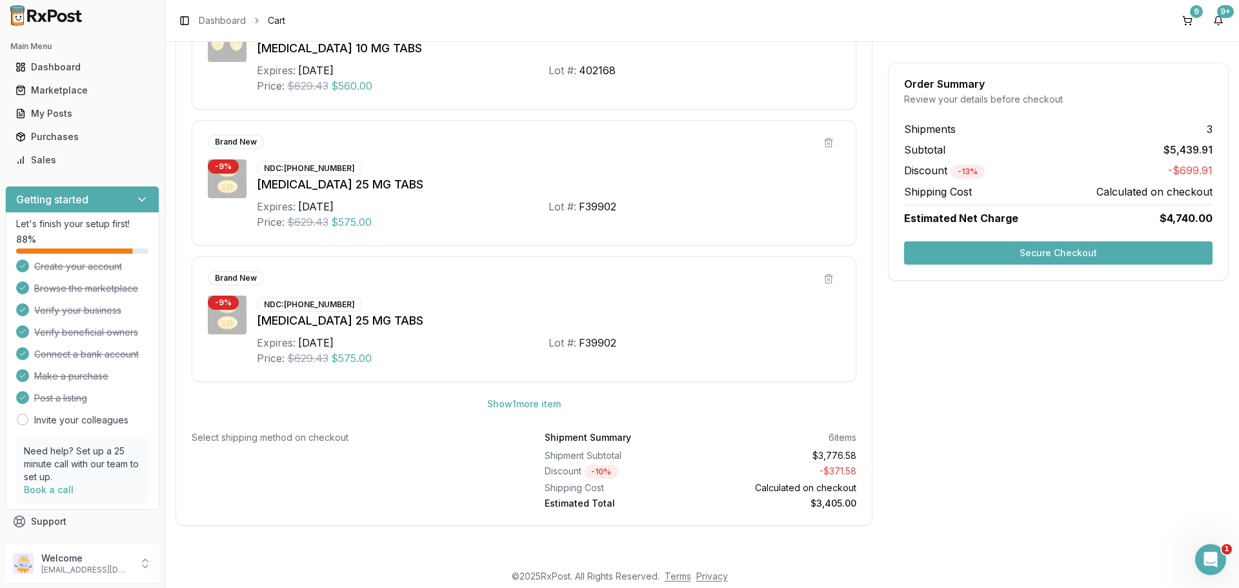
click at [1061, 248] on button "Secure Checkout" at bounding box center [1058, 252] width 308 height 23
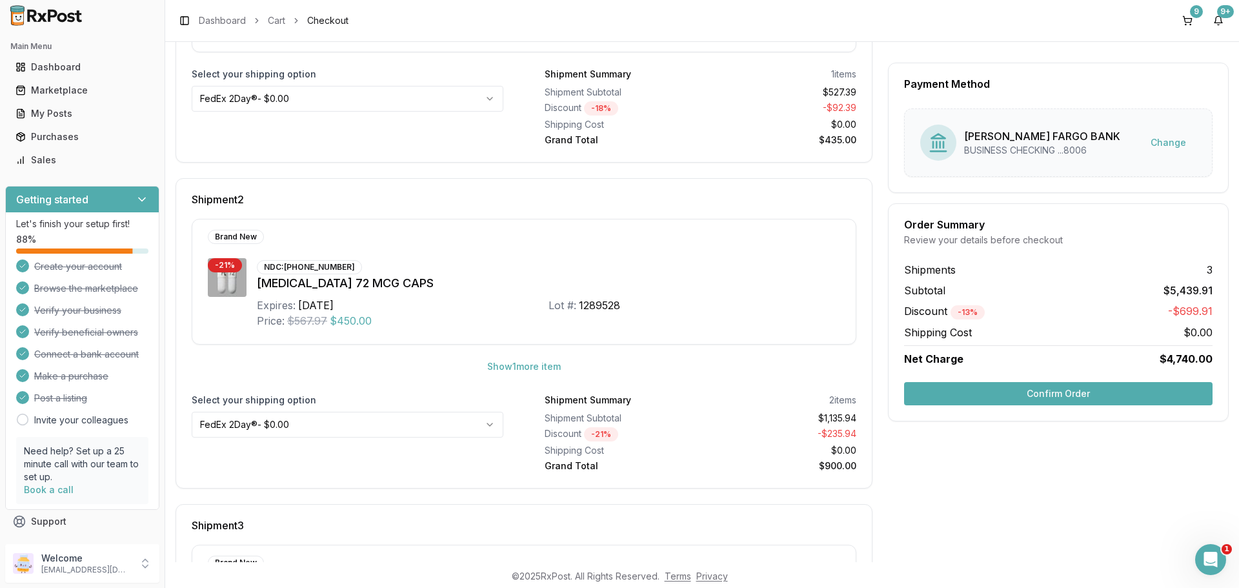
scroll to position [473, 0]
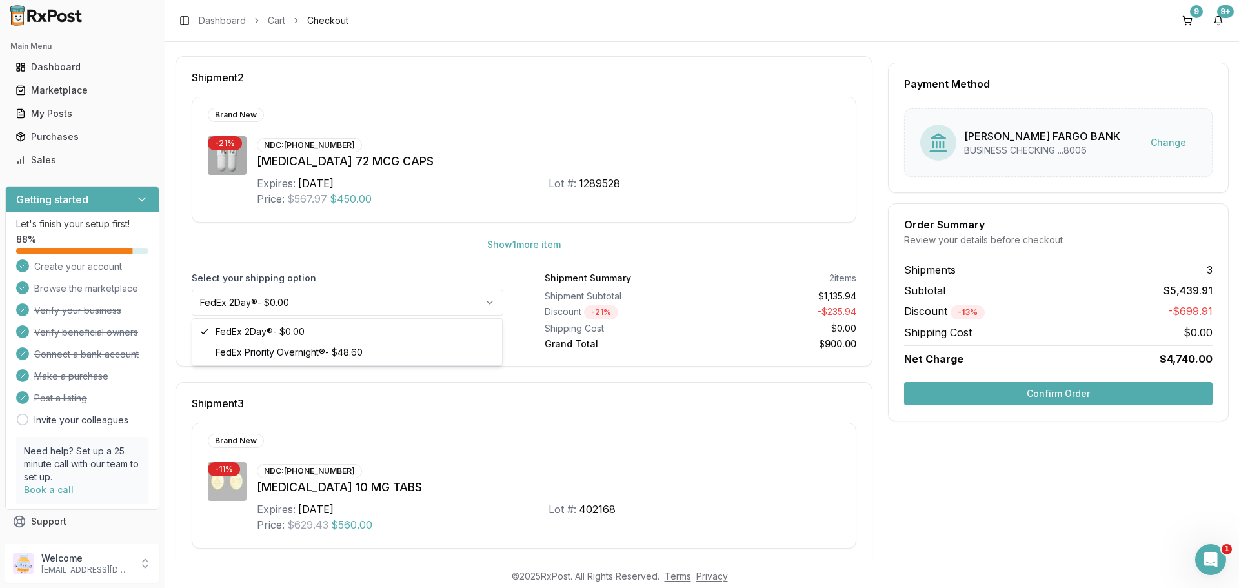
click at [489, 302] on html "Main Menu Dashboard Marketplace My Posts Purchases Sales Getting started Let's …" at bounding box center [619, 294] width 1239 height 588
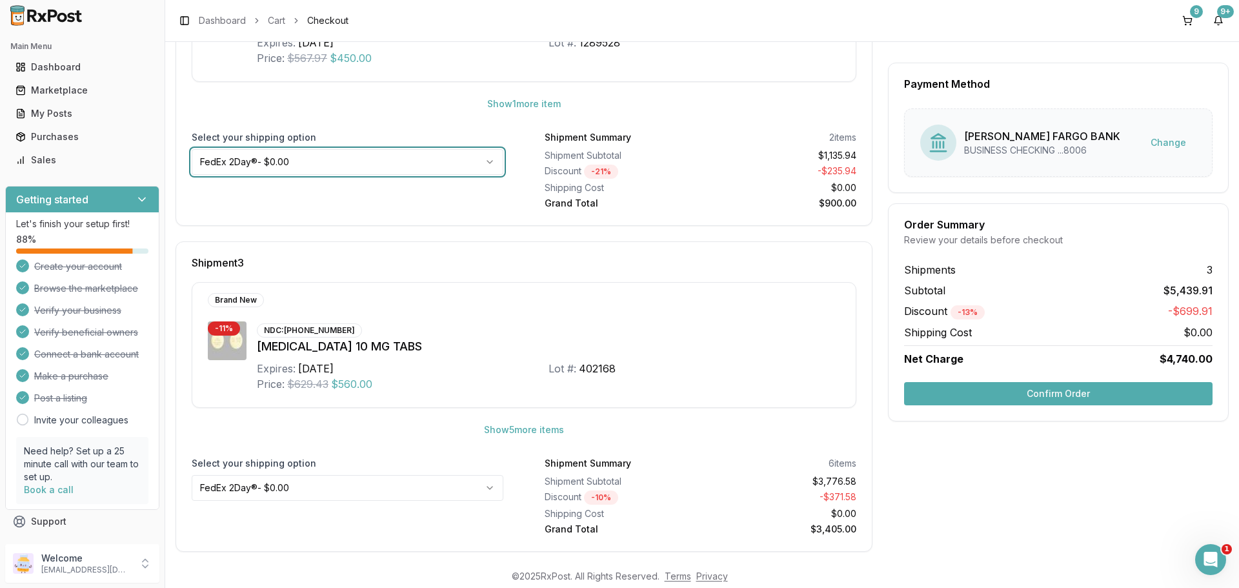
scroll to position [624, 0]
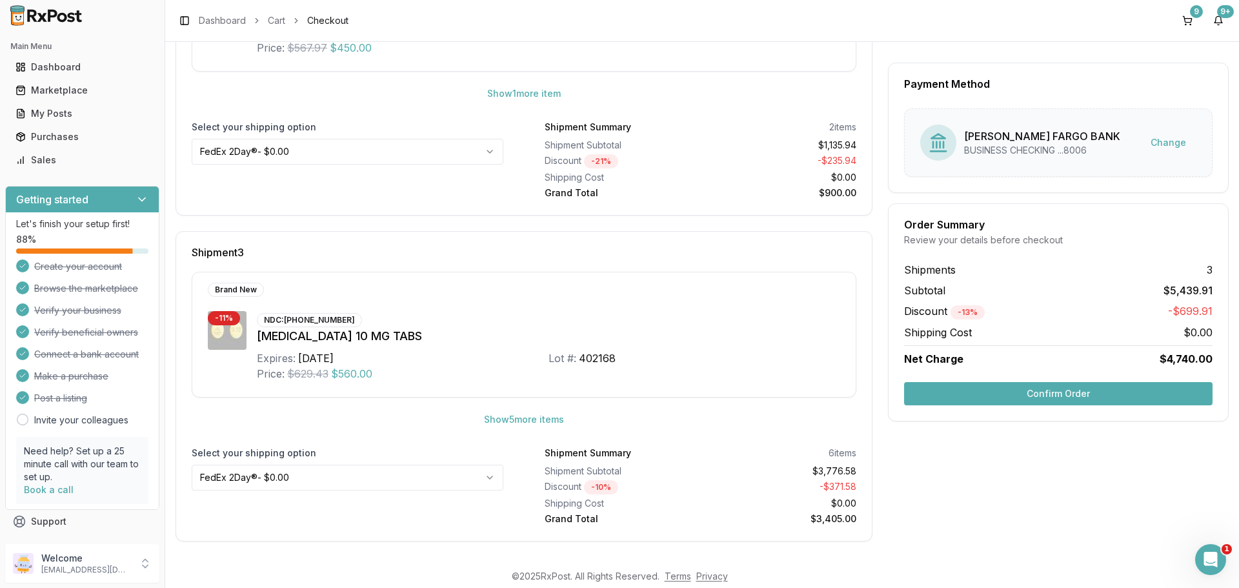
click at [1044, 392] on button "Confirm Order" at bounding box center [1058, 393] width 308 height 23
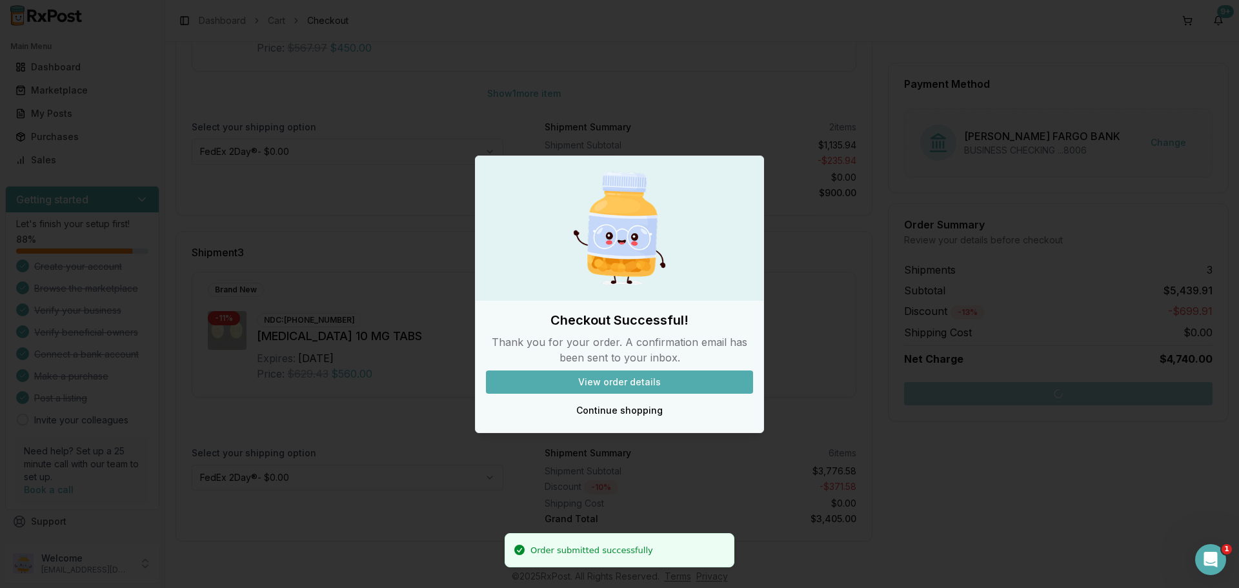
click at [643, 385] on button "View order details" at bounding box center [619, 381] width 267 height 23
